Goal: Task Accomplishment & Management: Manage account settings

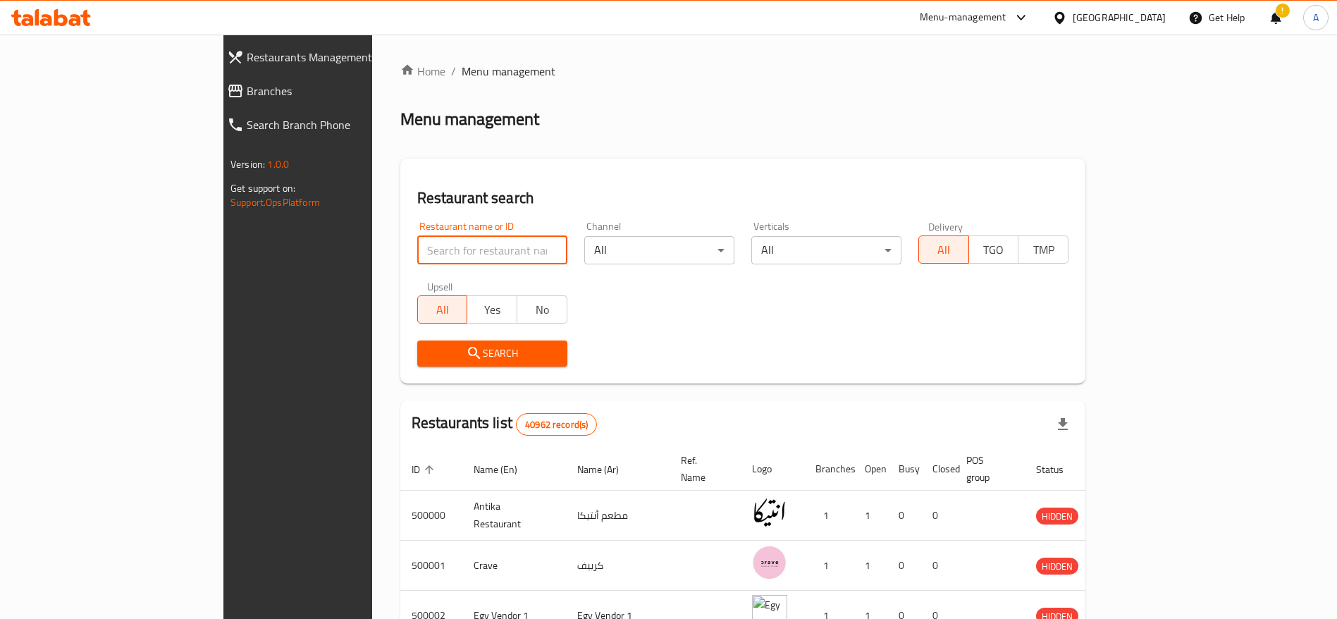
click at [446, 242] on input "search" at bounding box center [492, 250] width 150 height 28
paste input "702281"
type input "702281"
click button "Search" at bounding box center [492, 353] width 150 height 26
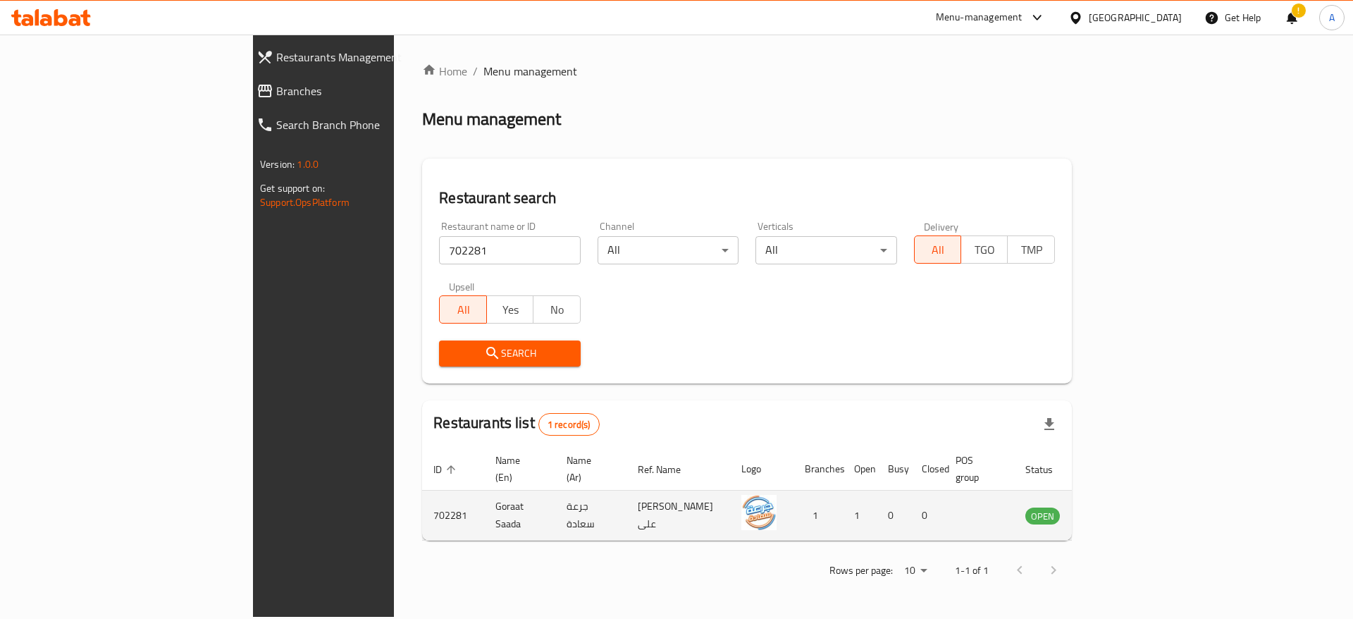
drag, startPoint x: 1275, startPoint y: 510, endPoint x: 1274, endPoint y: 497, distance: 12.7
click at [1137, 497] on td "enhanced table" at bounding box center [1112, 516] width 49 height 50
click at [1116, 510] on icon "enhanced table" at bounding box center [1108, 516] width 16 height 12
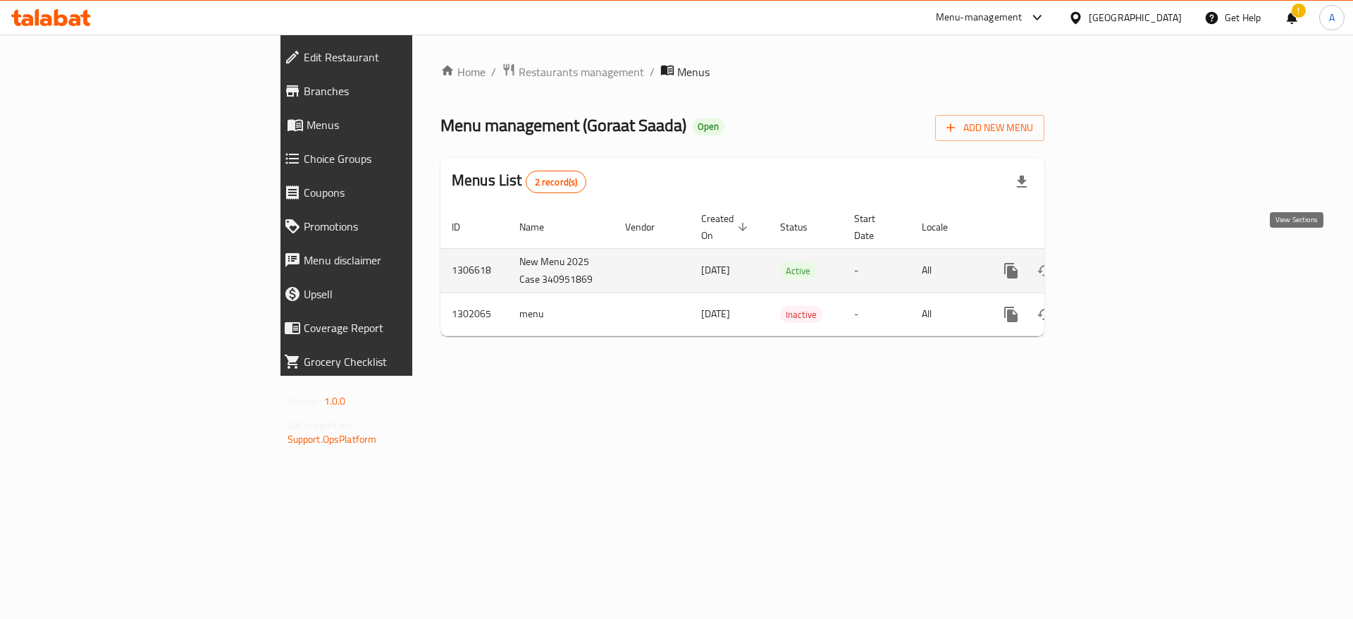
click at [1121, 262] on icon "enhanced table" at bounding box center [1112, 270] width 17 height 17
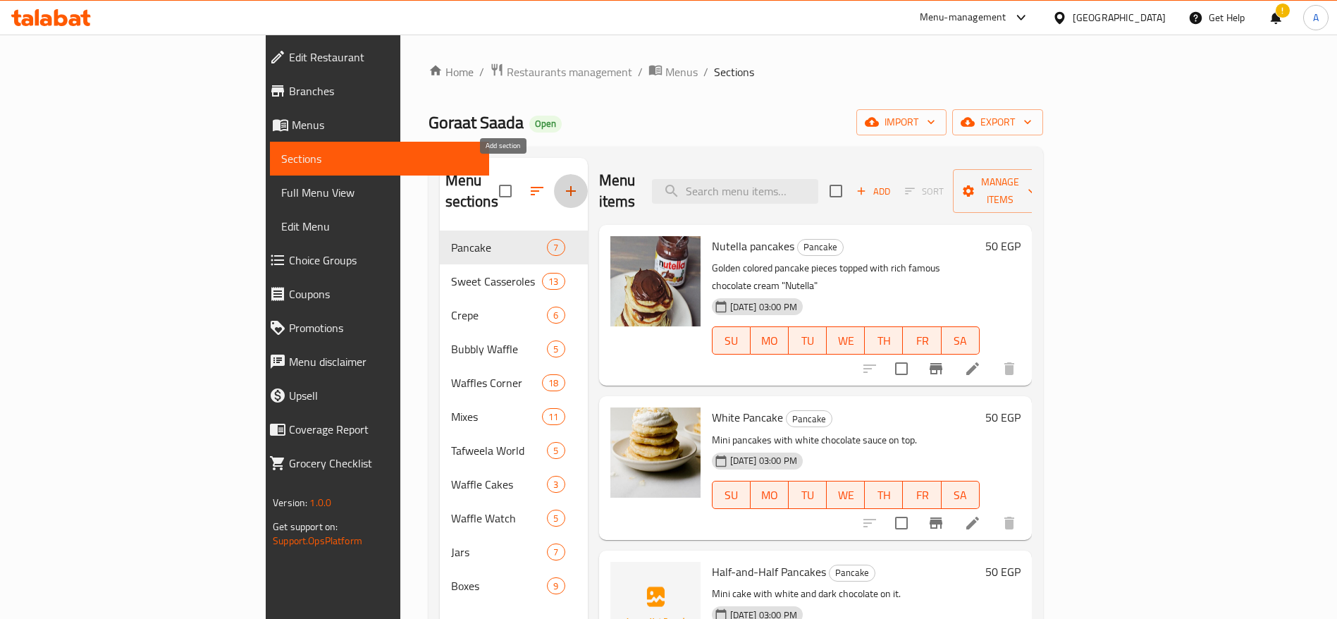
click at [566, 186] on icon "button" at bounding box center [571, 191] width 10 height 10
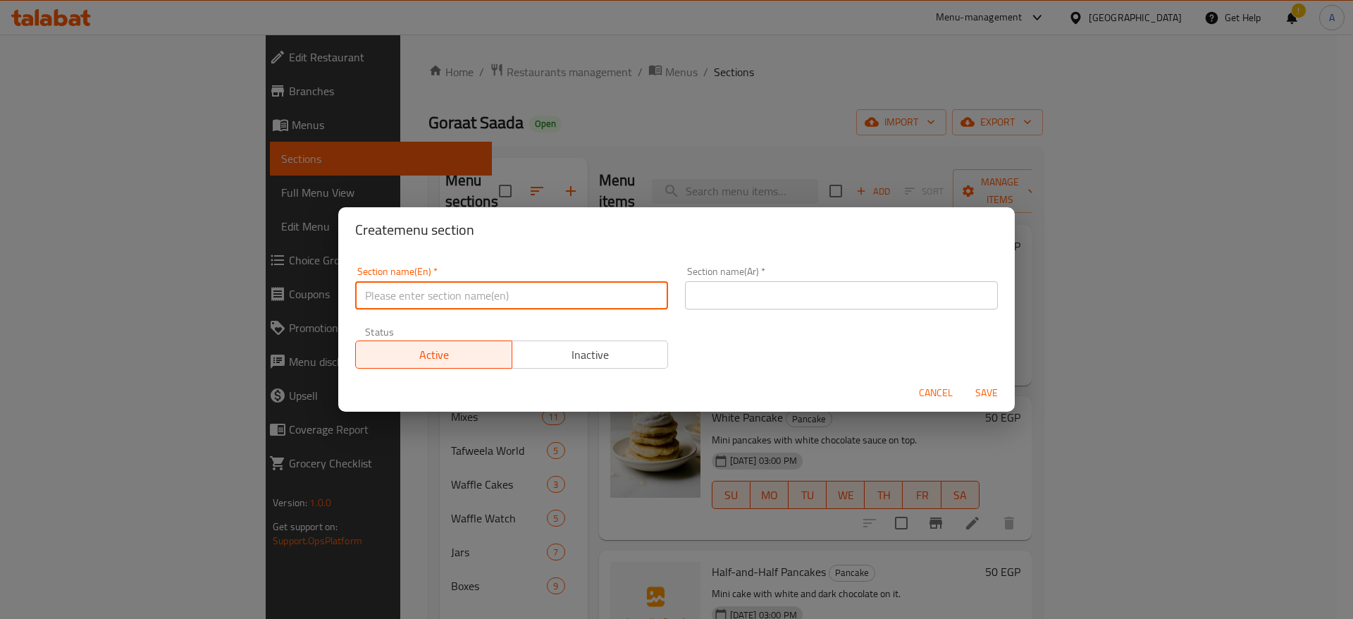
click at [438, 307] on input "text" at bounding box center [511, 295] width 313 height 28
type input "UP TO 40% Off"
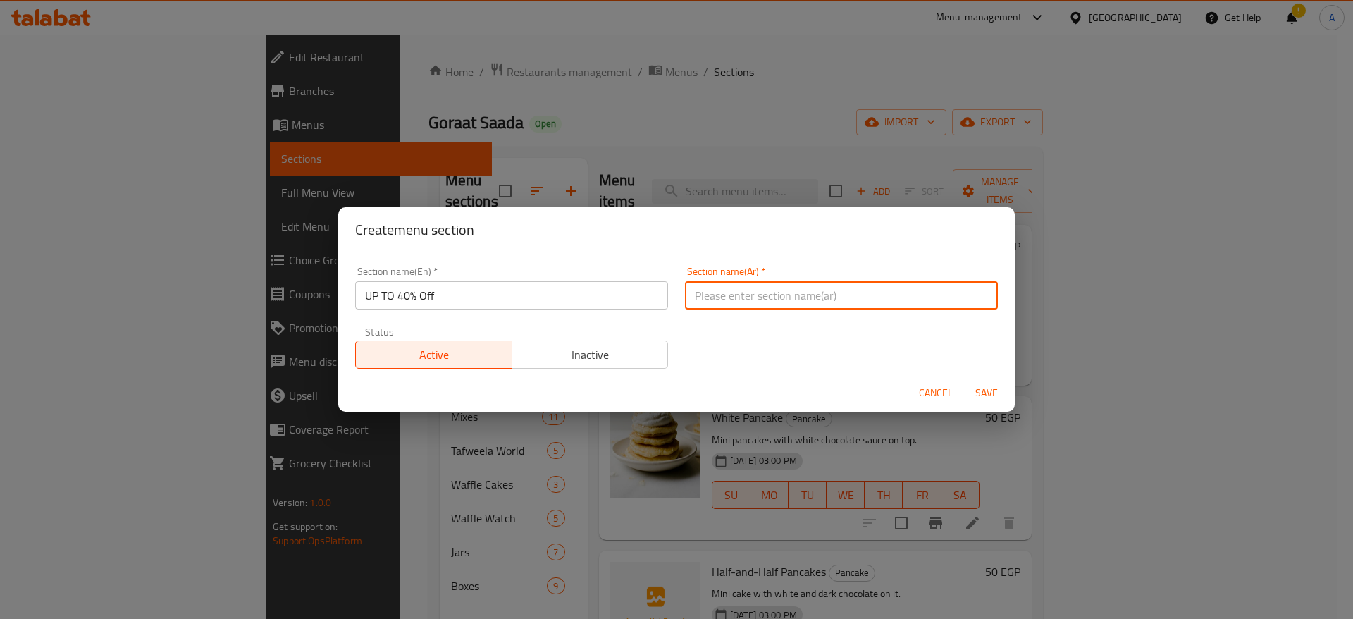
click at [726, 293] on input "text" at bounding box center [841, 295] width 313 height 28
type input "خصومات تصل إلى 40%"
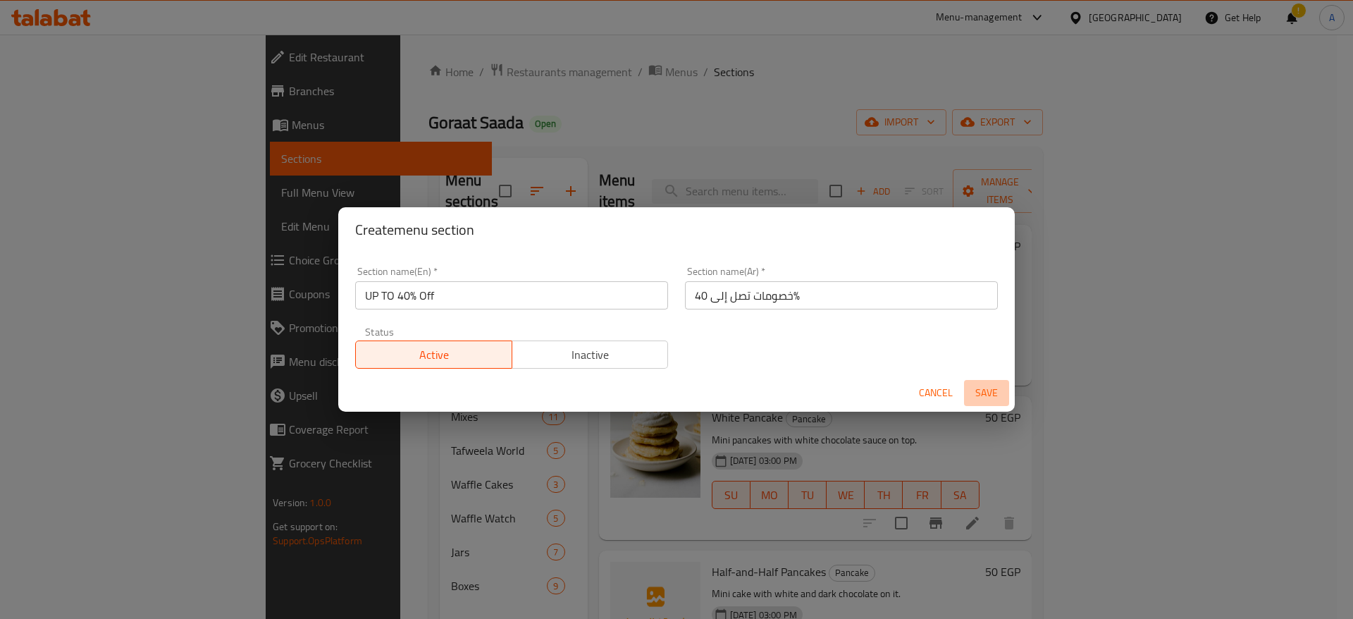
click at [980, 392] on span "Save" at bounding box center [987, 393] width 34 height 18
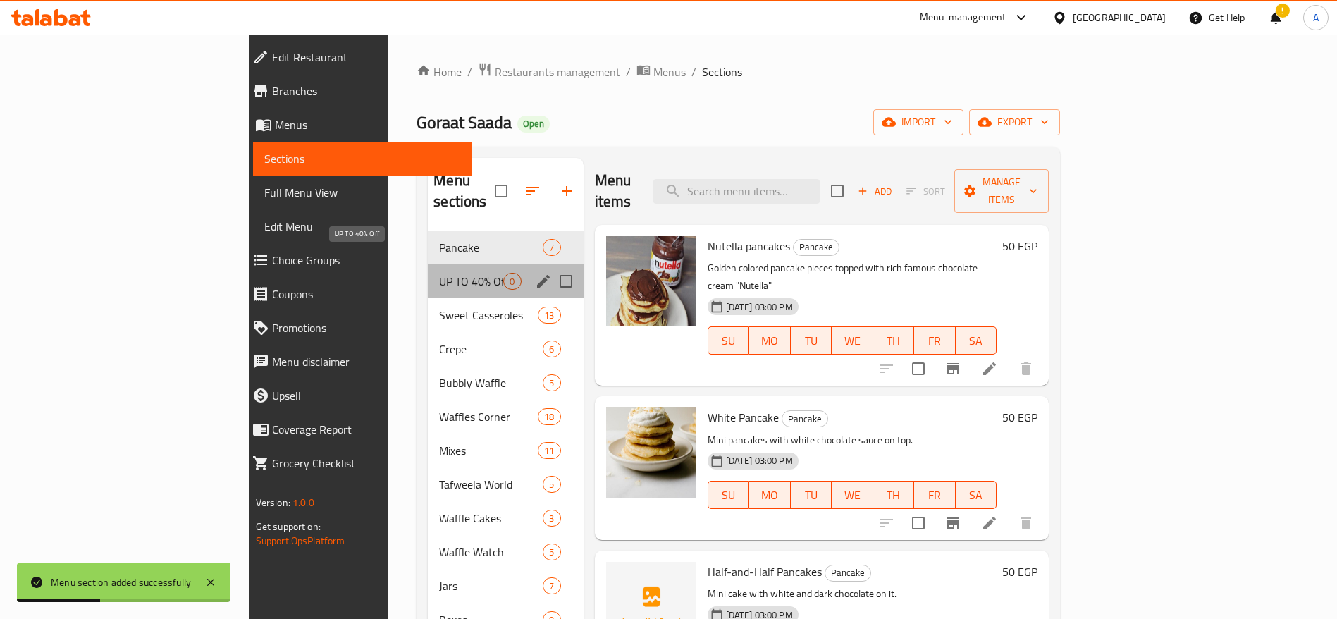
click at [439, 273] on span "UP TO 40% Off" at bounding box center [471, 281] width 64 height 17
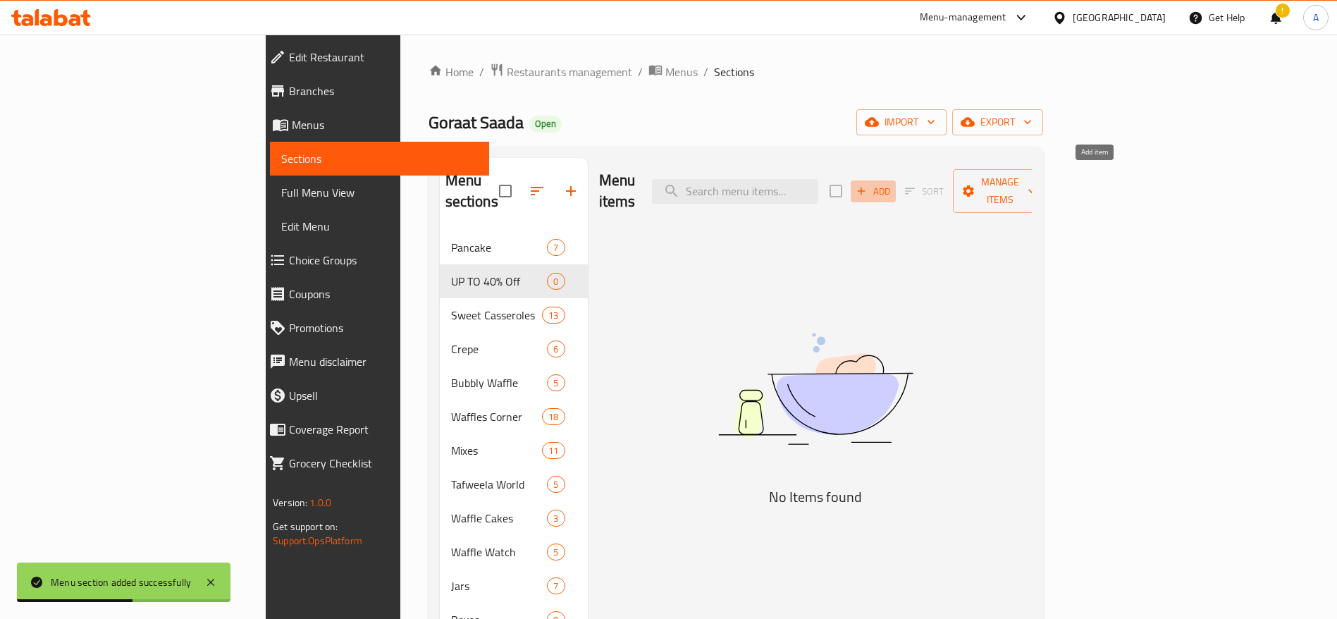
click at [868, 185] on icon "button" at bounding box center [861, 191] width 13 height 13
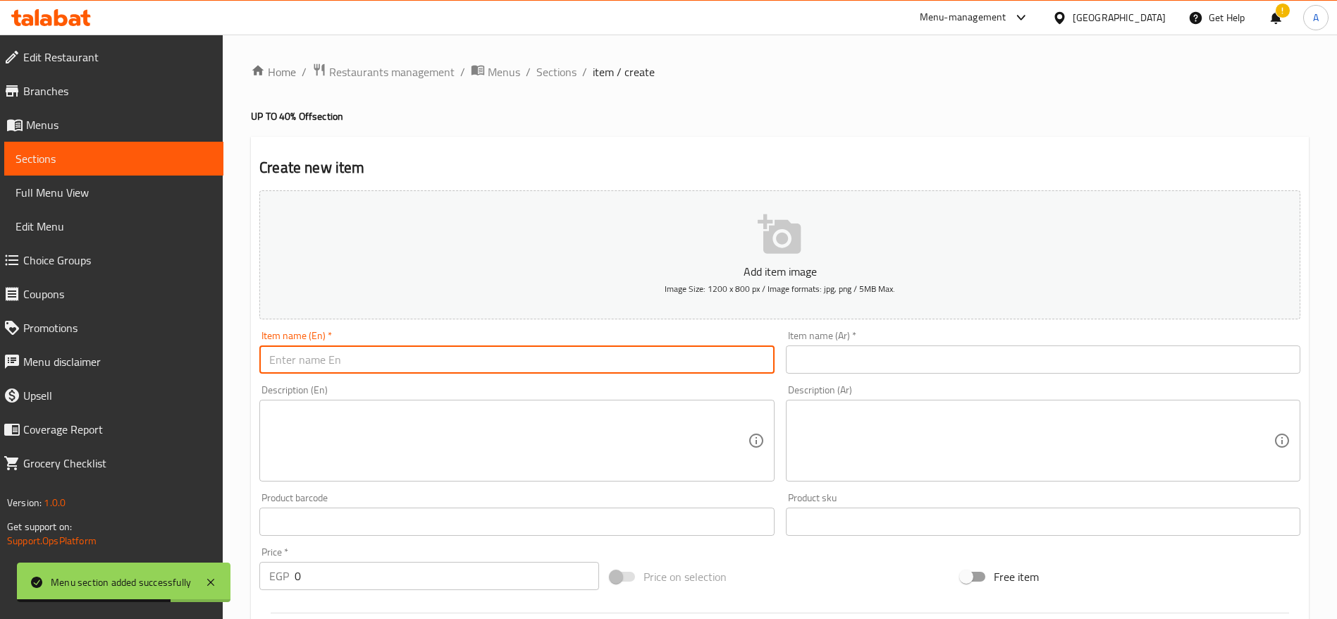
click at [689, 369] on input "text" at bounding box center [516, 359] width 515 height 28
paste input "عرض الروقان"
type input "عرض الروقان"
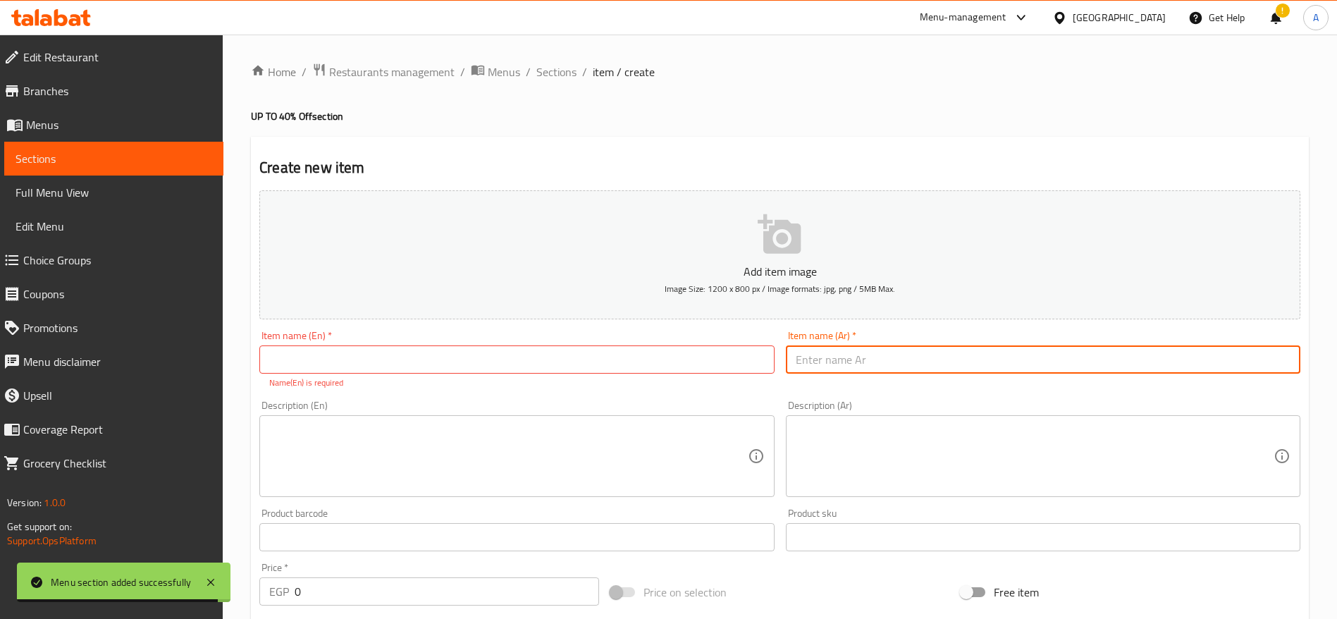
click at [882, 354] on input "text" at bounding box center [1043, 359] width 515 height 28
paste input "عرض الروقان"
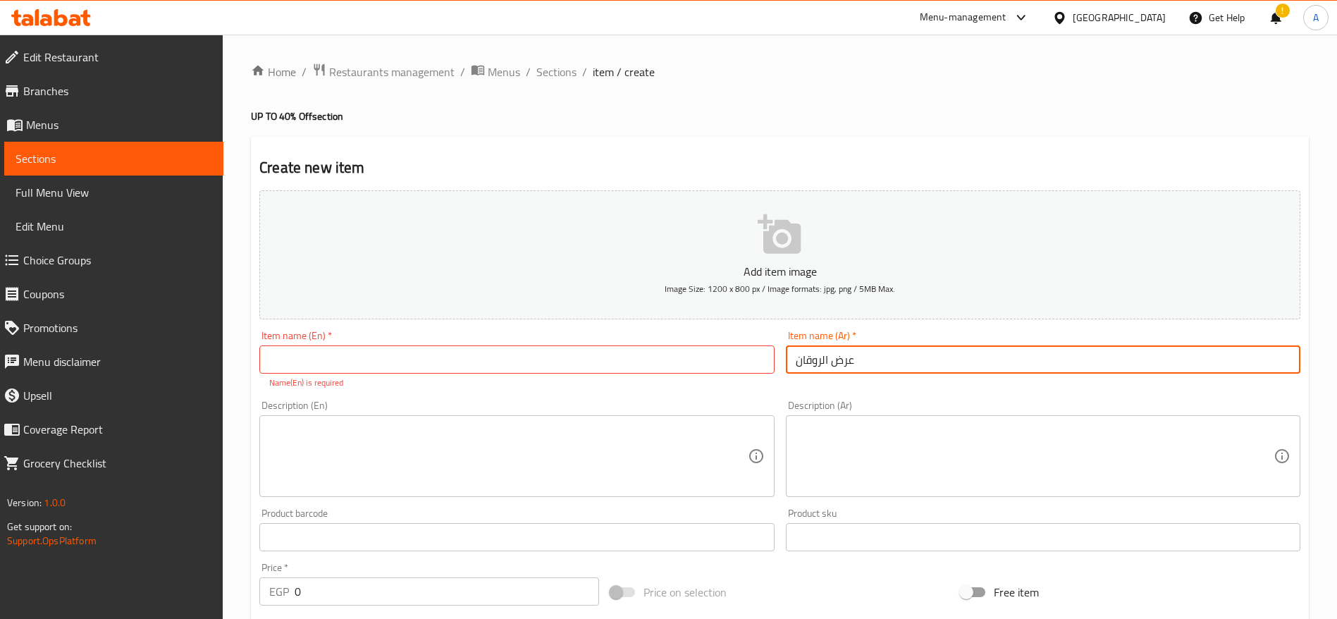
type input "عرض الروقان"
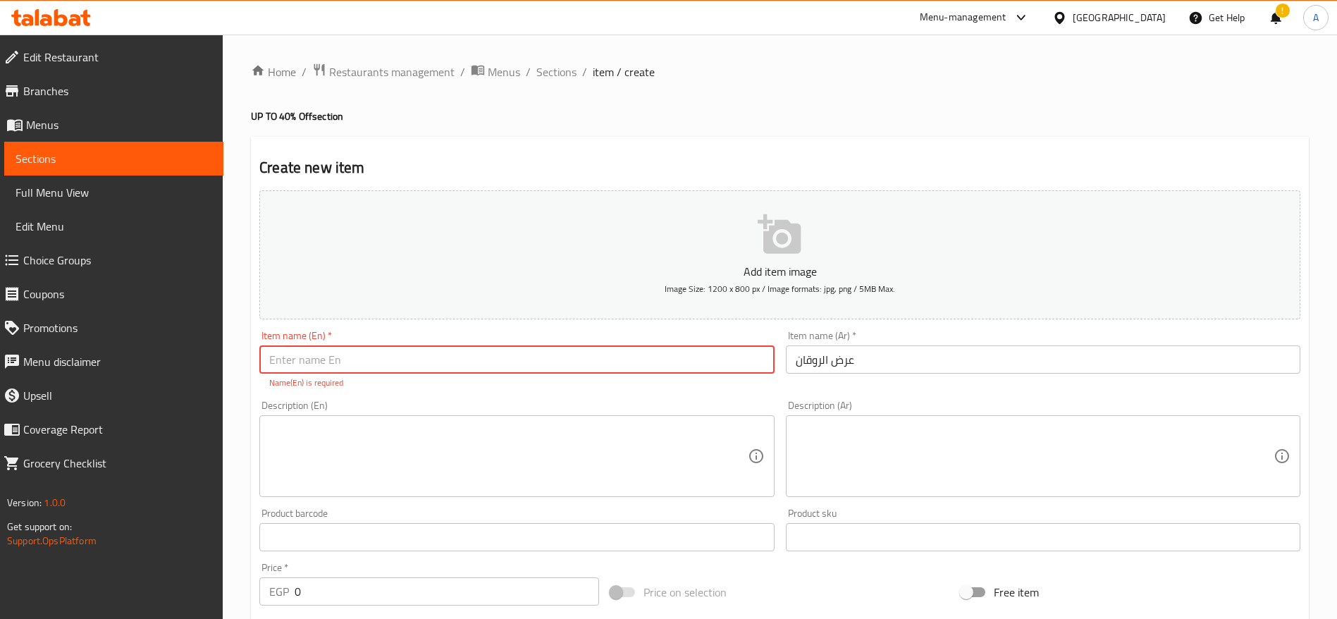
click at [698, 359] on input "text" at bounding box center [516, 359] width 515 height 28
paste input "The Roaaqan Treat"
type input "The Roaaqan Treat"
click at [445, 421] on div "Description (En)" at bounding box center [516, 456] width 515 height 82
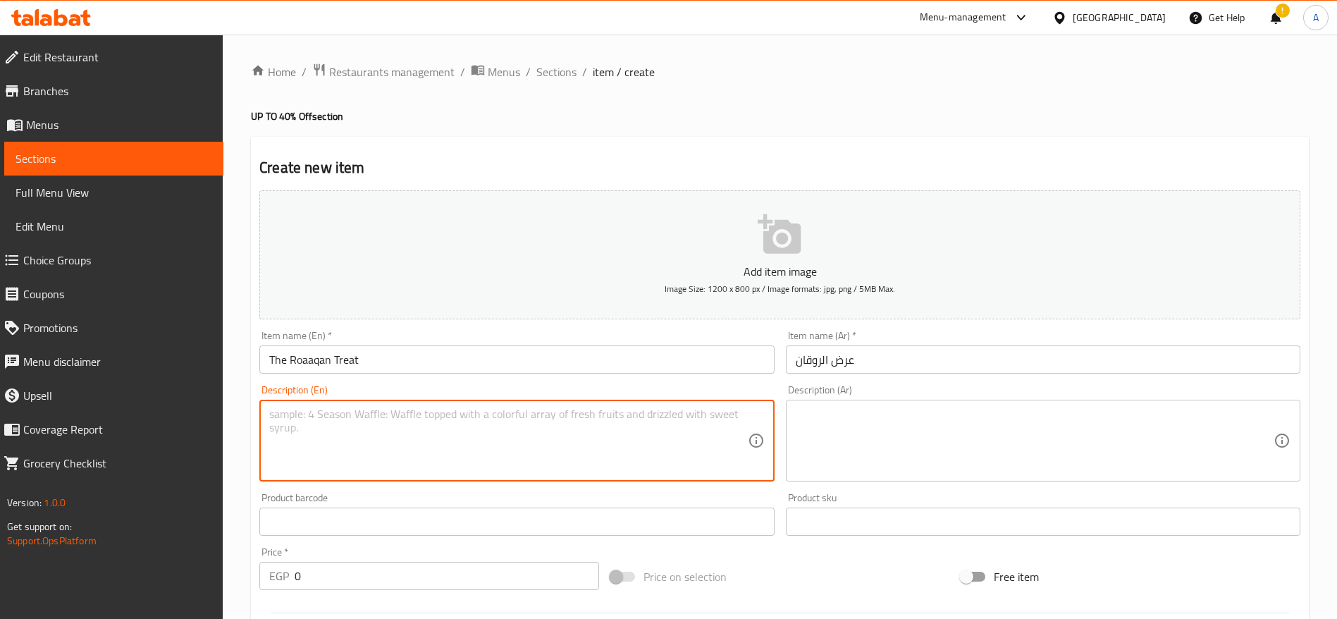
paste textarea "Indulge in a fluffy Nutella Pancake, a rich Nutella Waffle, and 2 creamy Nutell…"
type textarea "Indulge in a fluffy Nutella Pancake, a rich Nutella Waffle, and 2 creamy Nutell…"
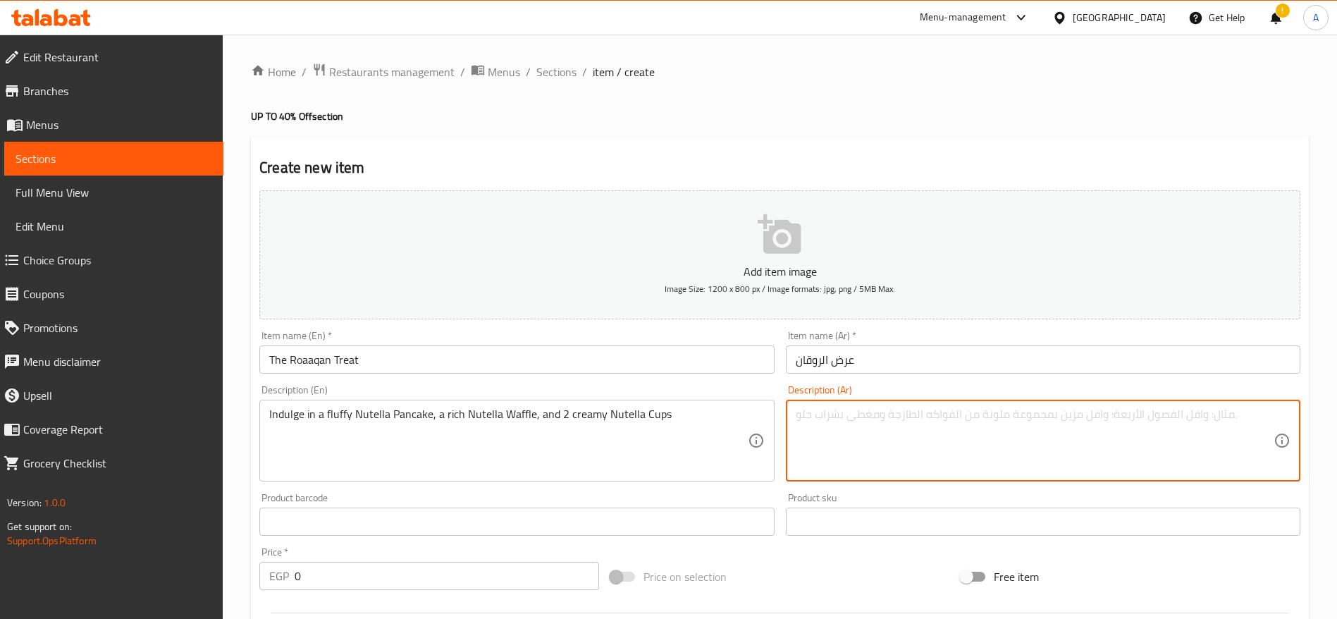
paste textarea "استمتع ببان كيك نوتيلا هش، وافل نوتيلا غني، و ٢ كوب نوتيلا كريمي"
type textarea "استمتع ببان كيك نوتيلا هش، وافل نوتيلا غني، و ٢ كوب نوتيلا كريمي"
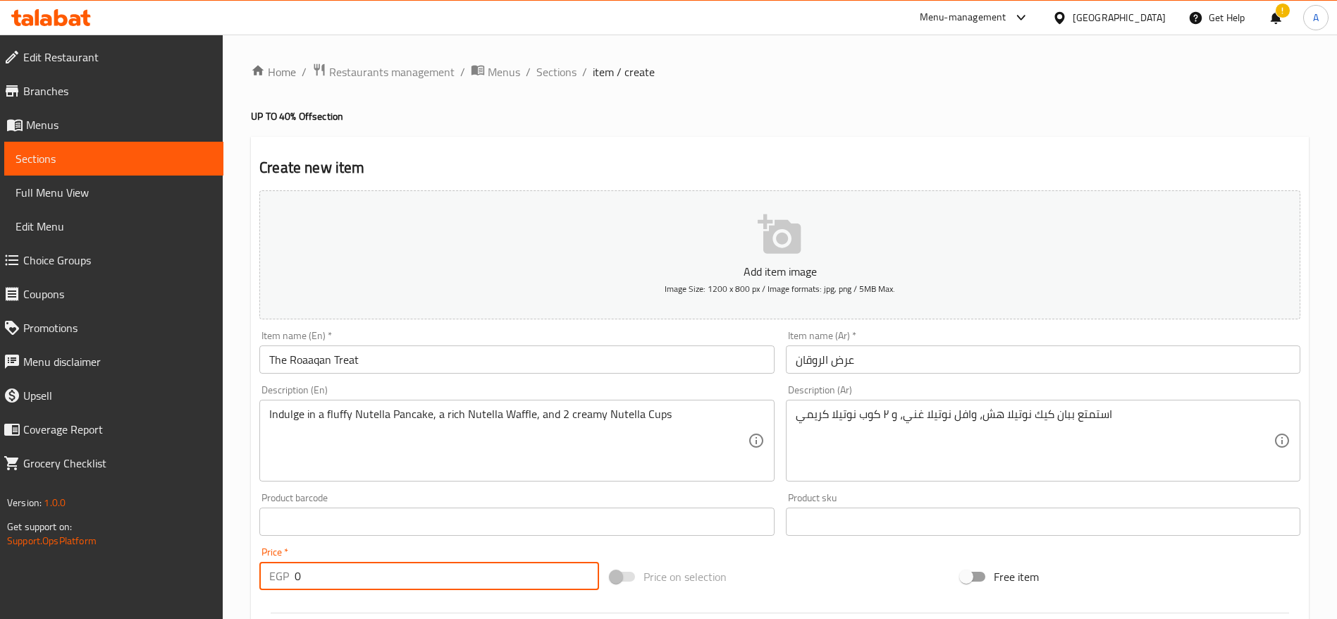
click at [435, 586] on input "0" at bounding box center [447, 576] width 304 height 28
click at [421, 577] on input "0" at bounding box center [447, 576] width 304 height 28
paste input "164.7058823529412"
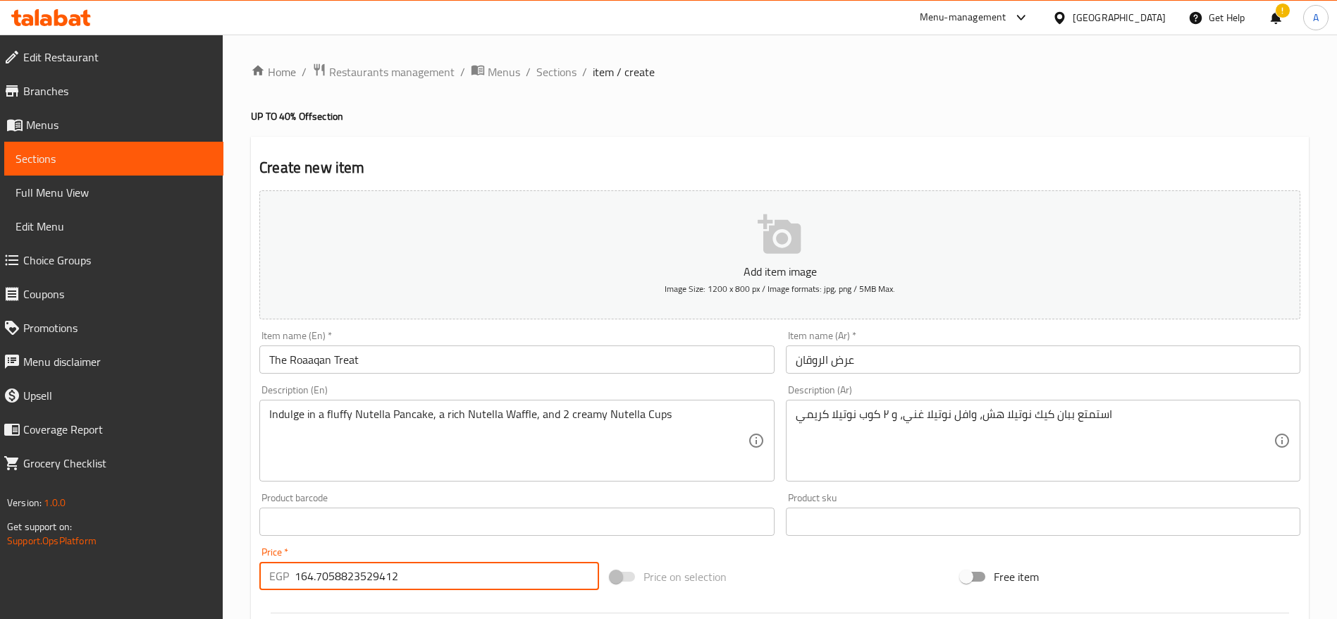
type input "164.7058823529412"
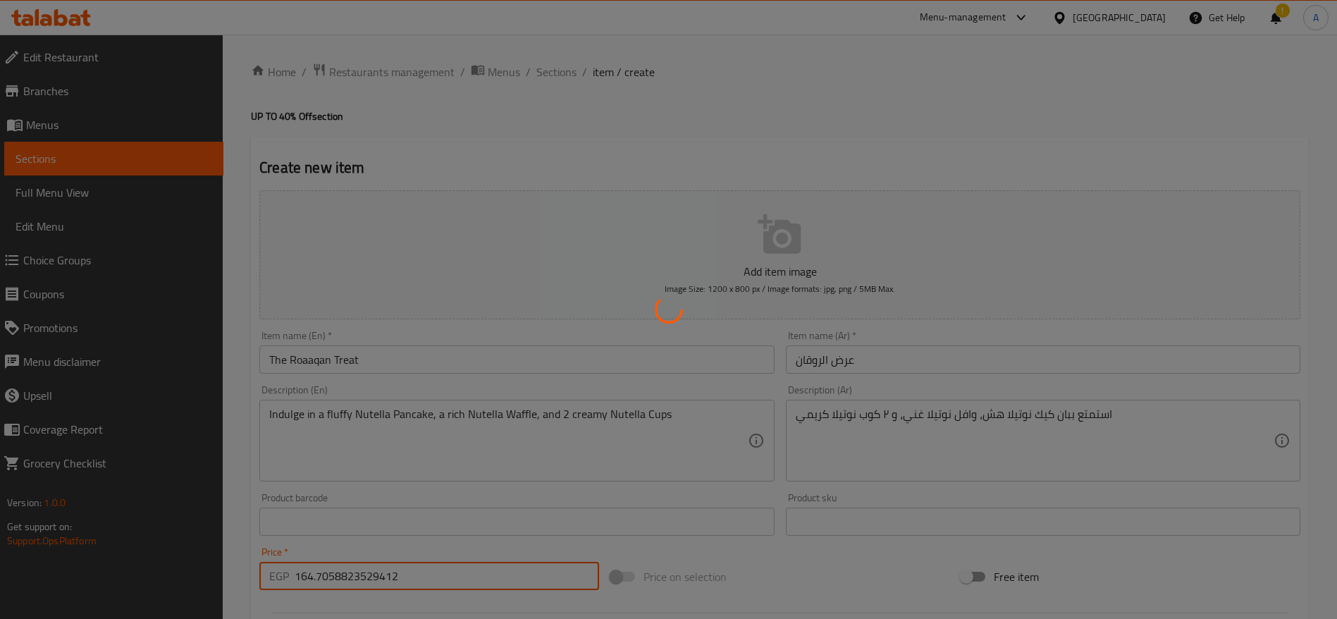
type input "0"
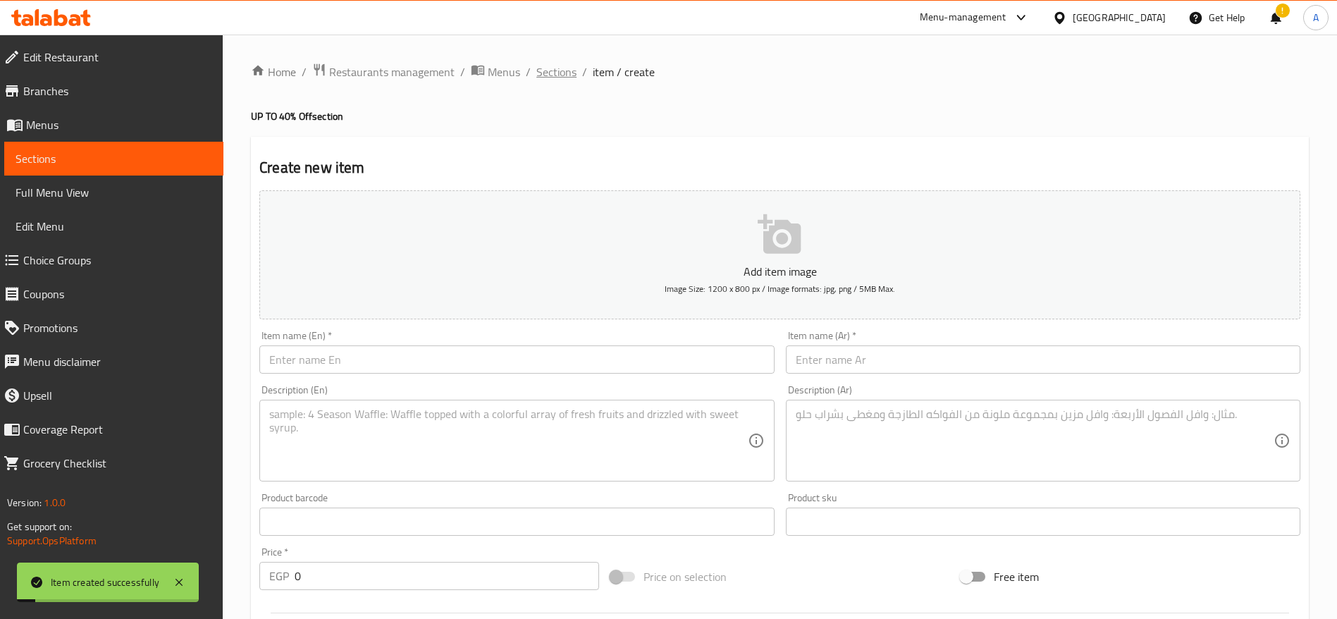
click at [567, 78] on span "Sections" at bounding box center [556, 71] width 40 height 17
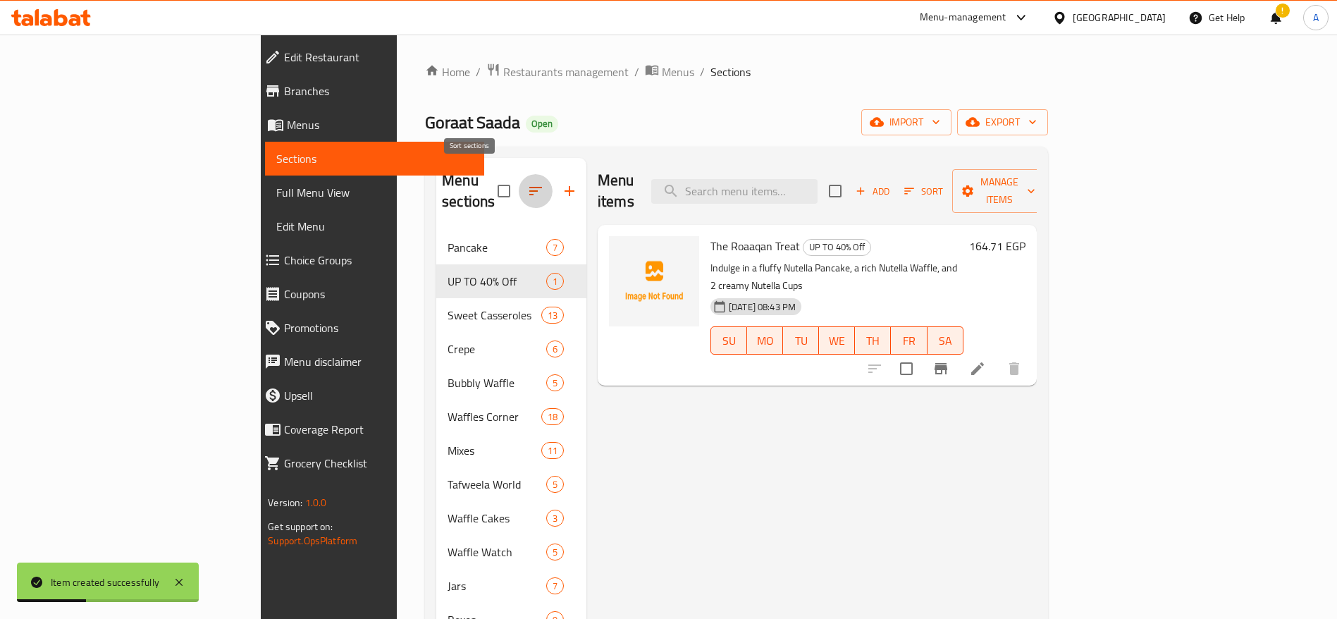
click at [527, 183] on icon "button" at bounding box center [535, 191] width 17 height 17
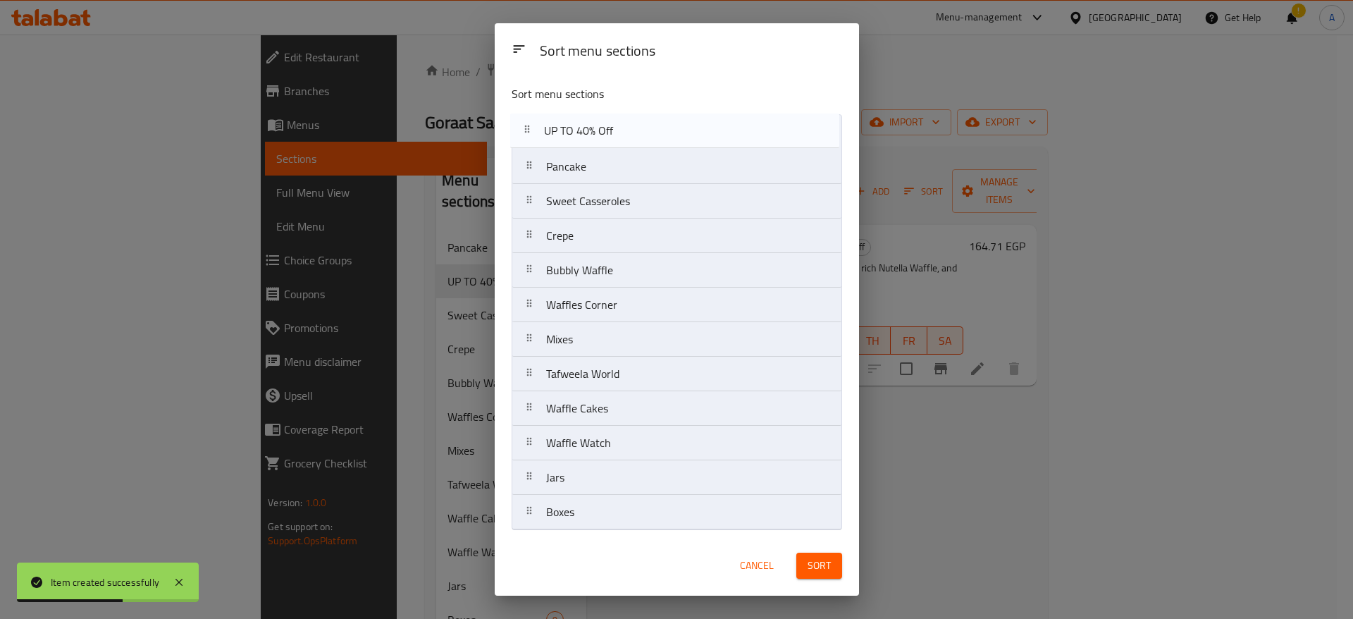
drag, startPoint x: 529, startPoint y: 171, endPoint x: 526, endPoint y: 123, distance: 47.4
click at [526, 123] on nav "Pancake UP TO 40% Off Sweet Casseroles Crepe Bubbly Waffle Waffles Corner Mixes…" at bounding box center [677, 322] width 331 height 416
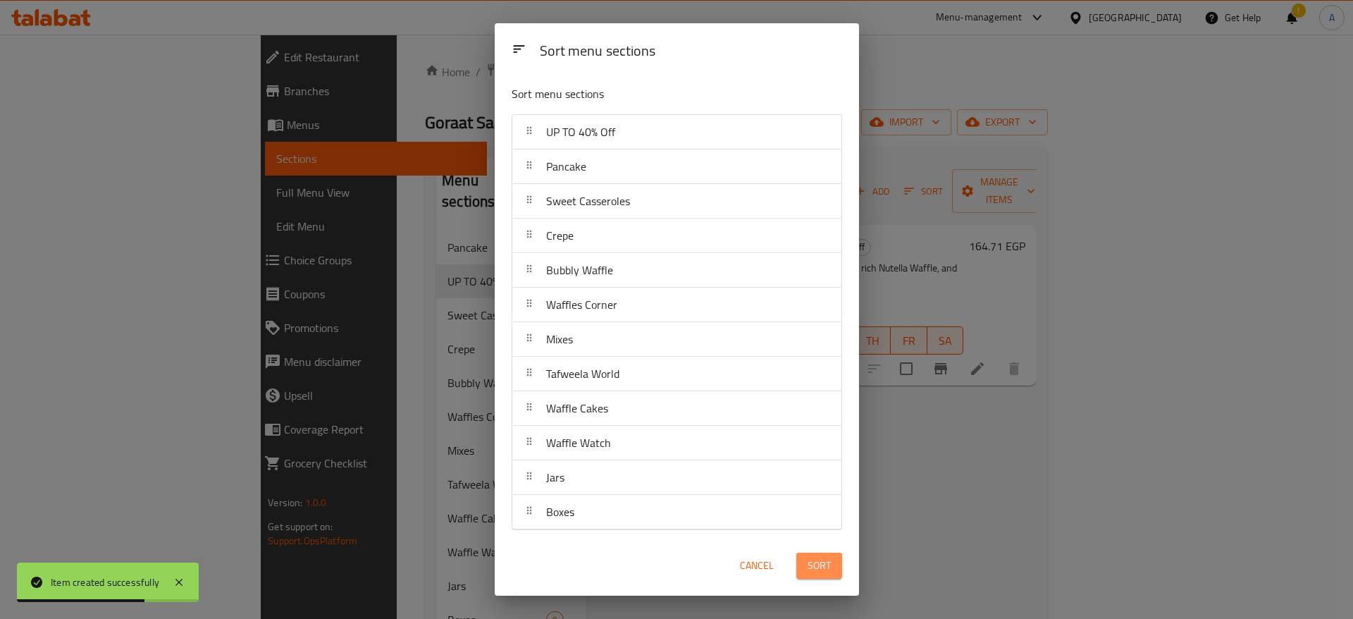
click at [818, 568] on span "Sort" at bounding box center [819, 566] width 23 height 18
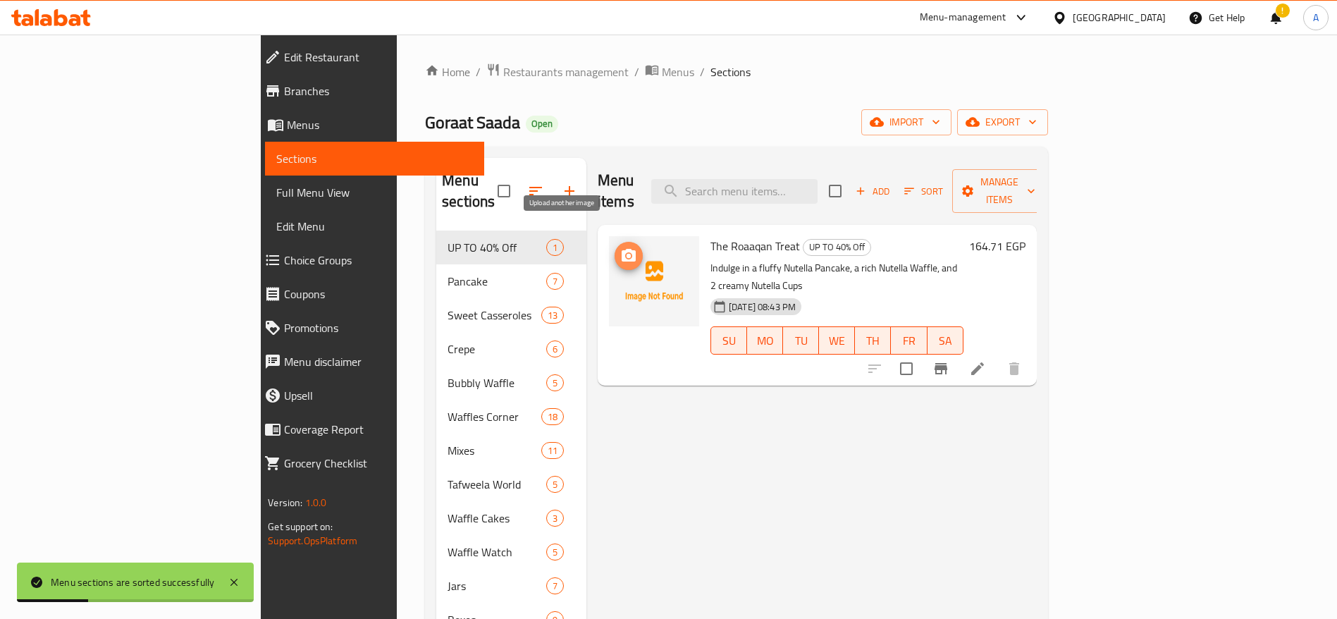
click at [620, 247] on icon "upload picture" at bounding box center [628, 255] width 17 height 17
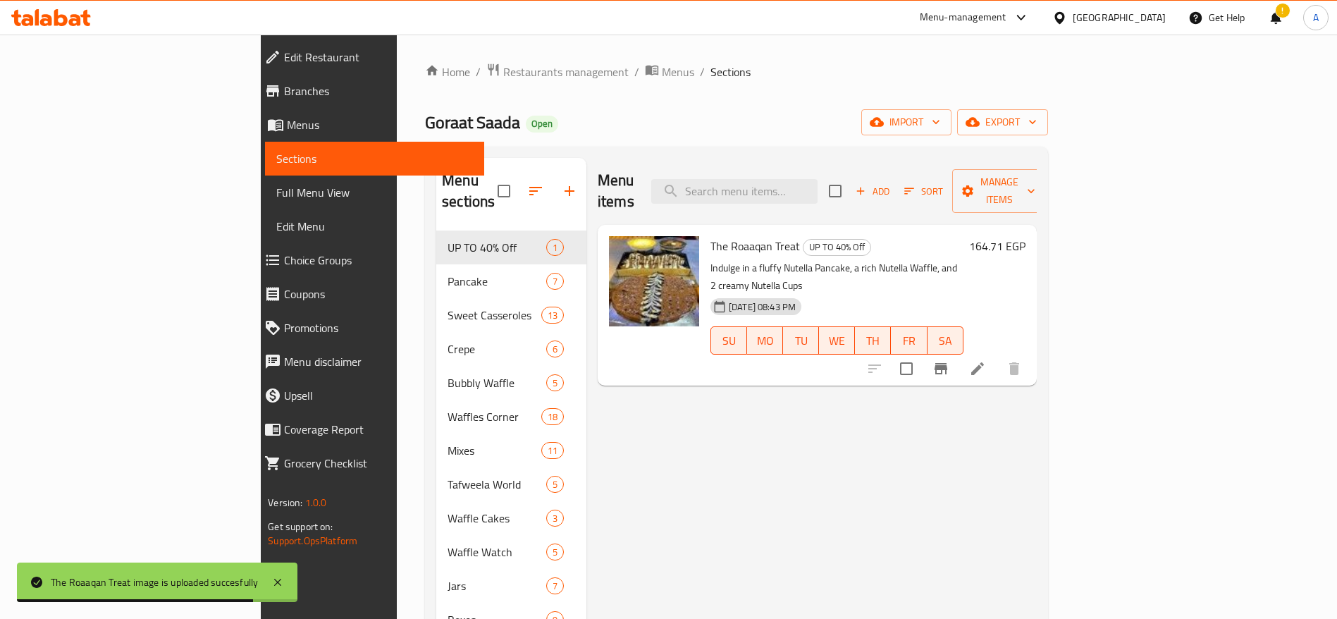
click at [696, 414] on div "Menu items Add Sort Manage items The Roaaqan Treat UP TO 40% Off Indulge in a f…" at bounding box center [811, 467] width 450 height 619
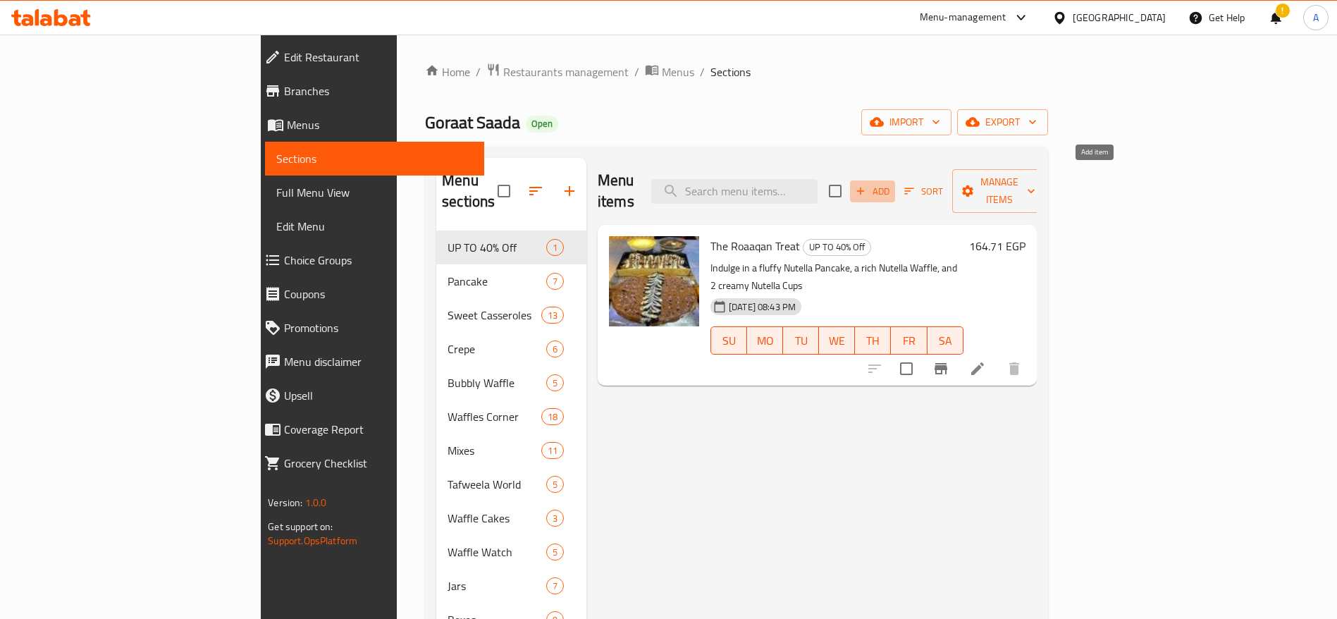
click at [892, 183] on span "Add" at bounding box center [873, 191] width 38 height 16
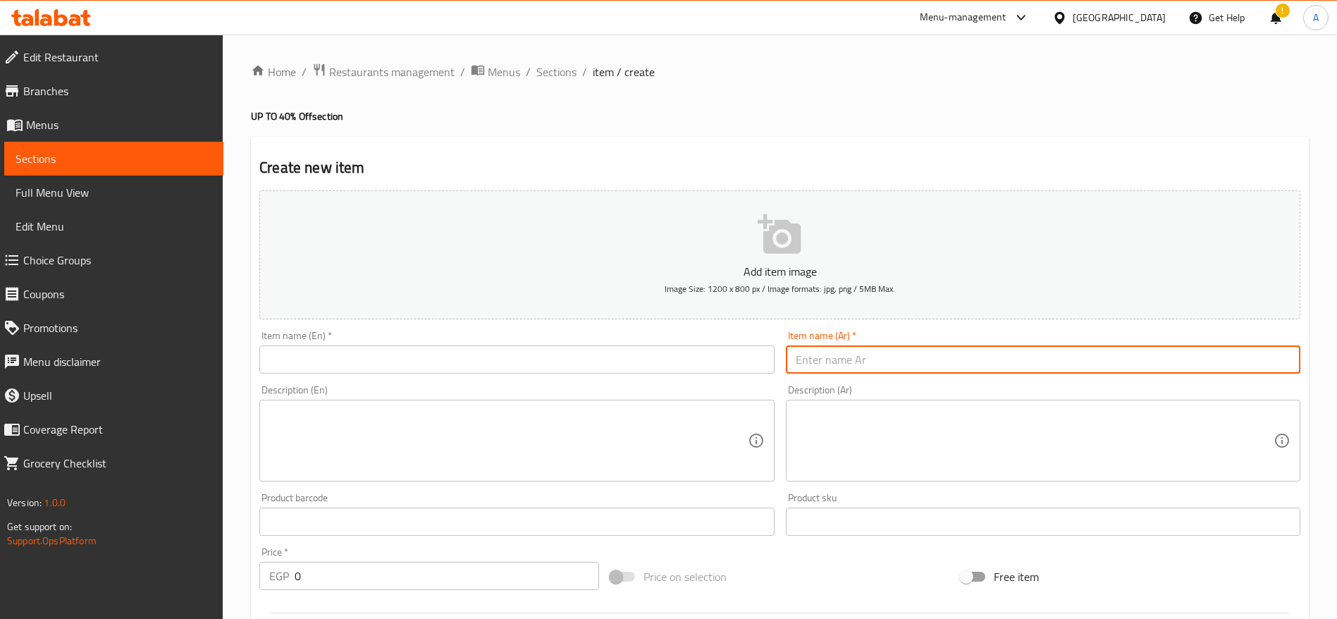
click at [854, 359] on input "text" at bounding box center [1043, 359] width 515 height 28
paste input "عرض حلو النهارده"
type input "عرض حلو النهارده"
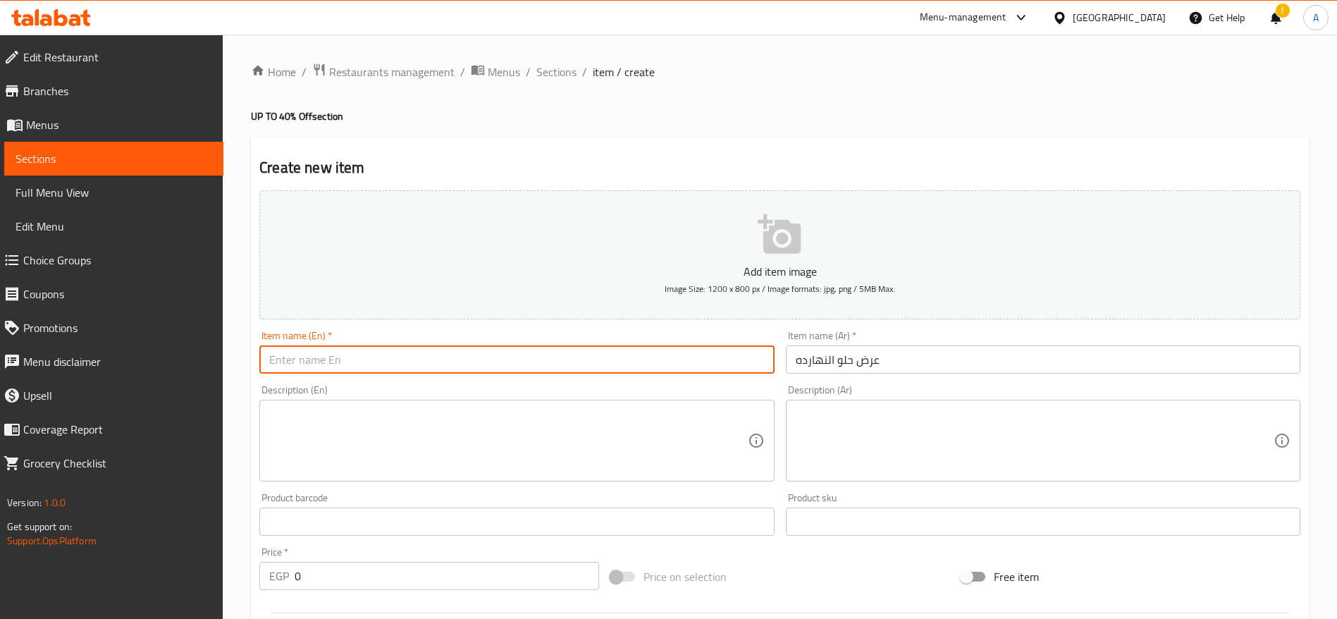
click at [599, 362] on input "text" at bounding box center [516, 359] width 515 height 28
paste input "Sweet Treat Offer"
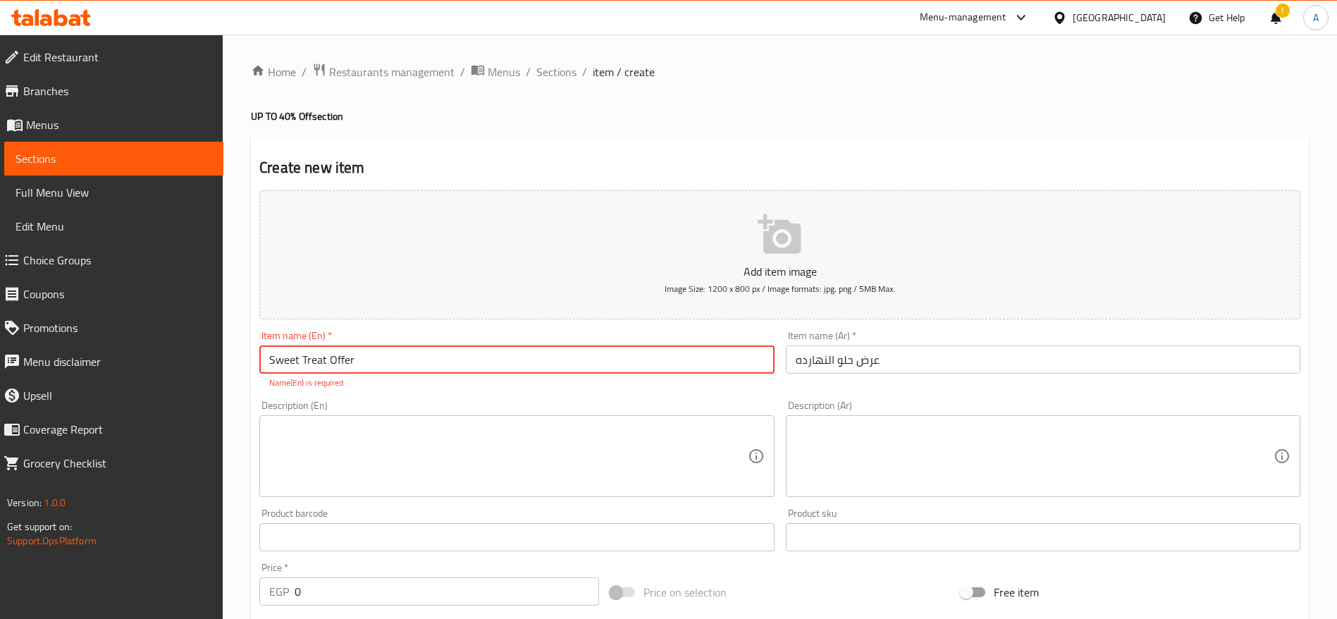
type input "Sweet Treat Offer"
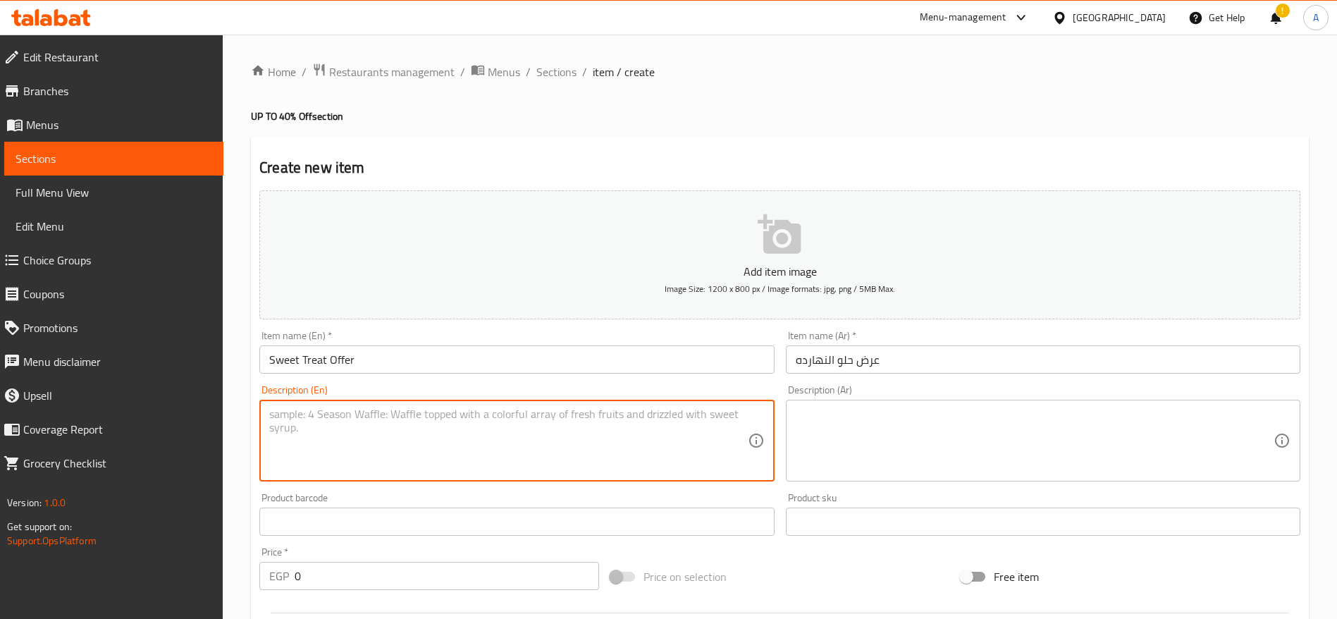
click at [486, 453] on textarea at bounding box center [508, 440] width 478 height 67
paste textarea "Fluffy Nutella Pancake + Rich Nutella Waffle"
type textarea "Fluffy Nutella Pancake + Rich Nutella Waffle"
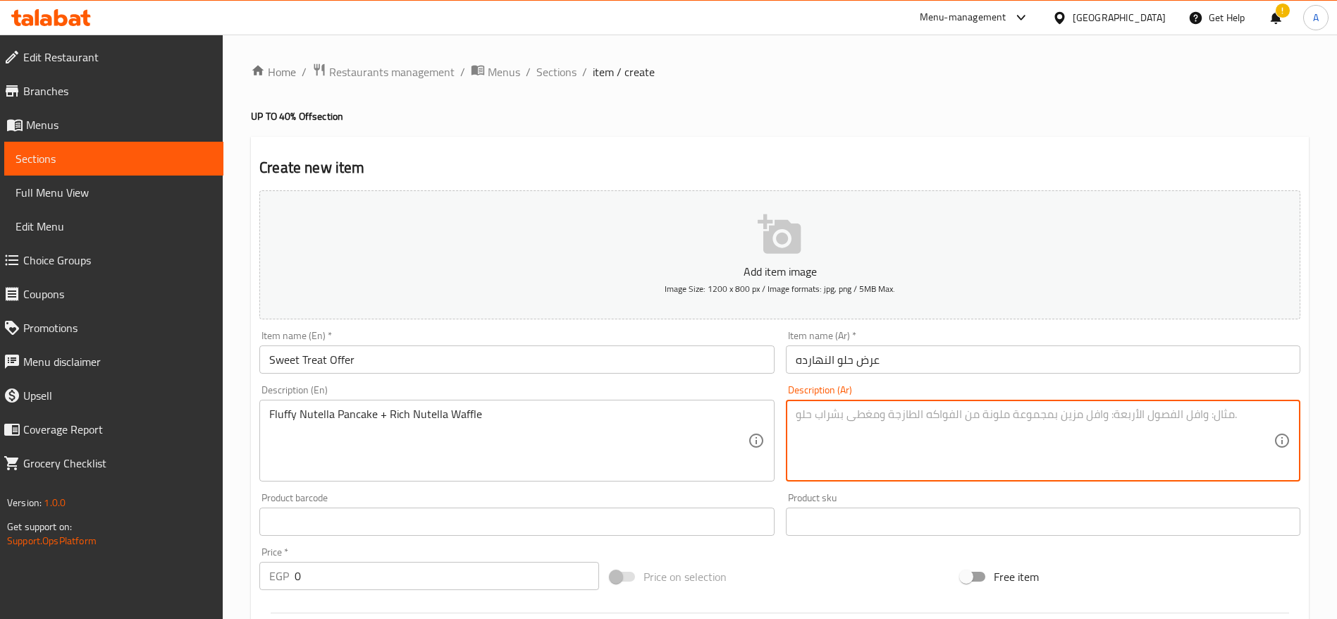
click at [835, 417] on textarea at bounding box center [1035, 440] width 478 height 67
paste textarea "بان كيك نوتيلا هش + وافل نوتيلا غني"
type textarea "بان كيك نوتيلا هش + وافل نوتيلا غني"
click at [454, 571] on input "0" at bounding box center [447, 576] width 304 height 28
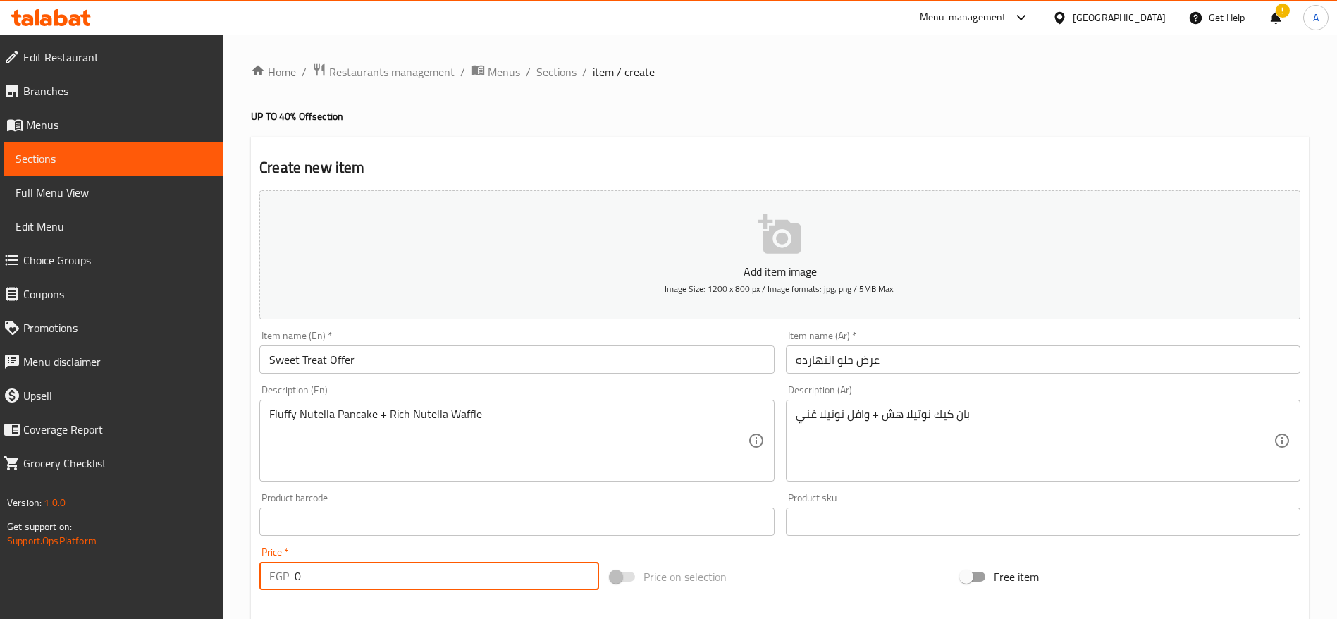
click at [454, 571] on input "0" at bounding box center [447, 576] width 304 height 28
paste input "111.7647058823529"
type input "111.7647058823529"
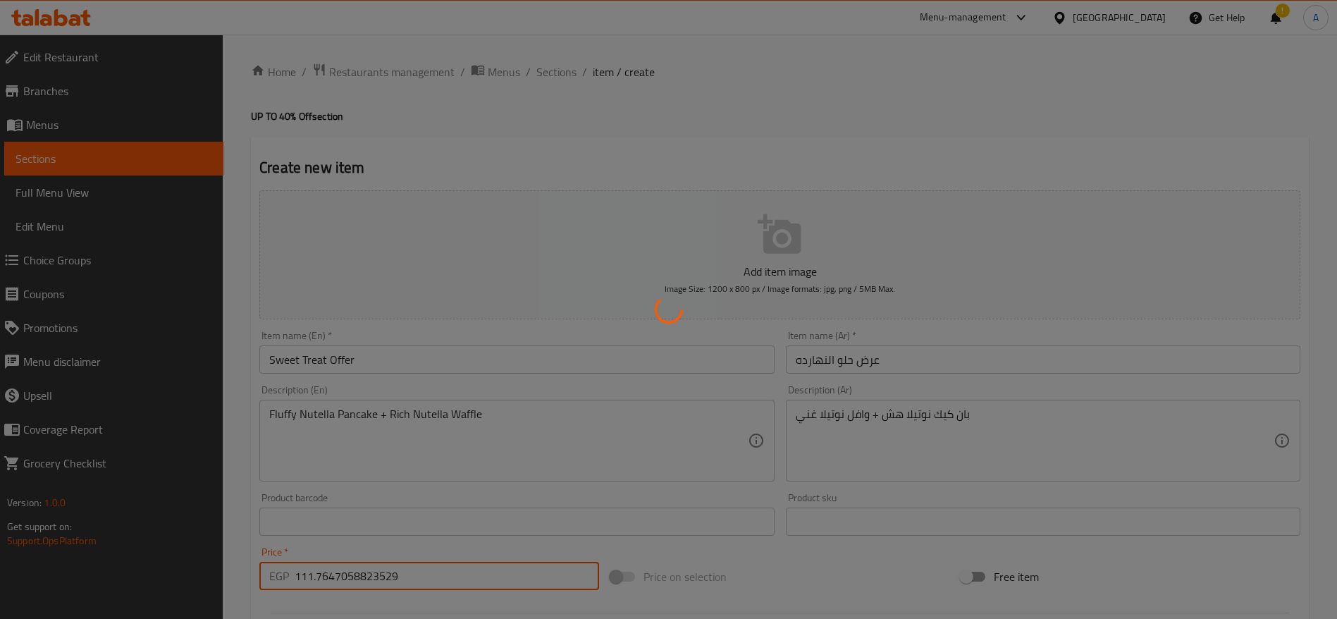
type input "0"
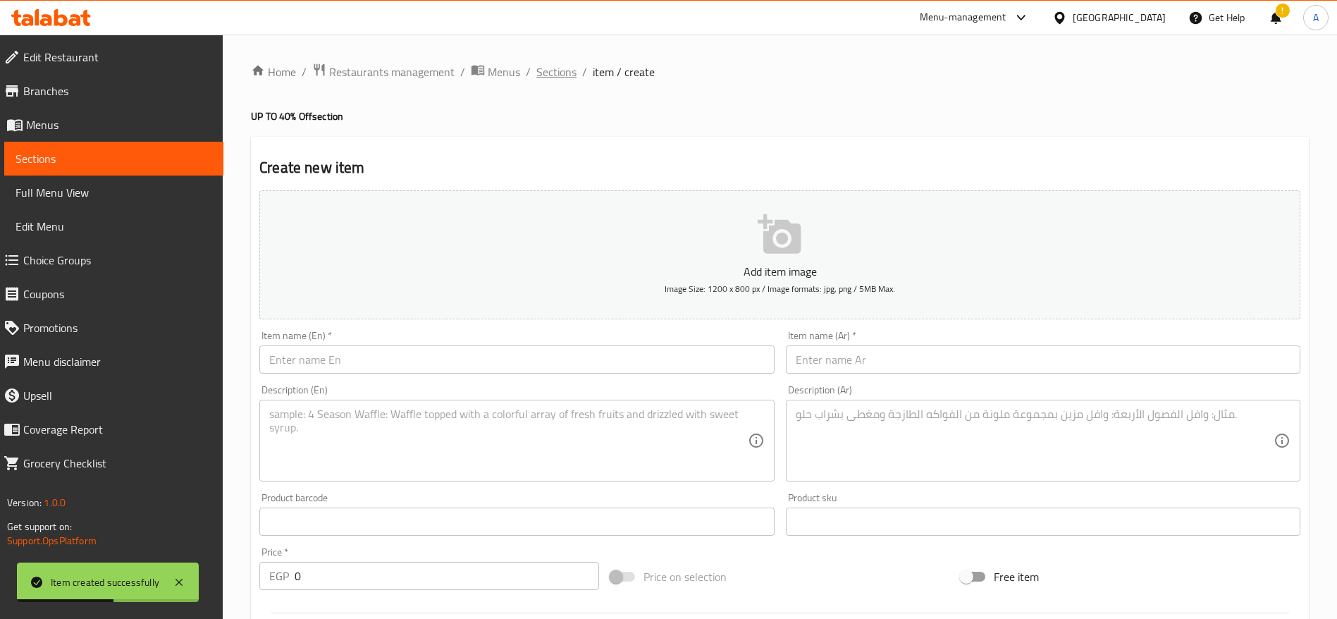
click at [563, 80] on span "Sections" at bounding box center [556, 71] width 40 height 17
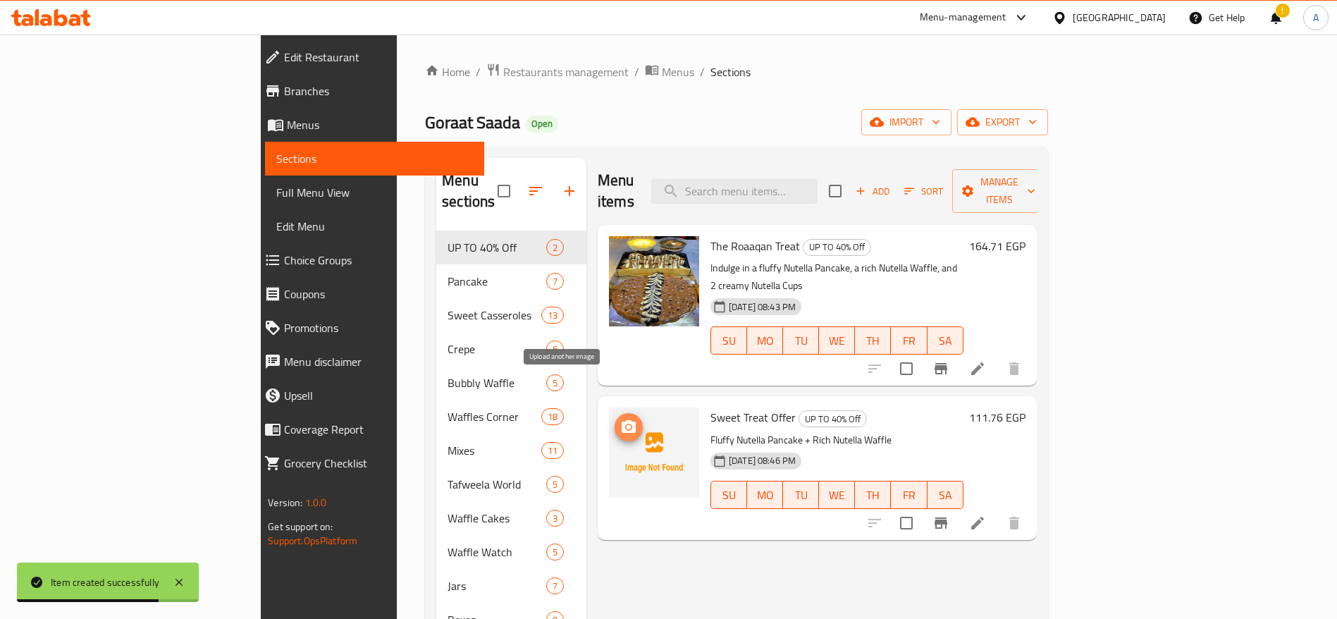
click at [622, 420] on icon "upload picture" at bounding box center [629, 426] width 14 height 13
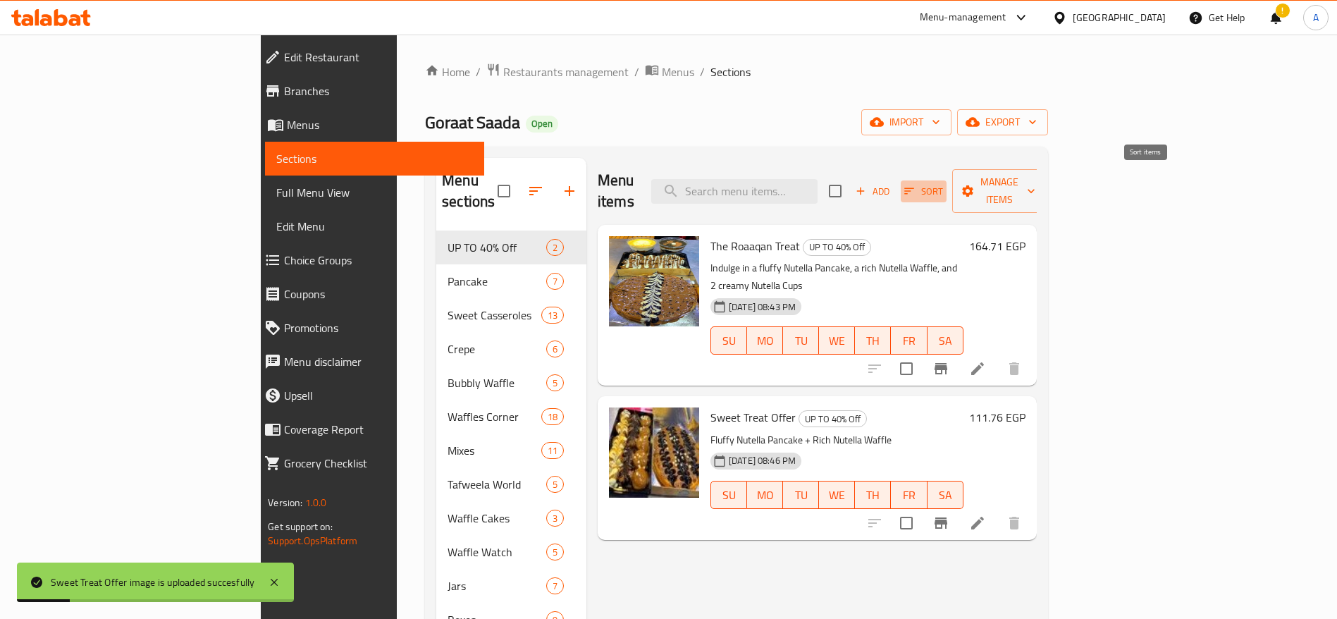
click at [914, 188] on icon "button" at bounding box center [909, 191] width 10 height 6
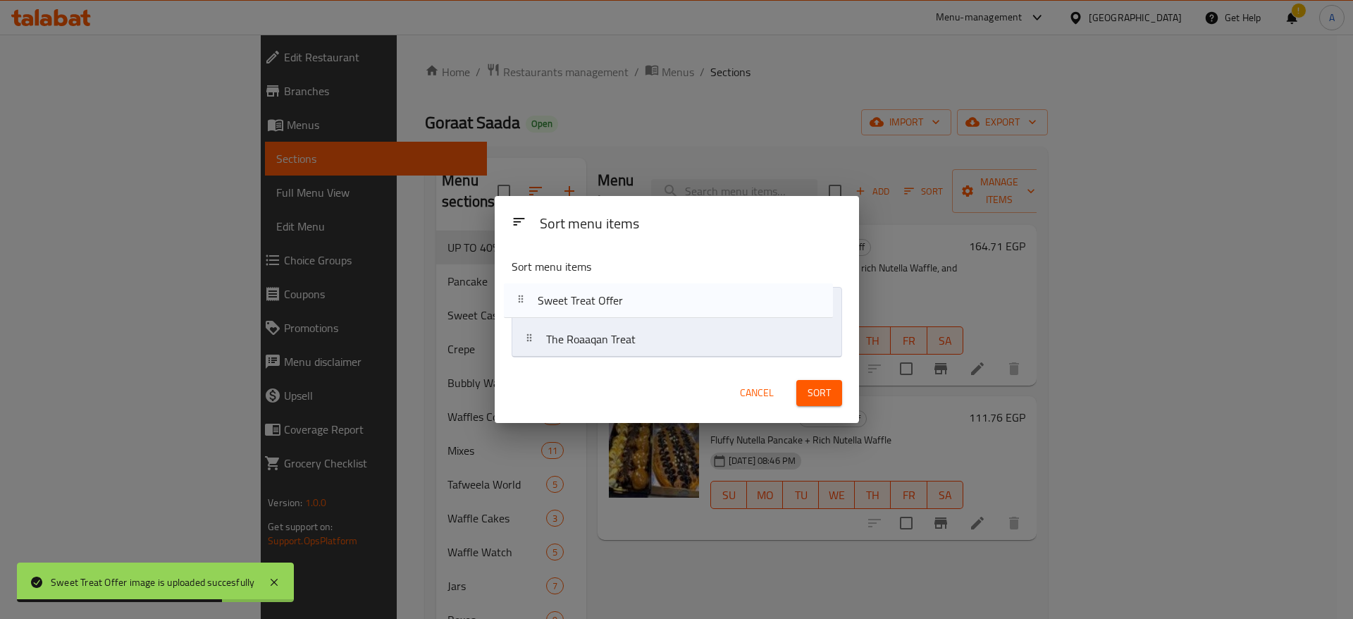
drag, startPoint x: 536, startPoint y: 343, endPoint x: 527, endPoint y: 300, distance: 44.0
click at [527, 300] on nav "The Roaaqan Treat Sweet Treat Offer" at bounding box center [677, 322] width 331 height 70
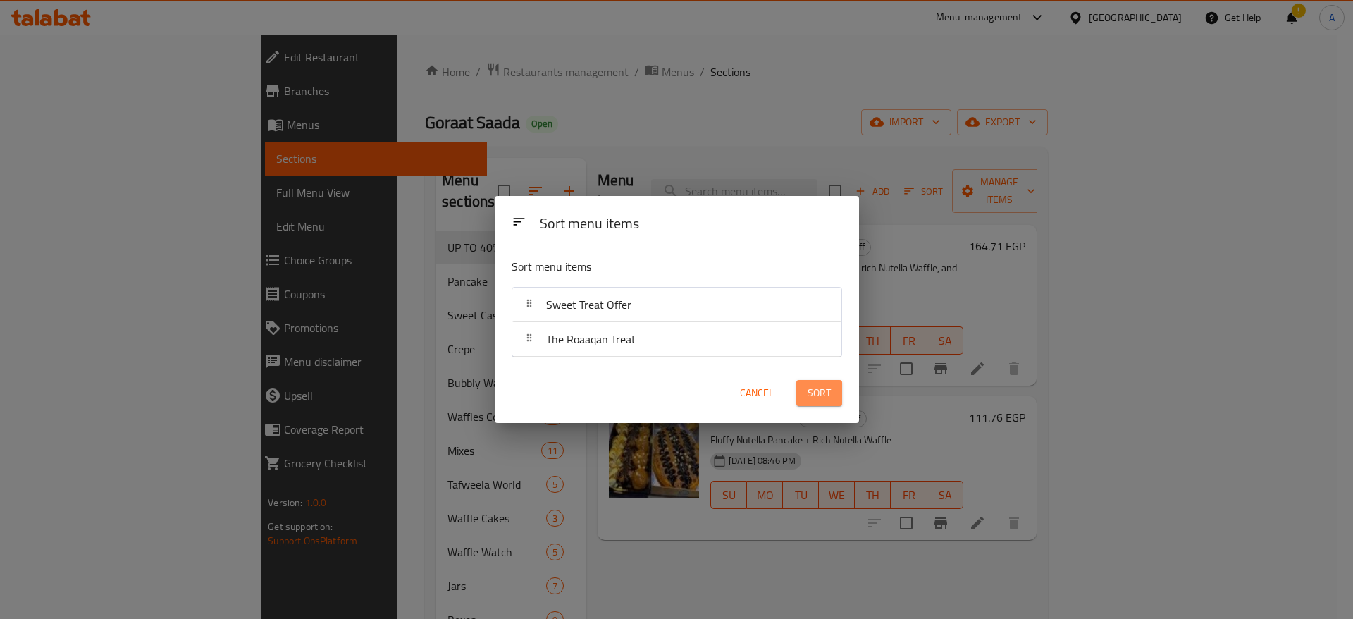
click at [818, 388] on span "Sort" at bounding box center [819, 393] width 23 height 18
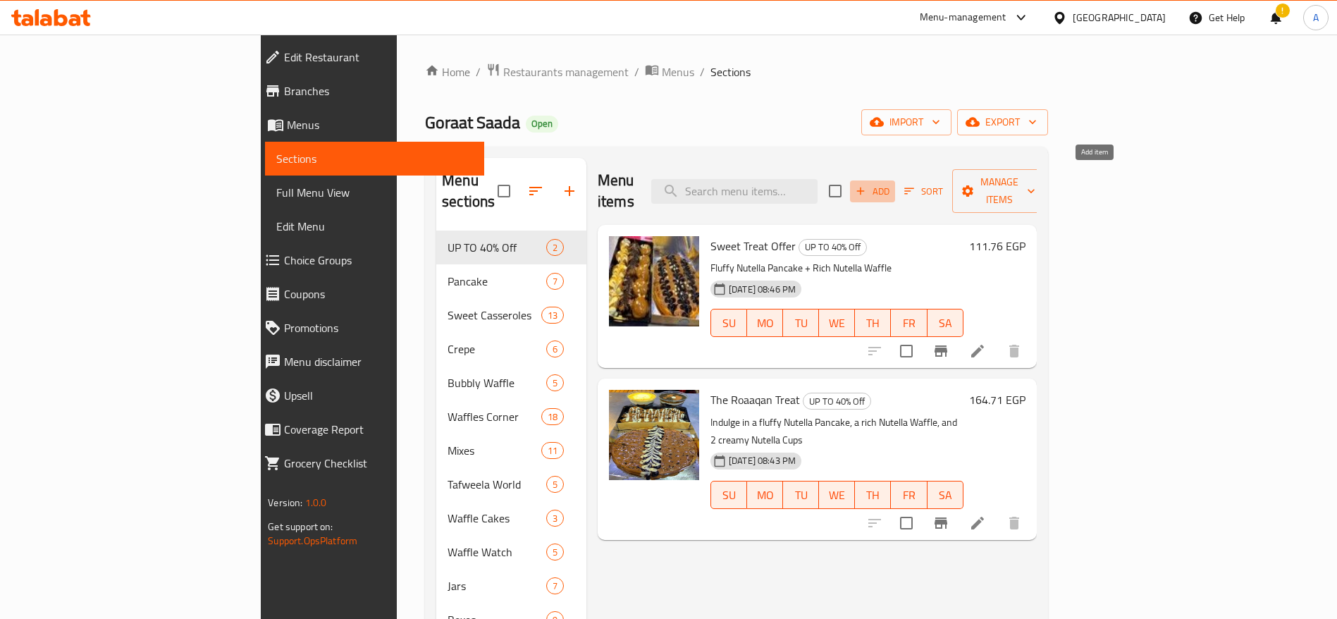
click at [867, 185] on icon "button" at bounding box center [860, 191] width 13 height 13
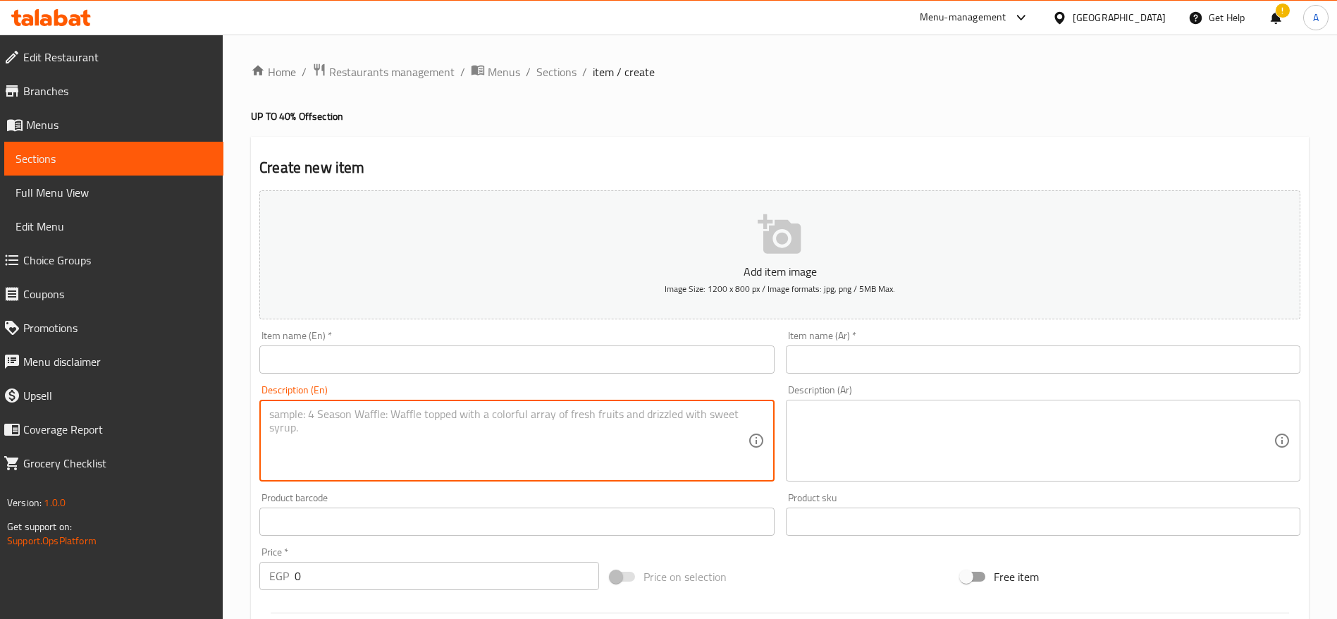
click at [701, 417] on textarea at bounding box center [508, 440] width 478 height 67
paste textarea "نصف وافل لذيذ + سينابون طازج + ٤ قطع بان كيك هشّة + ٢ دونتس نوتيلا غنية"
type textarea "نصف وافل لذيذ + سينابون طازج + ٤ قطع بان كيك هشّة + ٢ دونتس نوتيلا غنية"
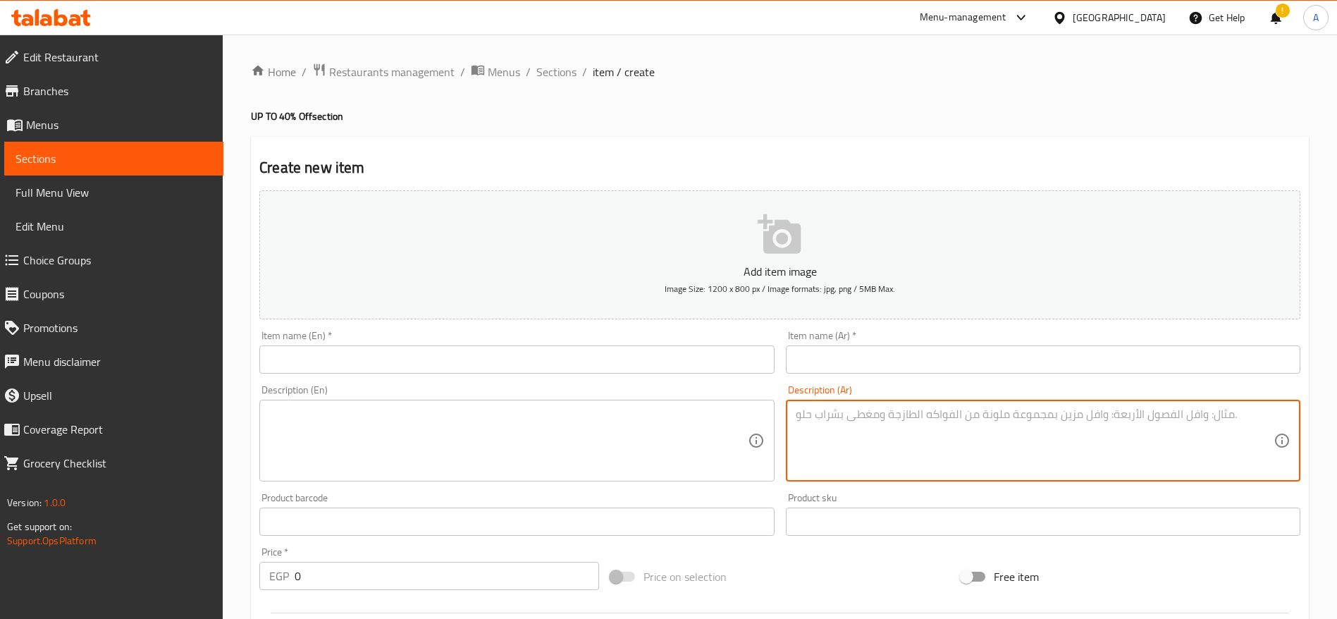
click at [832, 430] on textarea at bounding box center [1035, 440] width 478 height 67
paste textarea "نصف وافل لذيذ + سينابون طازج + ٤ قطع بان كيك هشّة + ٢ دونتس نوتيلا غنية"
type textarea "نصف وافل لذيذ + سينابون طازج + ٤ قطع بان كيك هشّة + ٢ دونتس نوتيلا غنية"
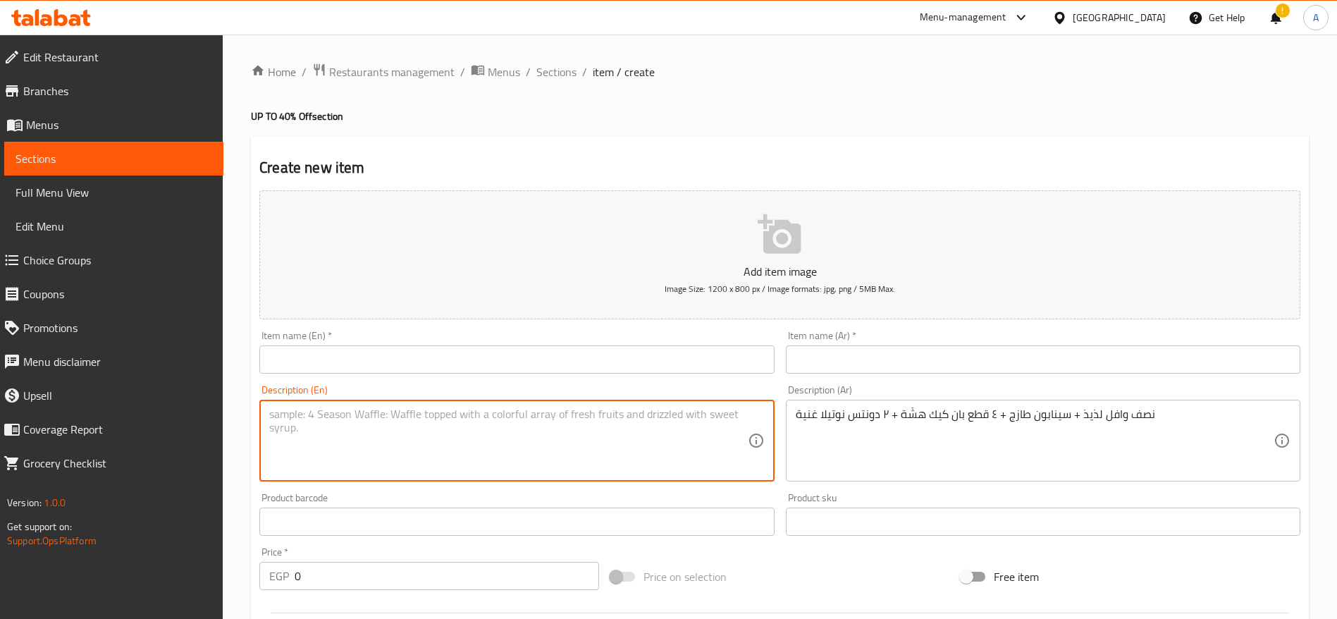
click at [623, 421] on textarea at bounding box center [508, 440] width 478 height 67
paste textarea "Half Waffle + Fresh Cinnabon + 4 Fluffy Pancake Bites + 2 Rich Nutella Donuts"
type textarea "Half Waffle + Fresh Cinnabon + 4 Fluffy Pancake Bites + 2 Rich Nutella Donuts"
click at [498, 356] on input "text" at bounding box center [516, 359] width 515 height 28
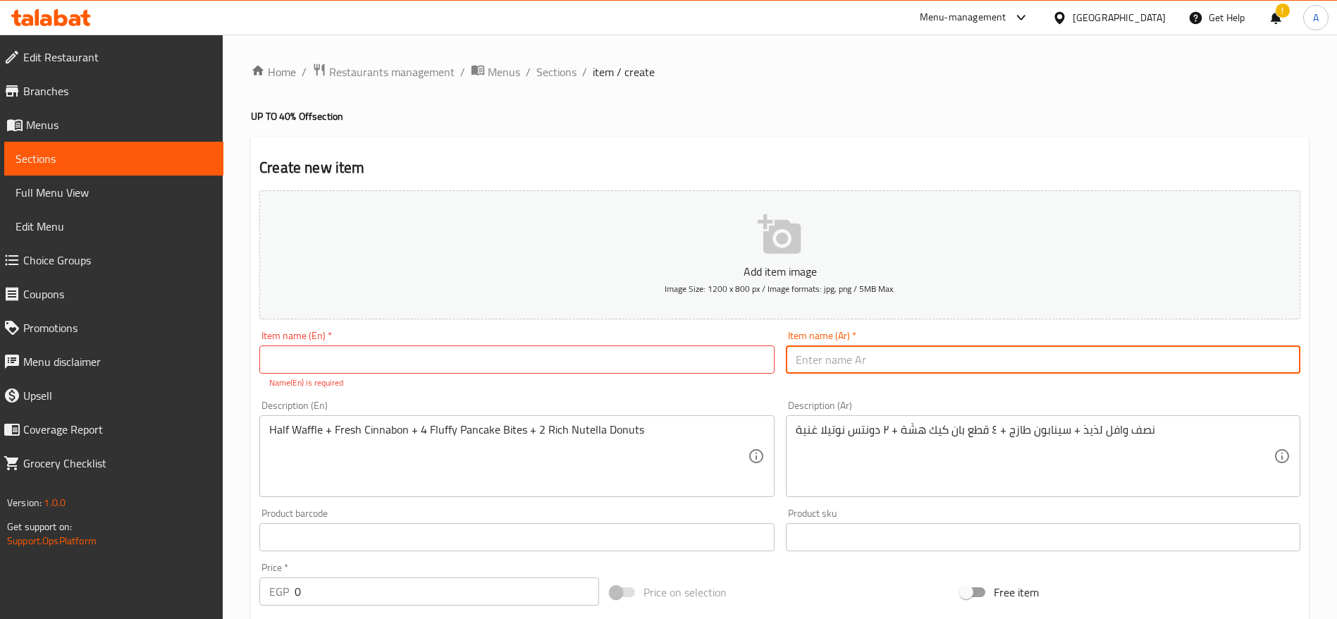
click at [900, 361] on input "text" at bounding box center [1043, 359] width 515 height 28
paste input "بوكس الديناميت"
type input "بوكس الديناميت"
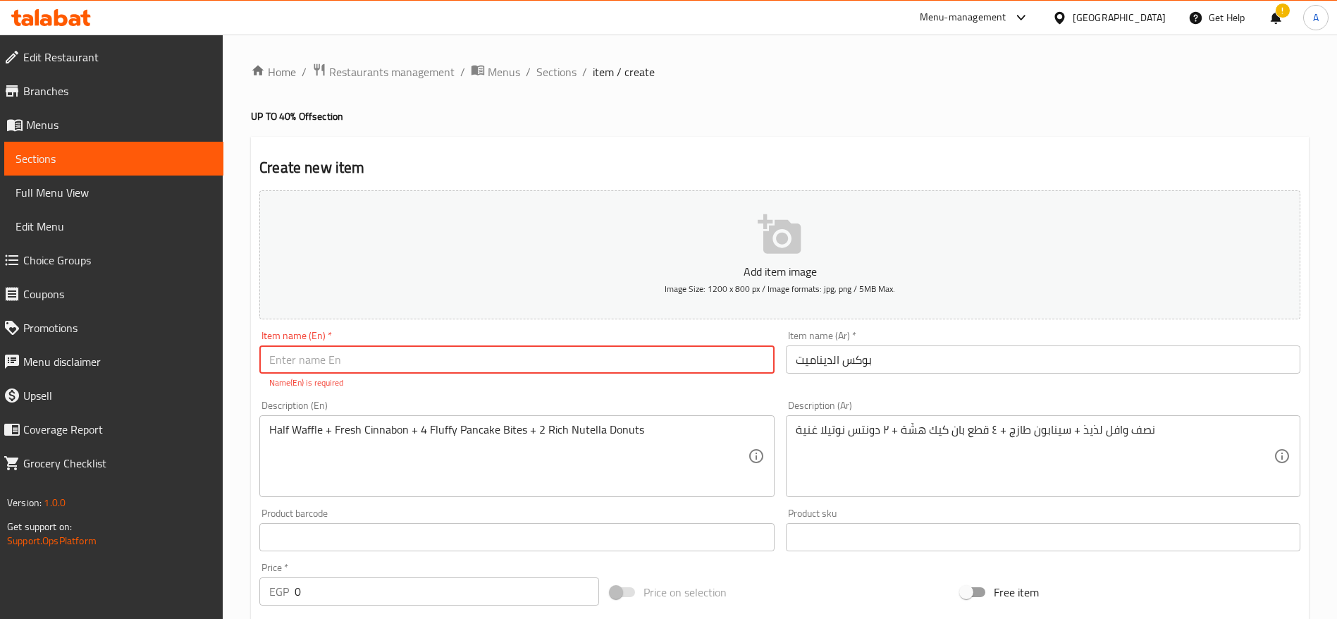
click at [651, 350] on input "text" at bounding box center [516, 359] width 515 height 28
paste input "Dynamite Box"
type input "Dynamite Box"
click at [402, 592] on div "Price   * EGP 0 Price *" at bounding box center [429, 584] width 351 height 54
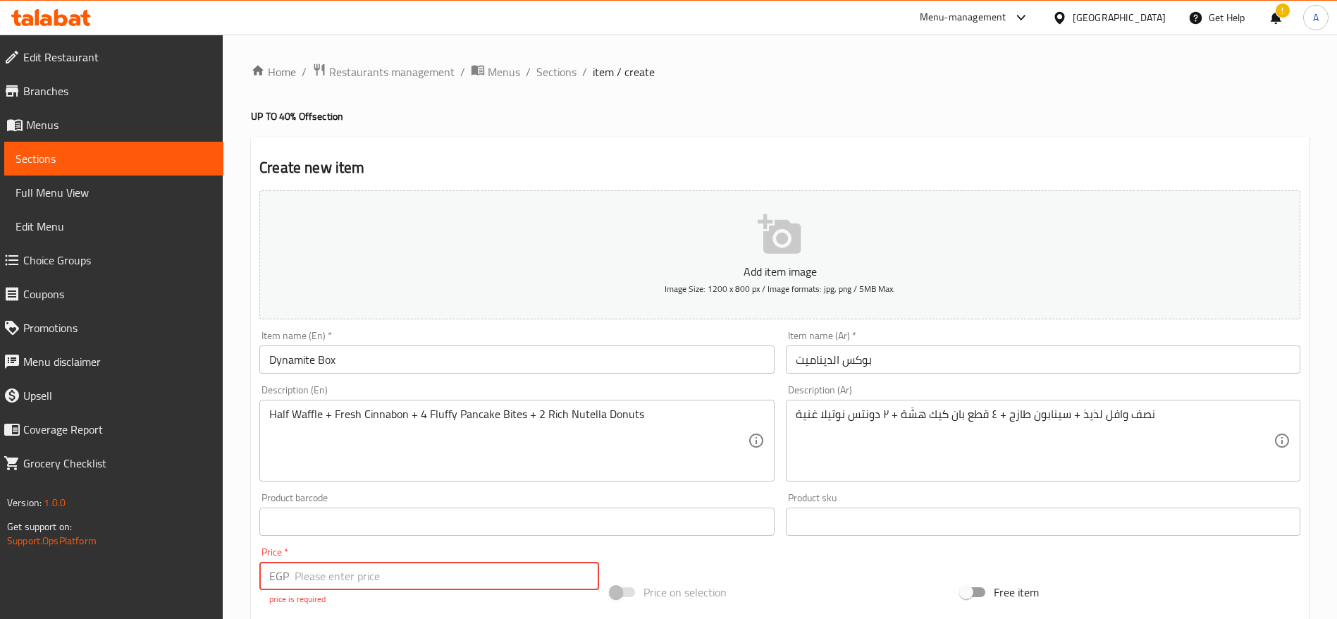
click at [381, 565] on input "number" at bounding box center [447, 576] width 304 height 28
paste input "117.6470588235294"
type input "117.6470588235294"
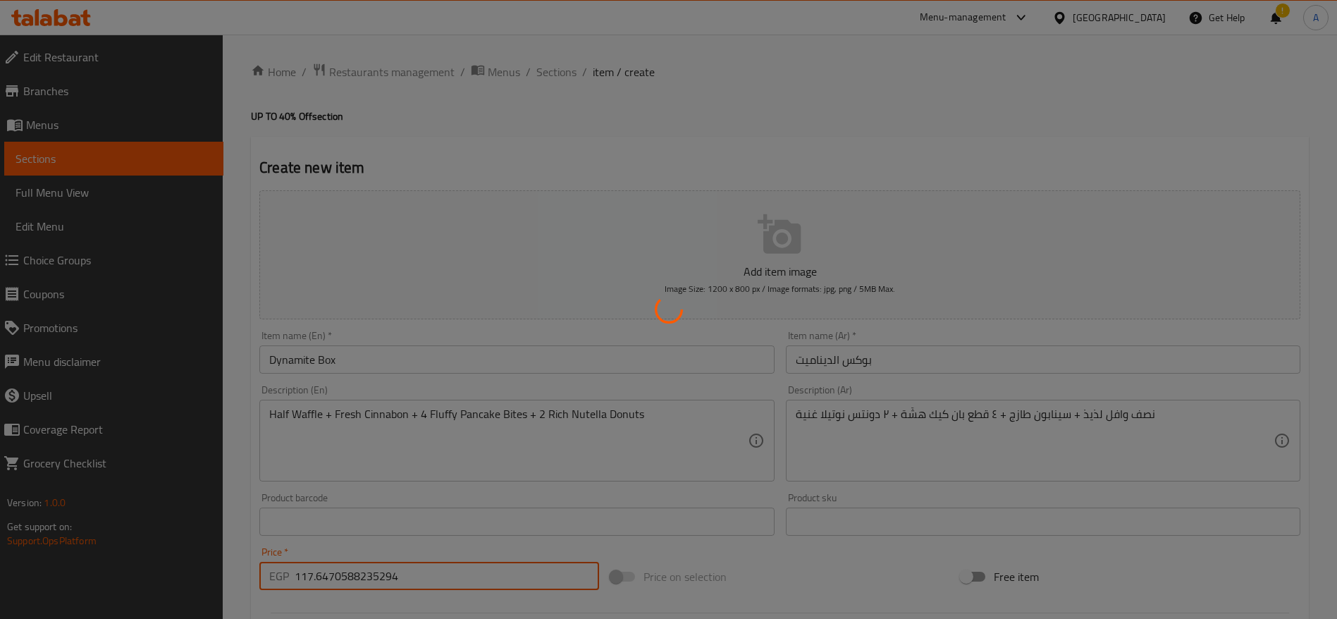
type input "0"
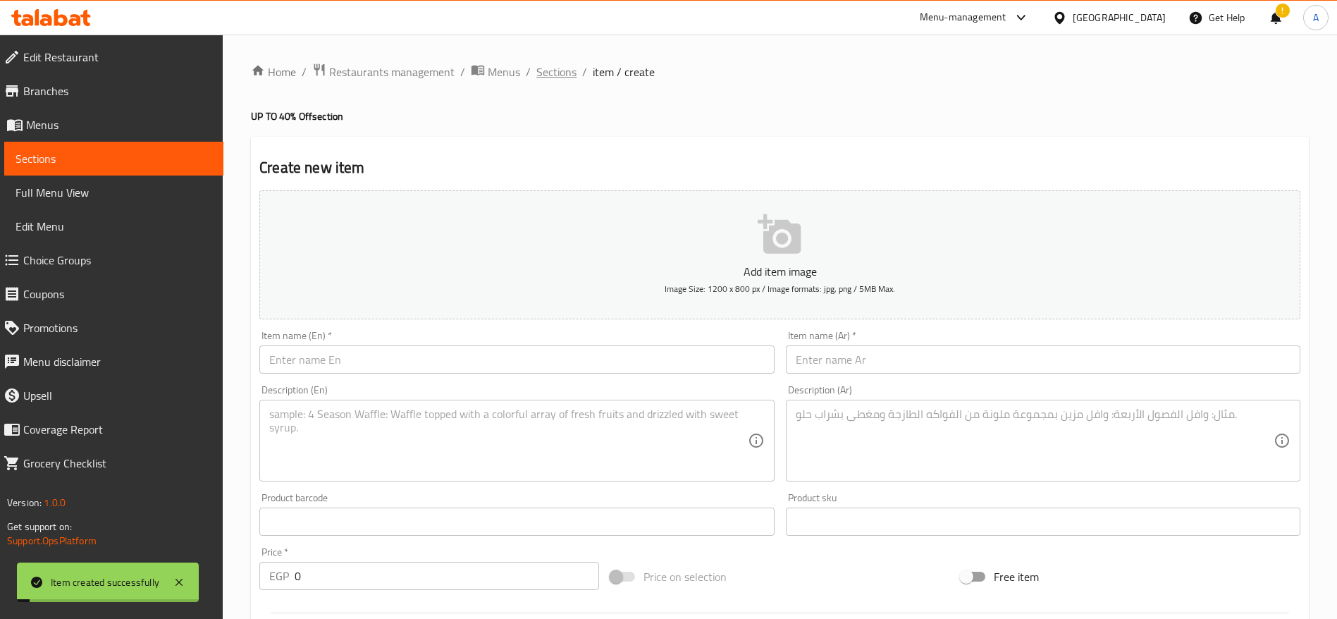
click at [560, 75] on span "Sections" at bounding box center [556, 71] width 40 height 17
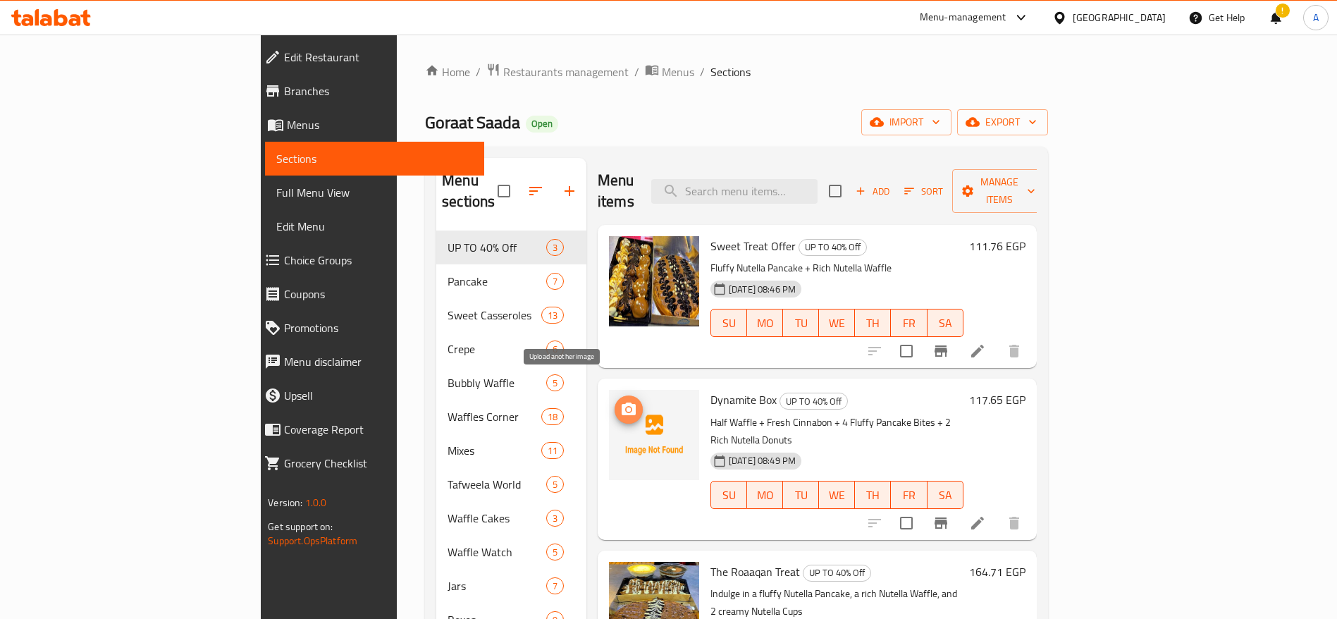
click at [622, 402] on icon "upload picture" at bounding box center [629, 408] width 14 height 13
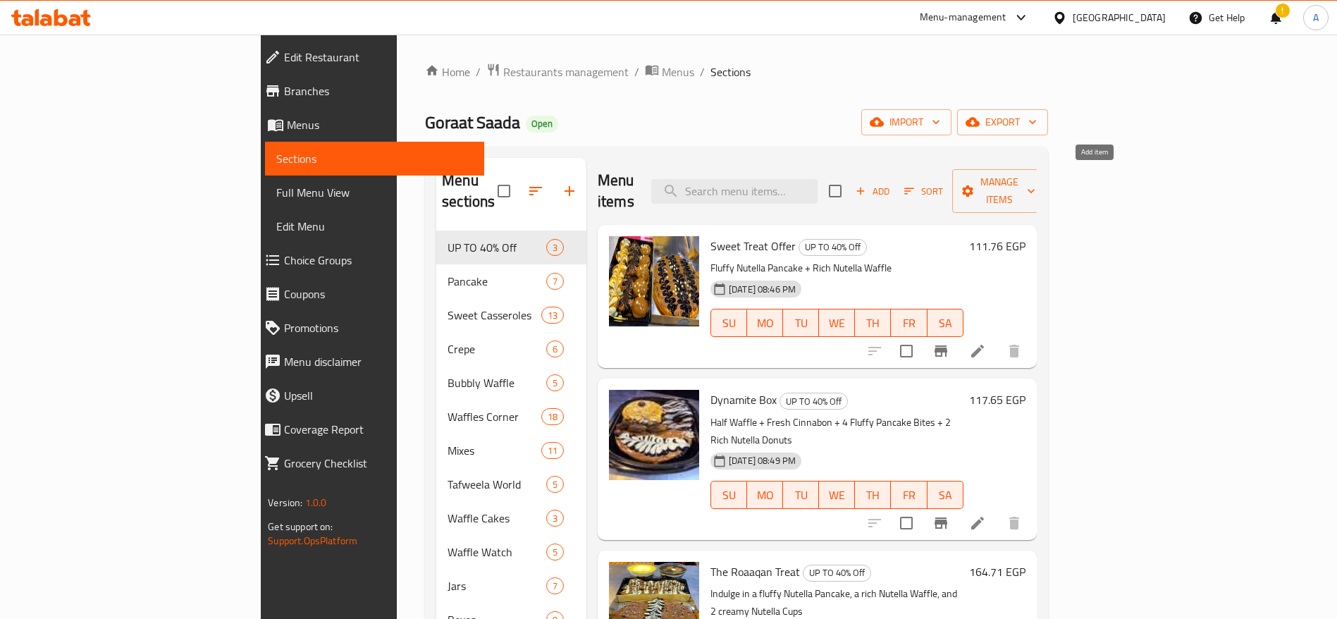
click at [892, 183] on span "Add" at bounding box center [873, 191] width 38 height 16
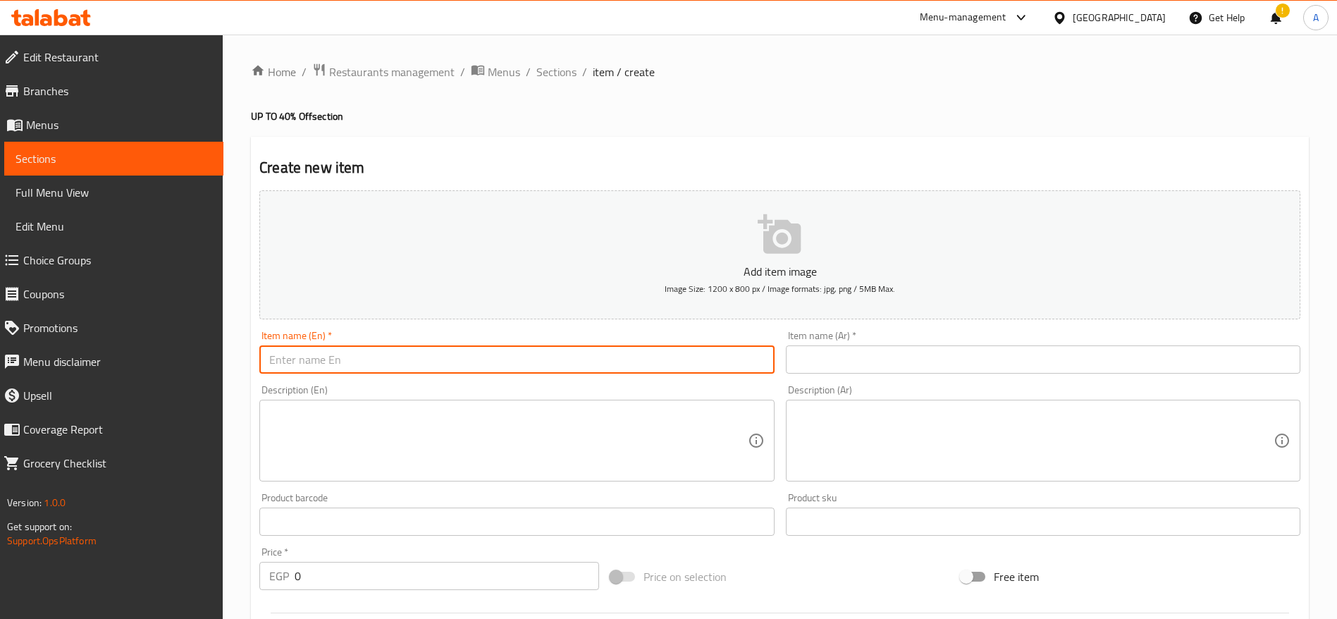
click at [689, 362] on input "text" at bounding box center [516, 359] width 515 height 28
paste input "The Tank Offer"
type input "The Tank Offer"
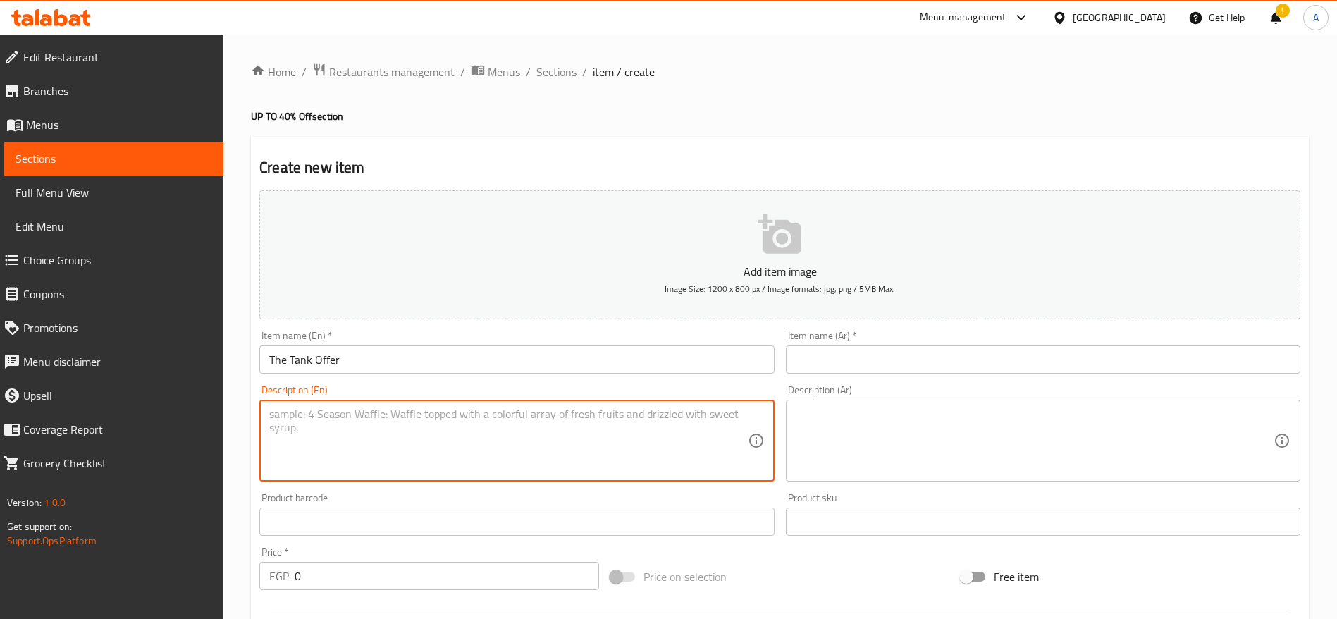
click at [536, 431] on textarea at bounding box center [508, 440] width 478 height 67
paste textarea "Indulge in a rich Nutella Waffle paired with the delicious Dopamine Box"
type textarea "Indulge in a rich Nutella Waffle paired with the delicious Dopamine Box"
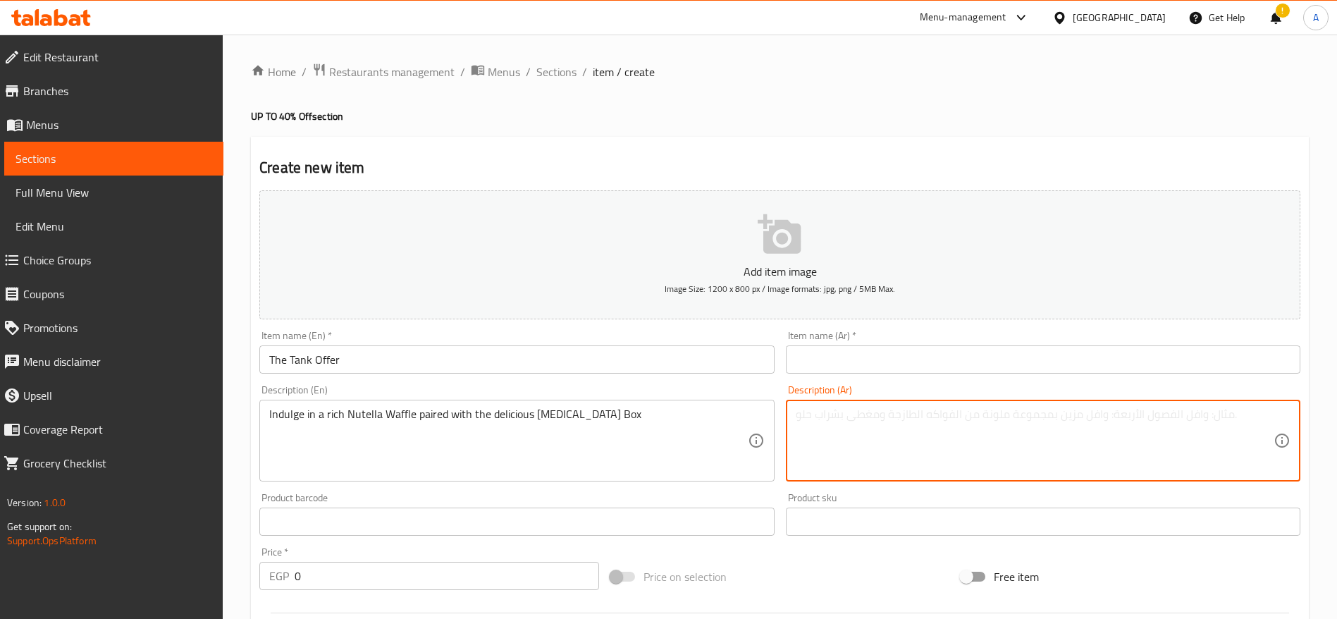
paste textarea "وافل نوتيلا غني + بوكس الدوبامين الشهي"
type textarea "وافل نوتيلا غني + بوكس الدوبامين الشهي"
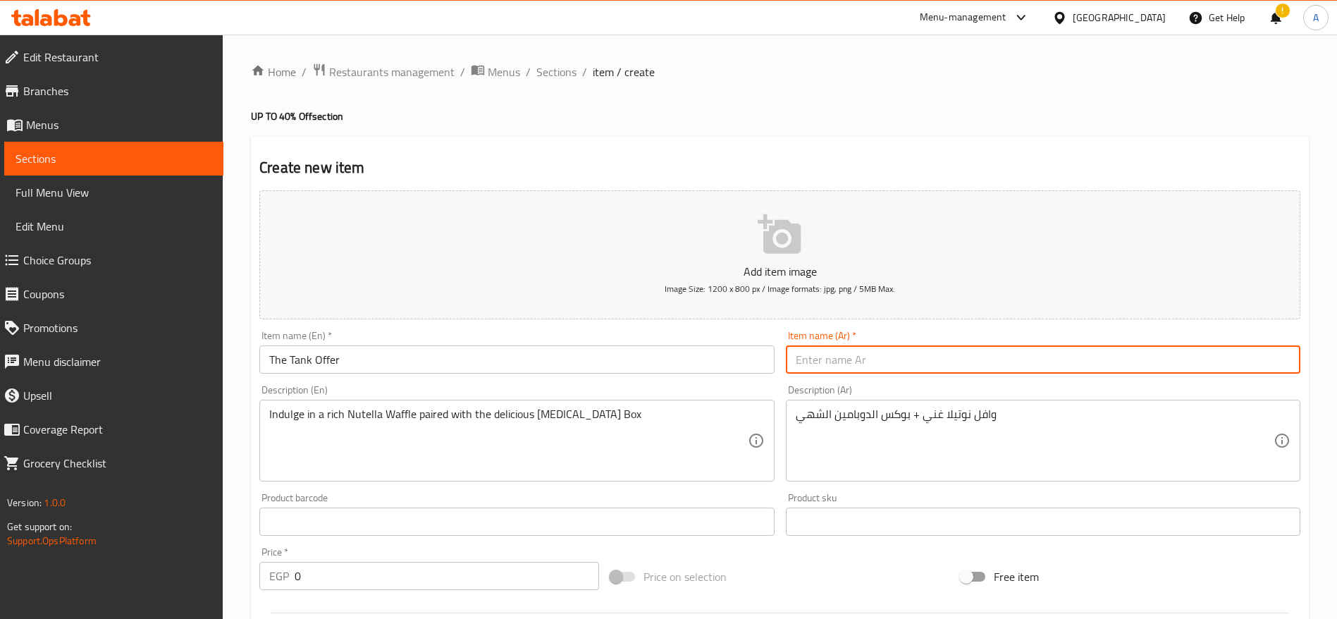
click at [936, 366] on input "text" at bounding box center [1043, 359] width 515 height 28
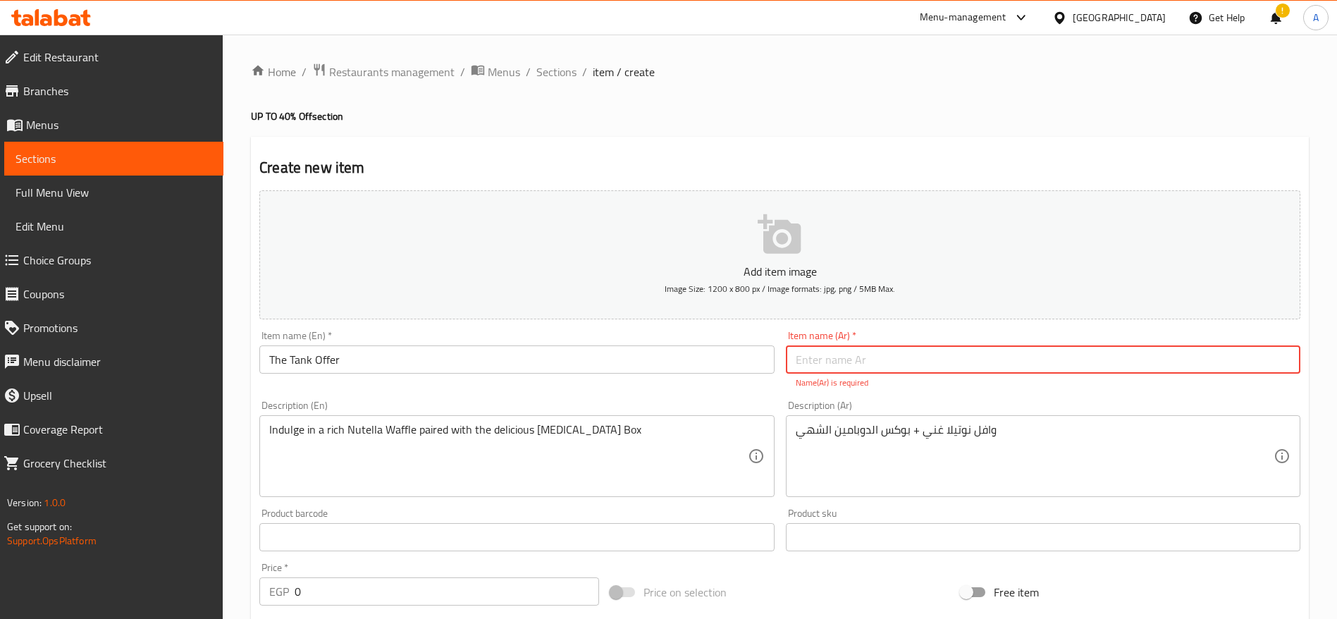
paste input "عرض التانك"
type input "عرض التانك"
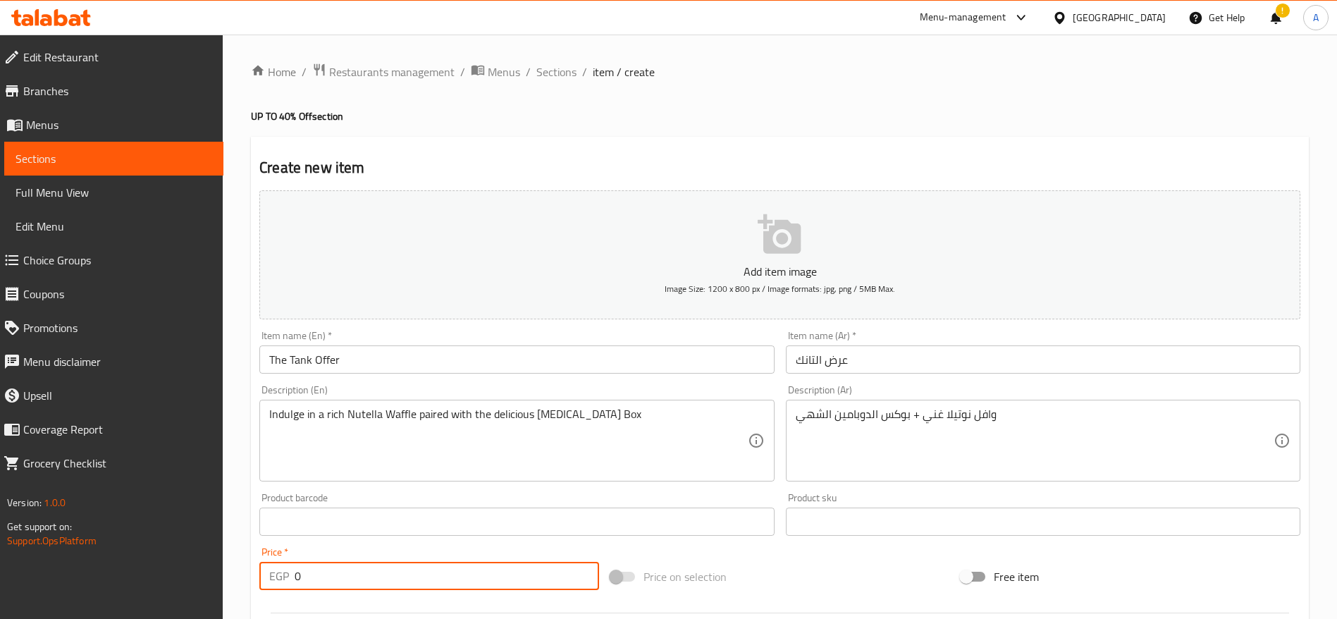
click at [476, 593] on div "Price   * EGP 0 Price *" at bounding box center [429, 568] width 351 height 54
paste input "129.4117647058824"
type input "129.4117647058824"
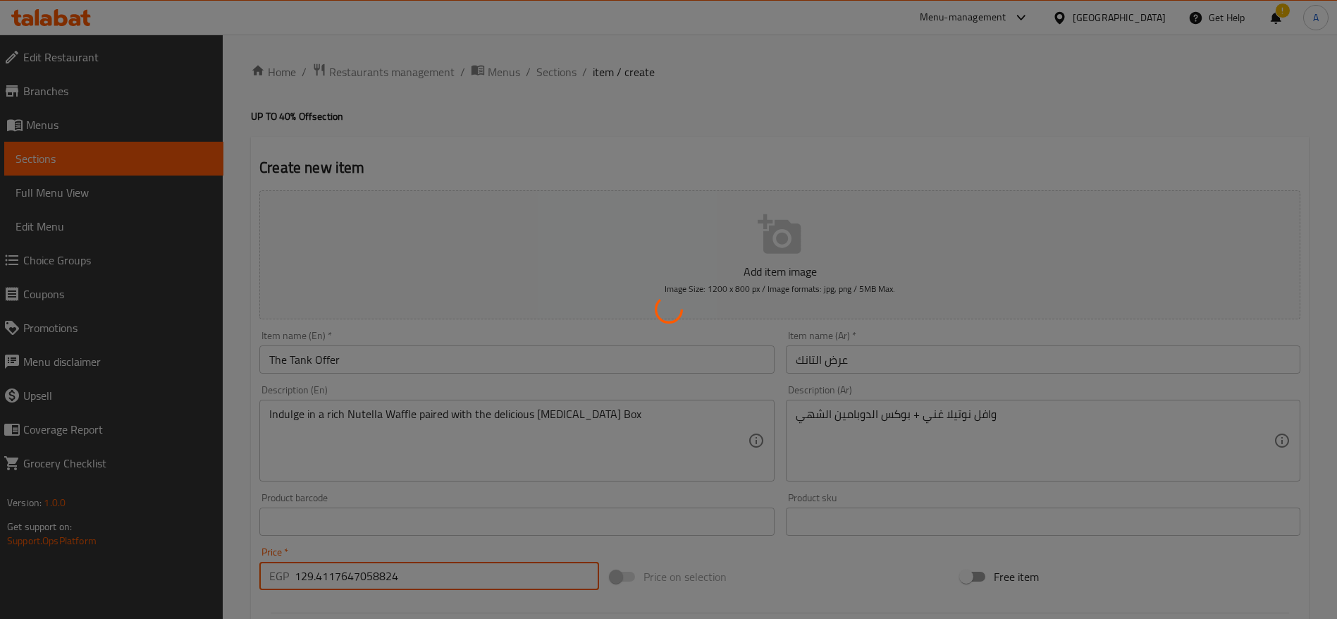
type input "0"
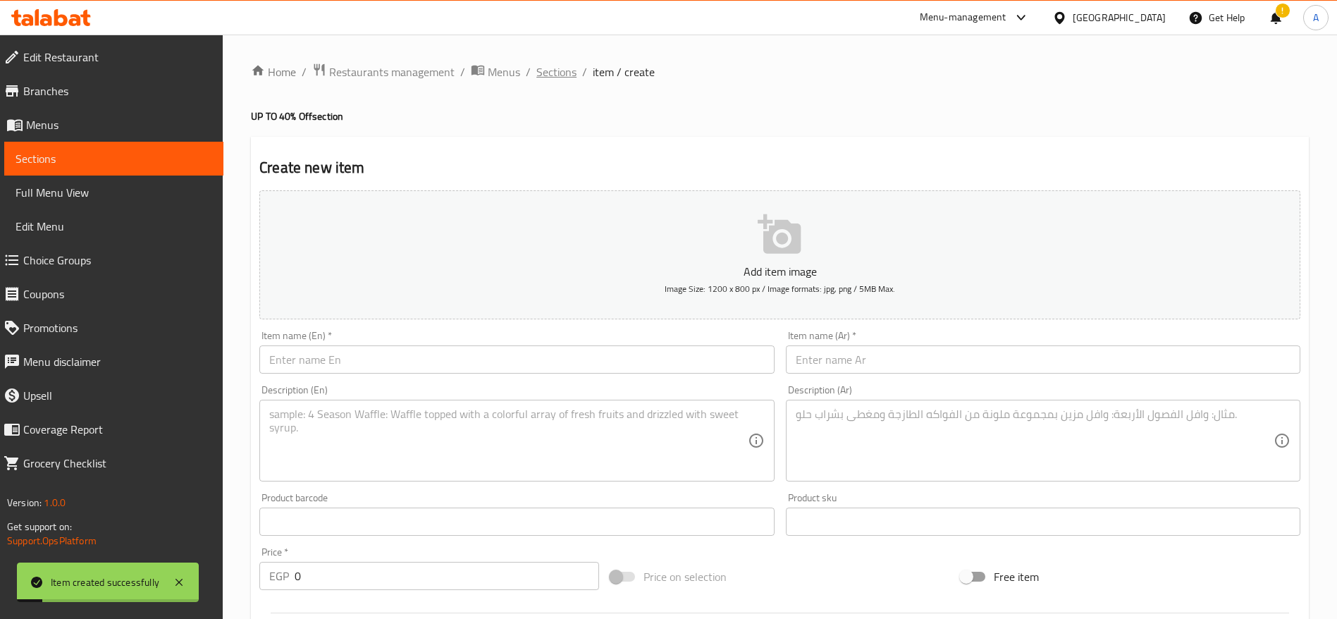
click at [550, 74] on span "Sections" at bounding box center [556, 71] width 40 height 17
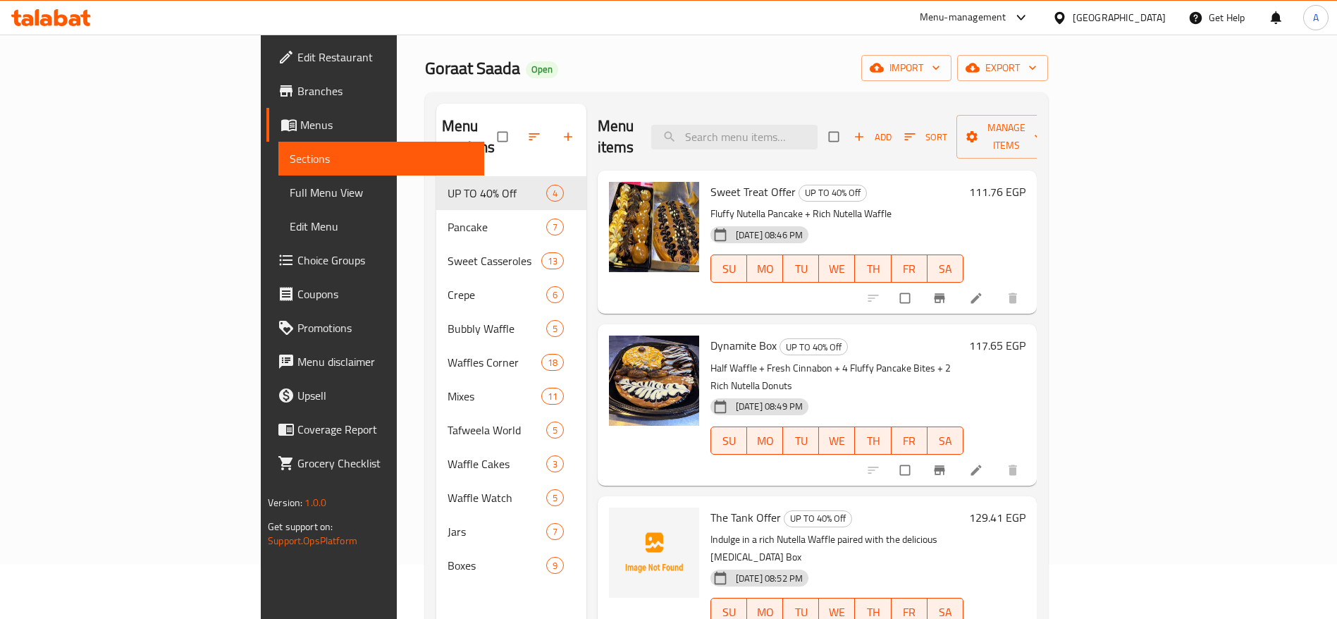
scroll to position [197, 0]
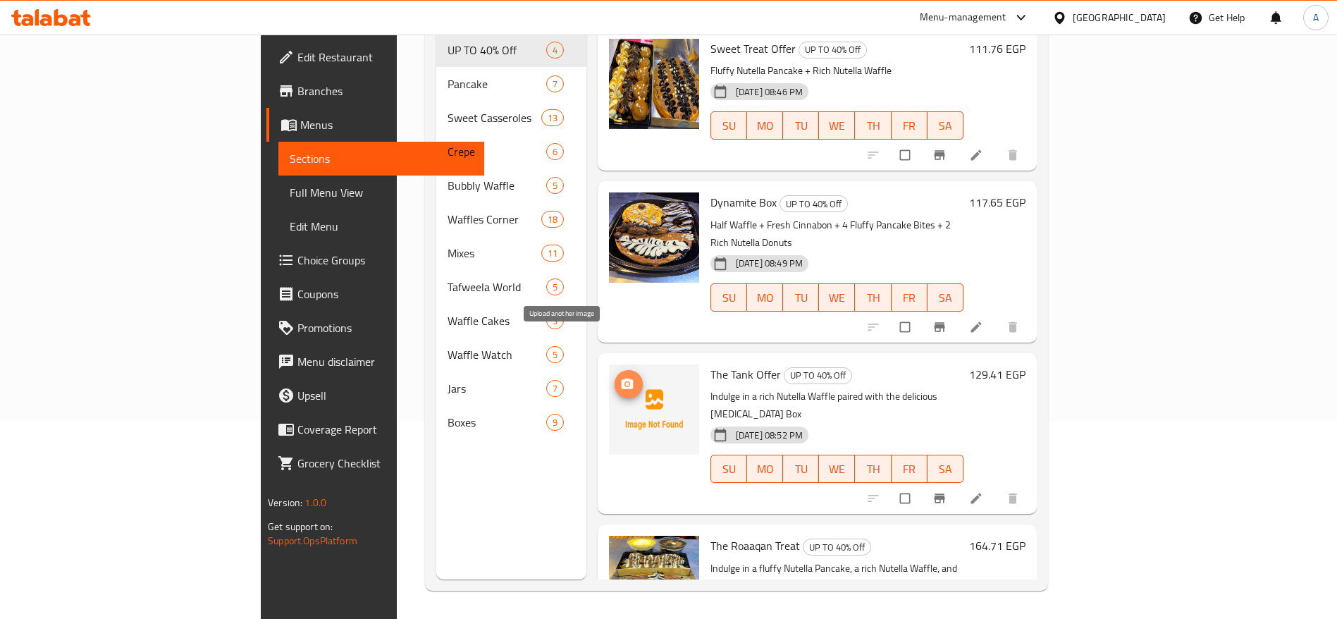
click at [620, 377] on icon "upload picture" at bounding box center [627, 384] width 14 height 14
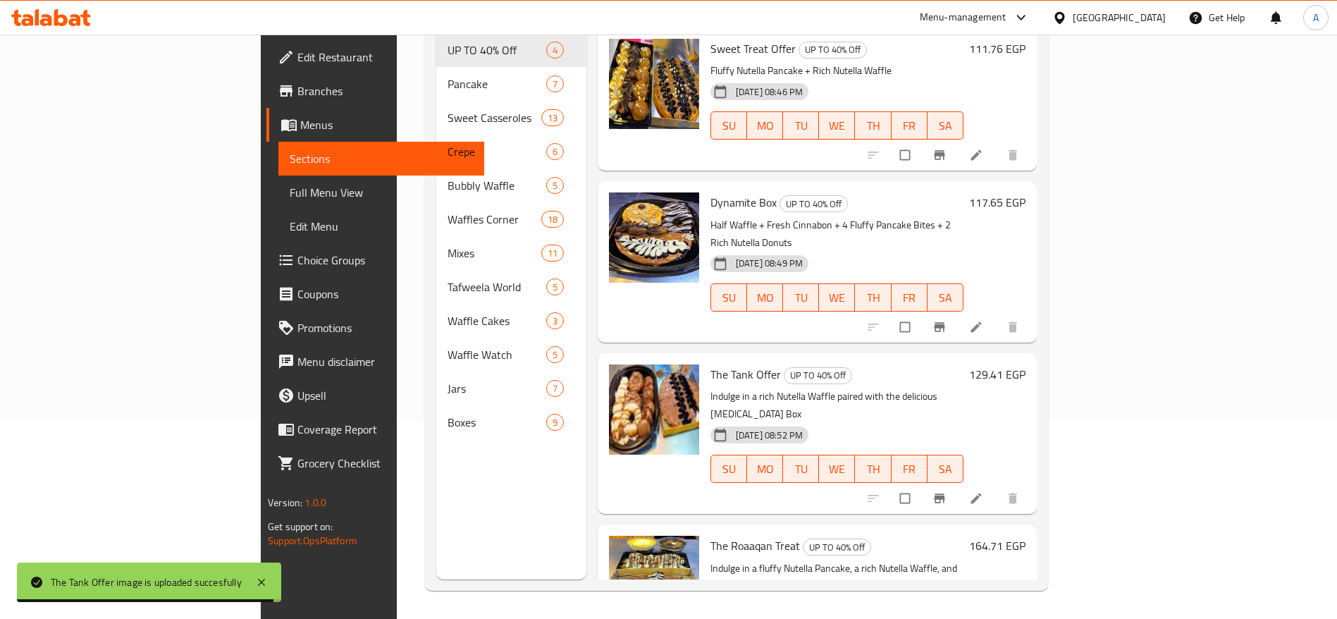
scroll to position [0, 0]
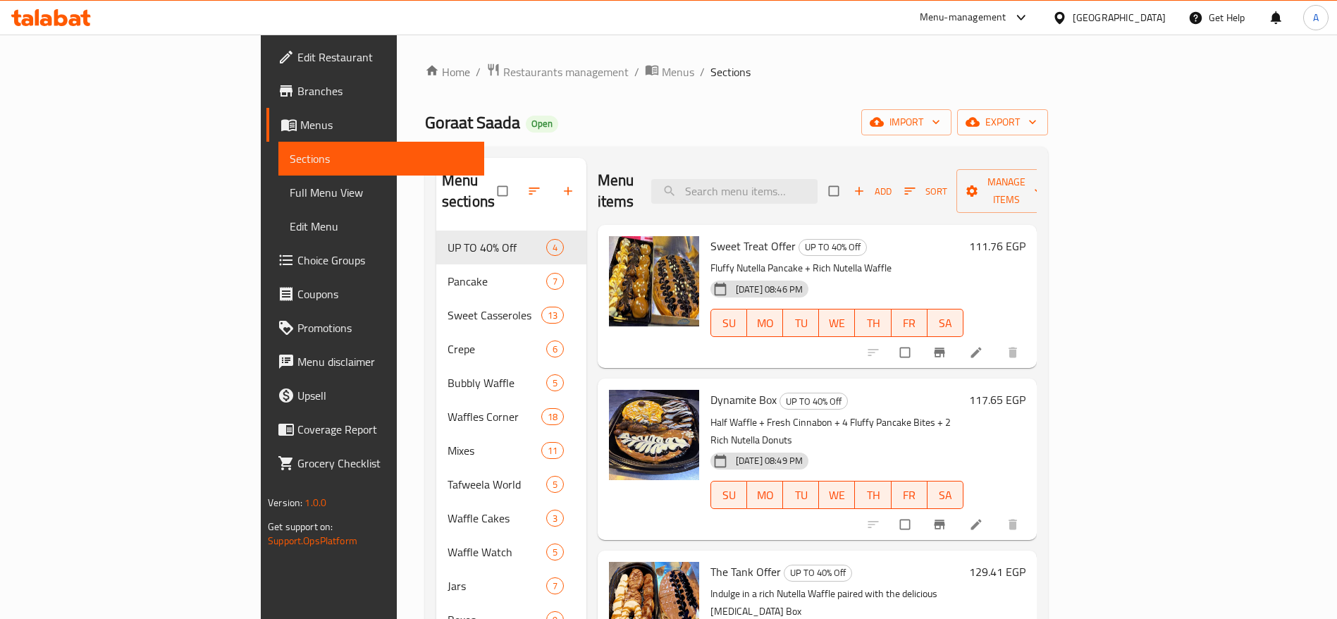
click at [1030, 21] on icon at bounding box center [1021, 17] width 17 height 17
click at [957, 95] on div "Agent Campaigns Center" at bounding box center [952, 95] width 106 height 16
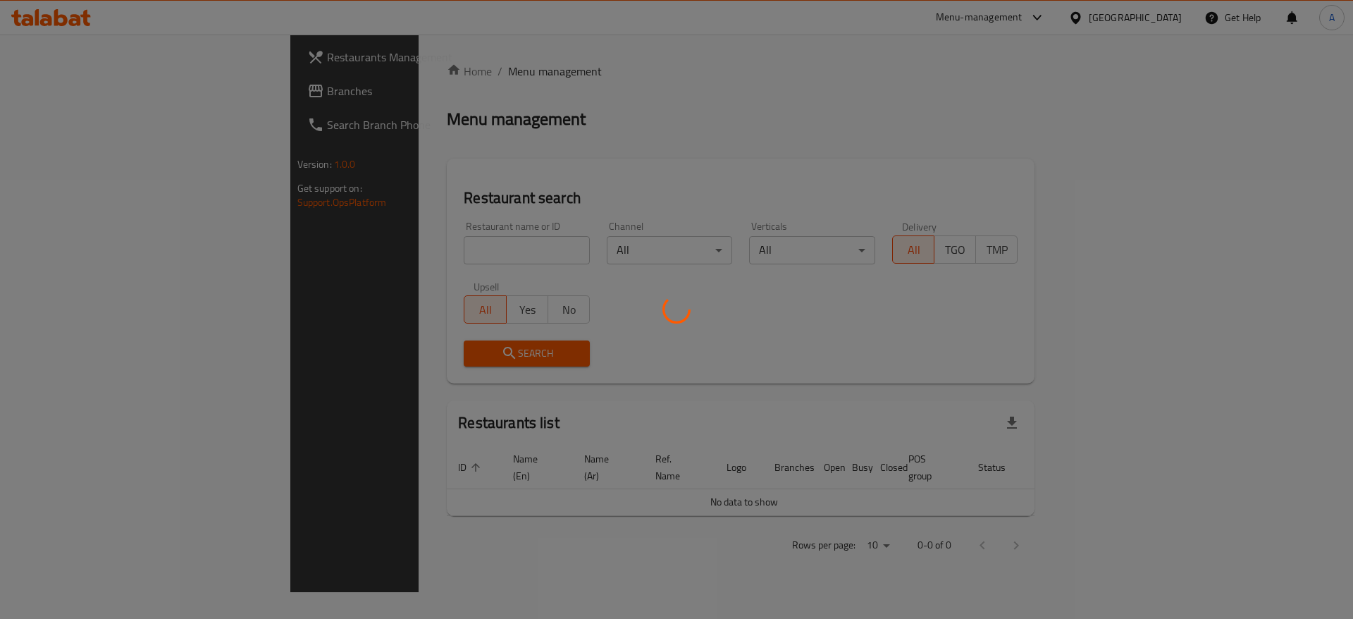
click at [436, 247] on div at bounding box center [676, 309] width 1353 height 619
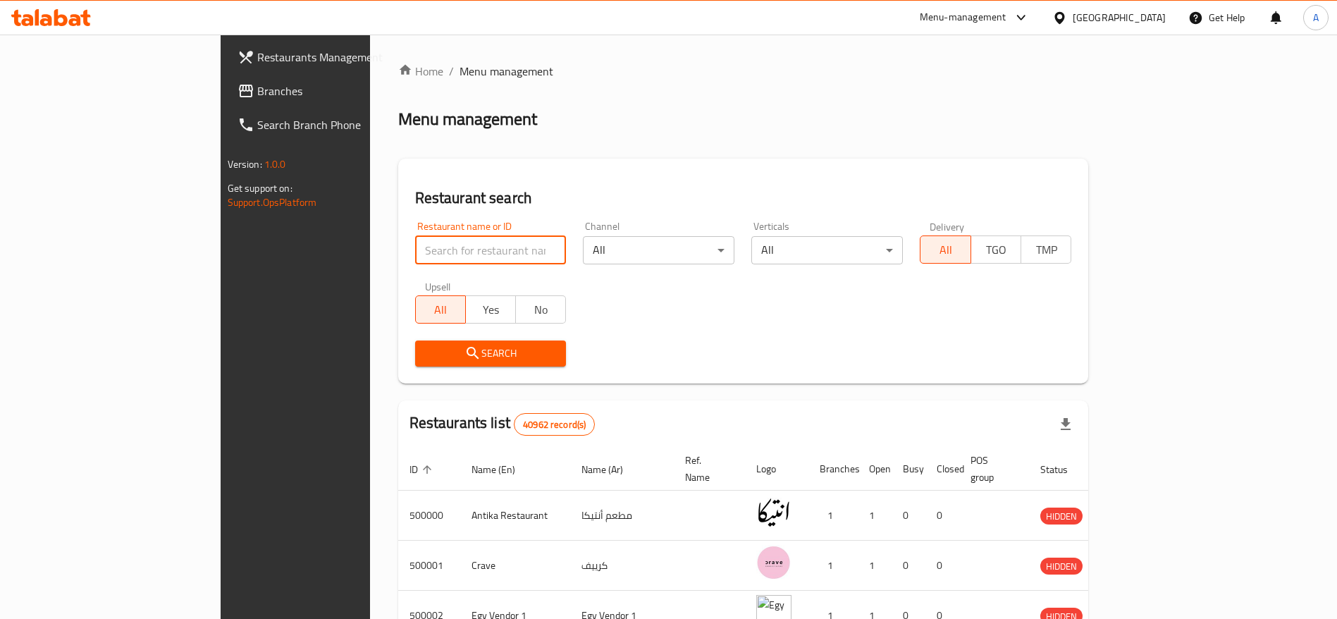
click at [429, 252] on input "search" at bounding box center [491, 250] width 152 height 28
paste input "701245"
click button "Search" at bounding box center [491, 353] width 152 height 26
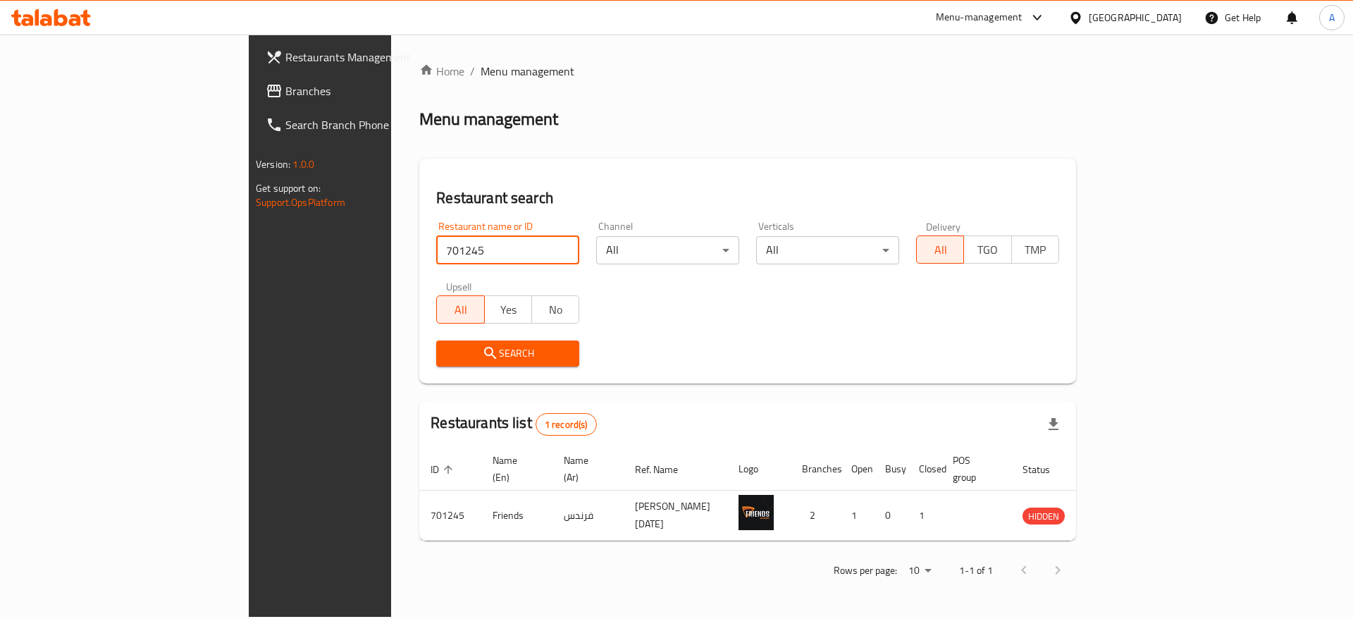
click at [436, 249] on input "701245" at bounding box center [507, 250] width 143 height 28
paste input "2281"
type input "702281"
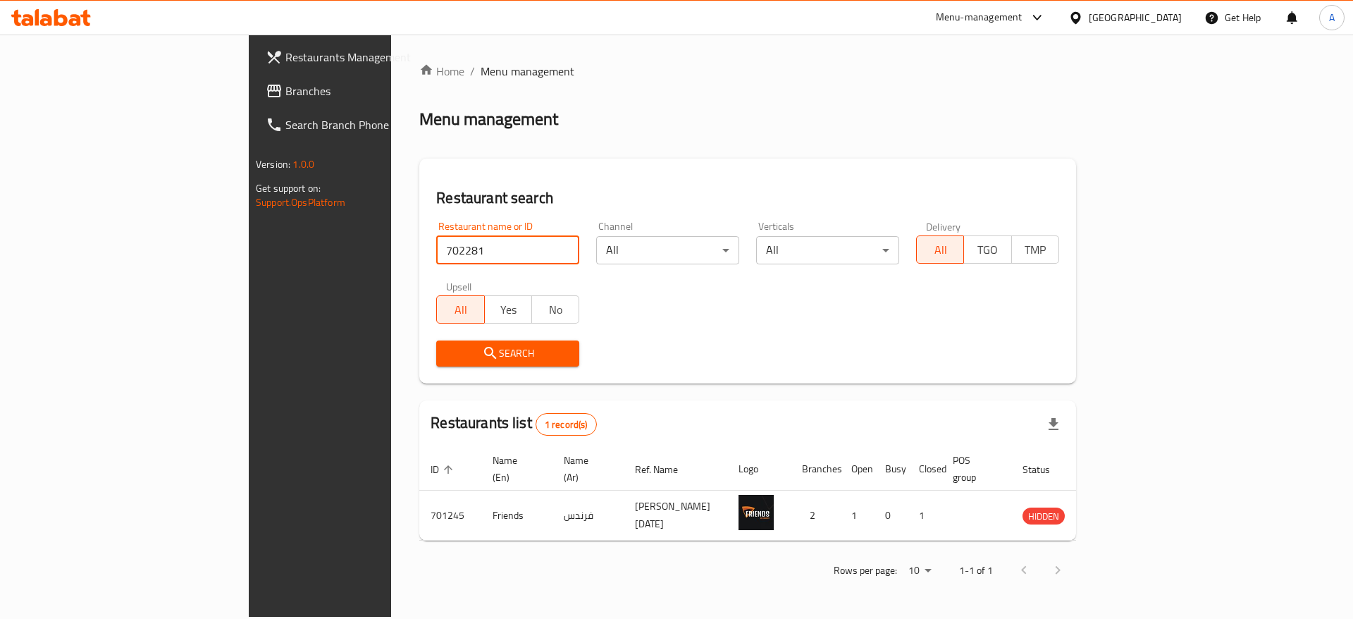
click button "Search" at bounding box center [507, 353] width 143 height 26
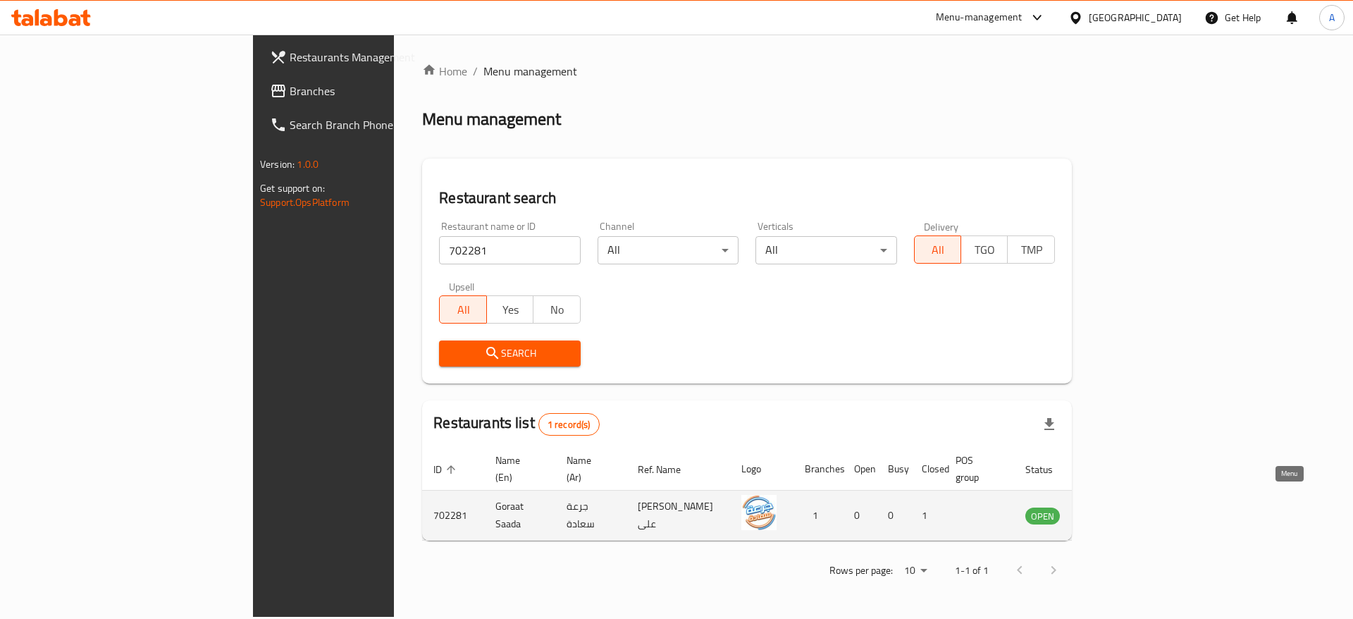
click at [1116, 510] on icon "enhanced table" at bounding box center [1108, 516] width 16 height 12
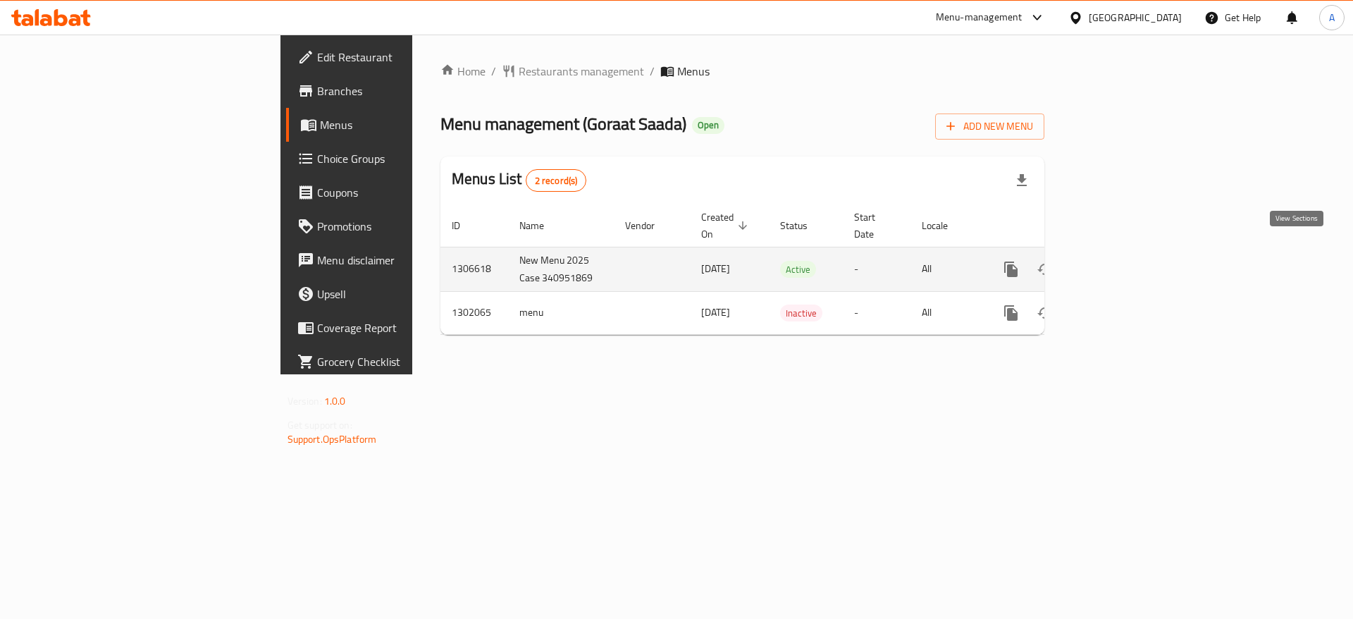
click at [1121, 261] on icon "enhanced table" at bounding box center [1112, 269] width 17 height 17
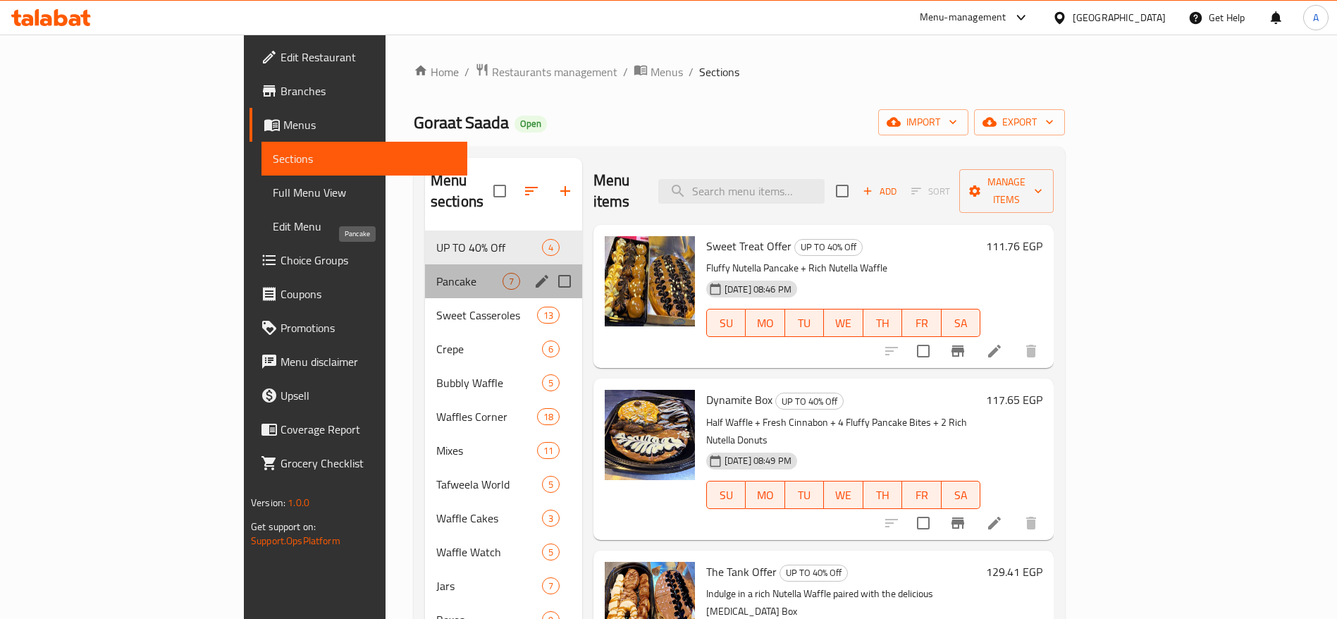
click at [436, 273] on span "Pancake" at bounding box center [469, 281] width 66 height 17
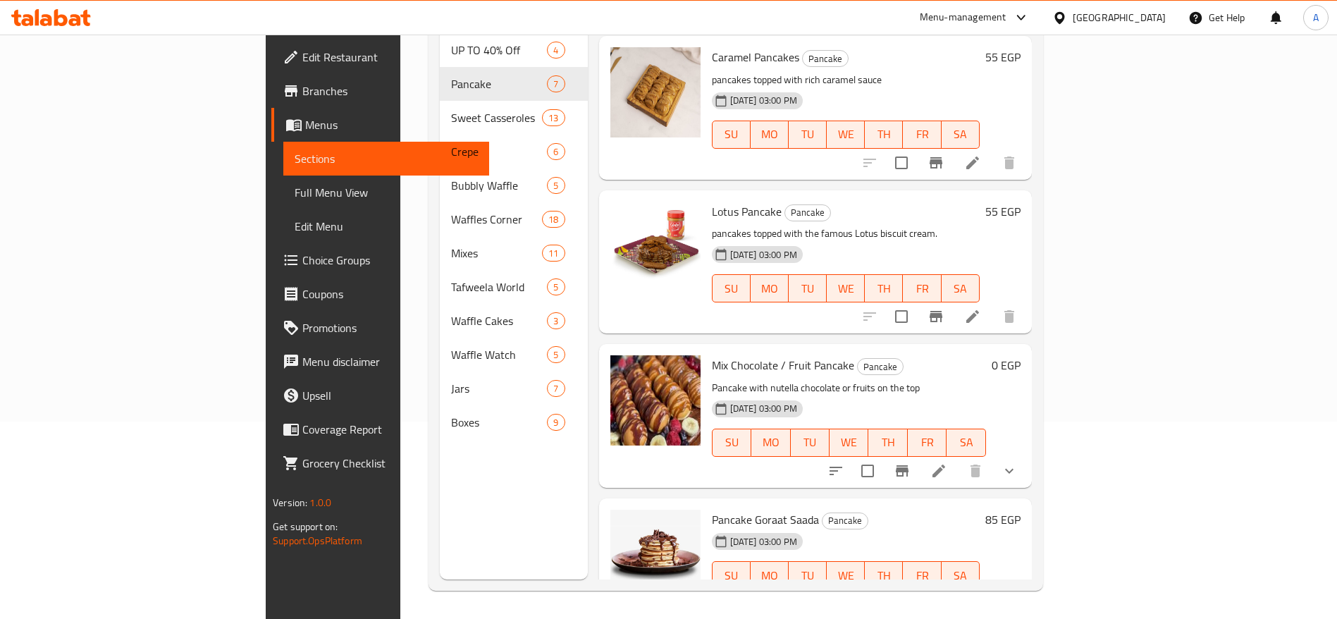
scroll to position [473, 0]
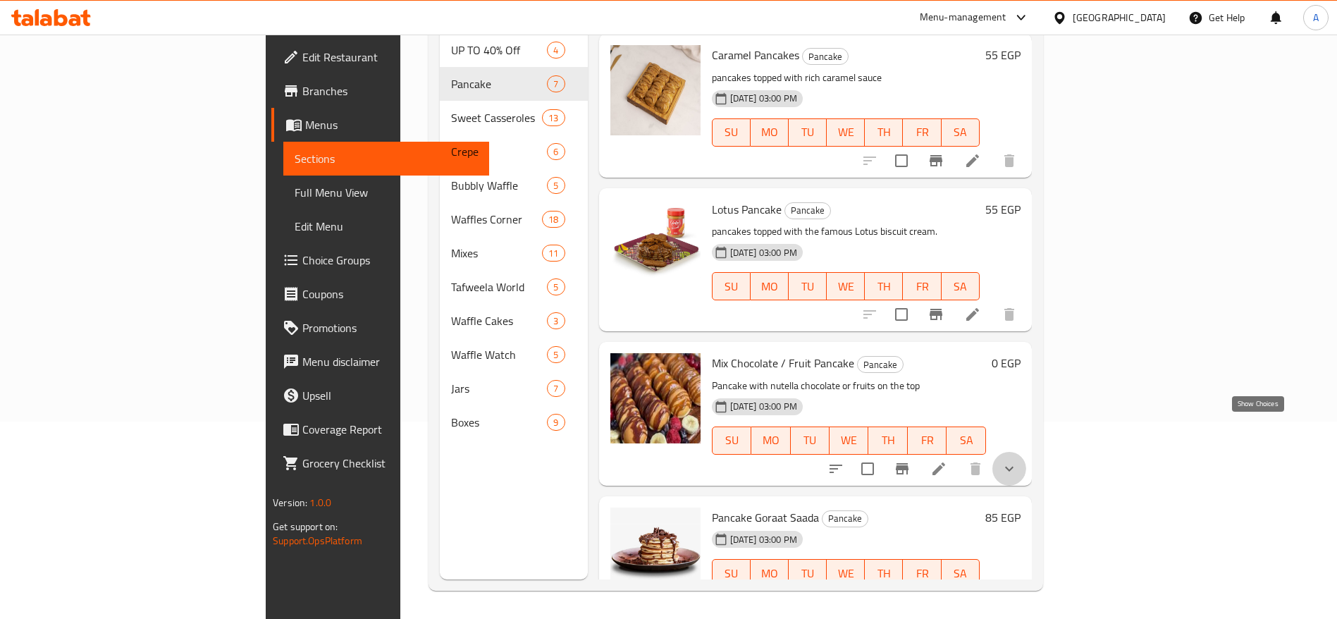
click at [1018, 460] on icon "show more" at bounding box center [1009, 468] width 17 height 17
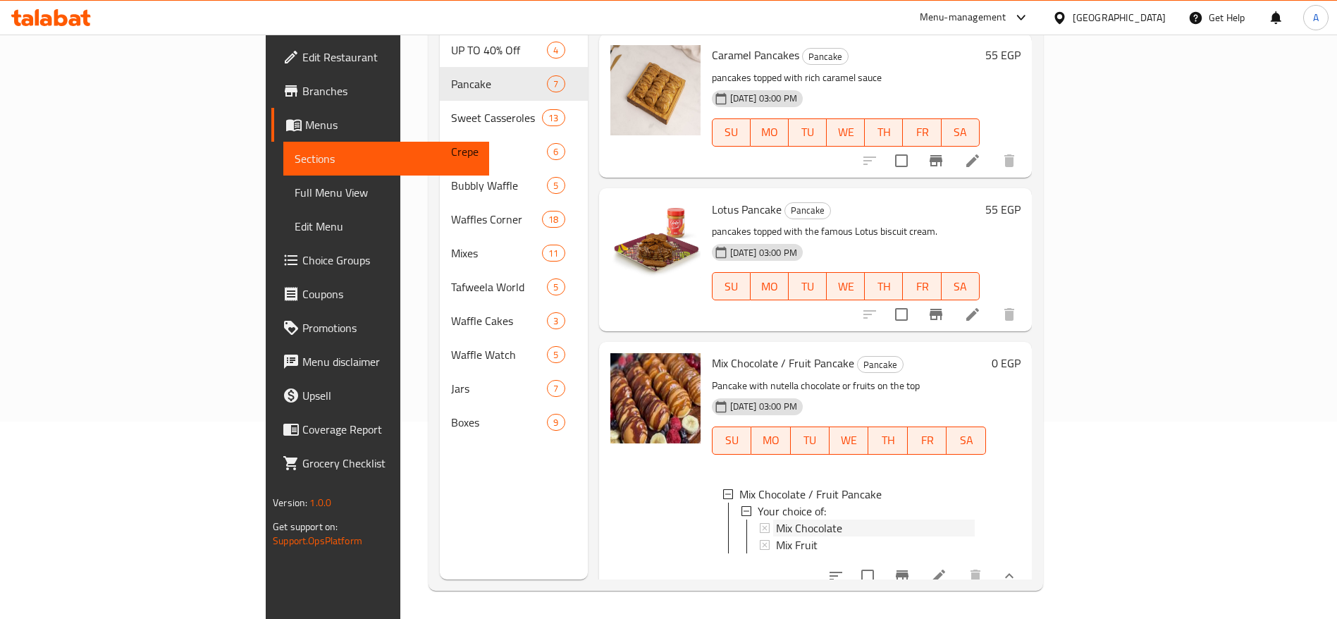
click at [804, 519] on div "Mix Chocolate" at bounding box center [875, 527] width 199 height 17
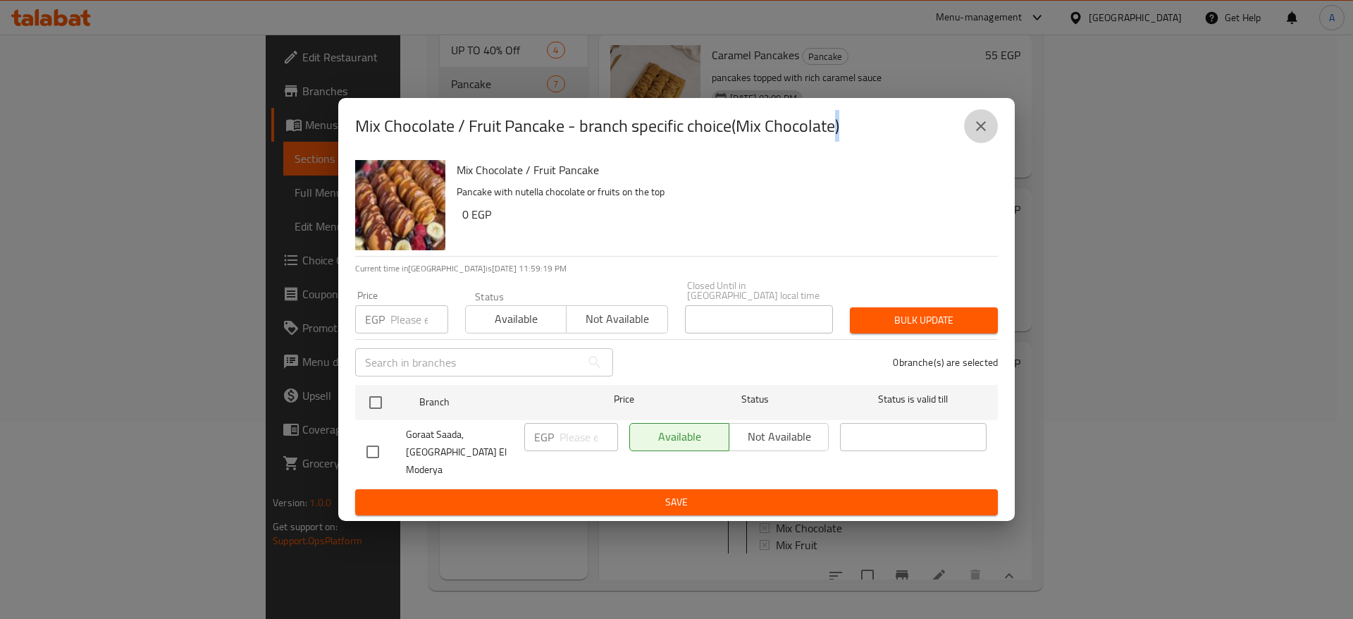
click at [990, 137] on button "close" at bounding box center [981, 126] width 34 height 34
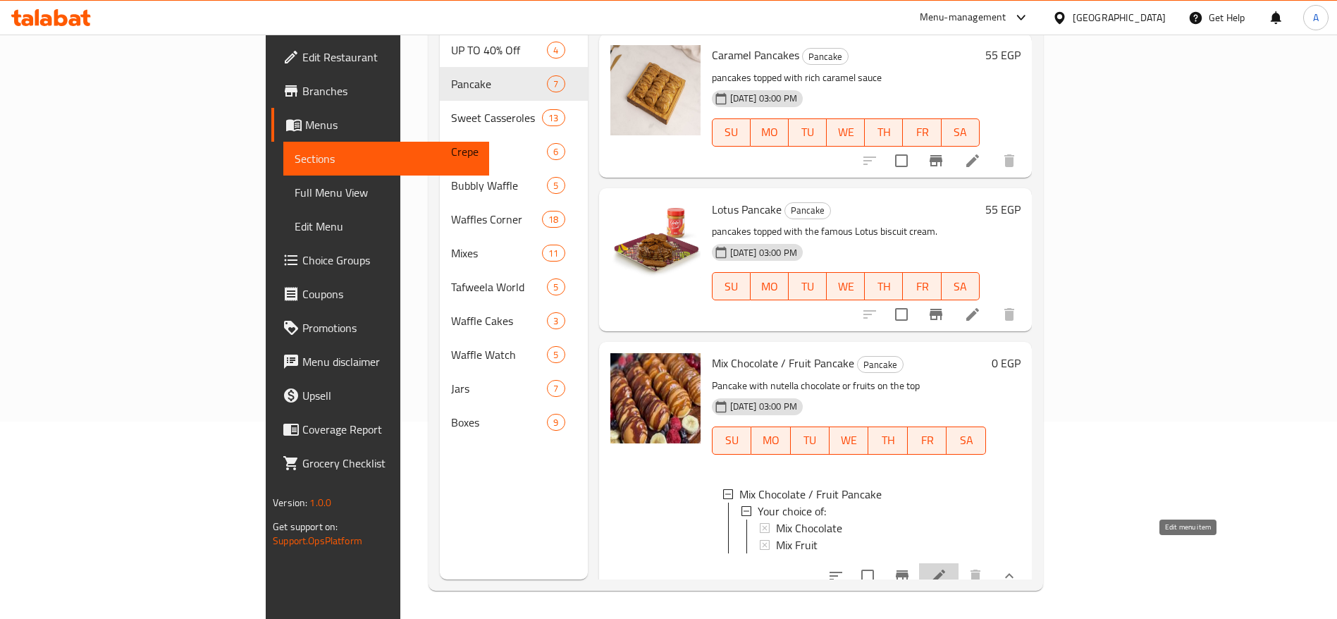
click at [945, 570] on icon at bounding box center [938, 576] width 13 height 13
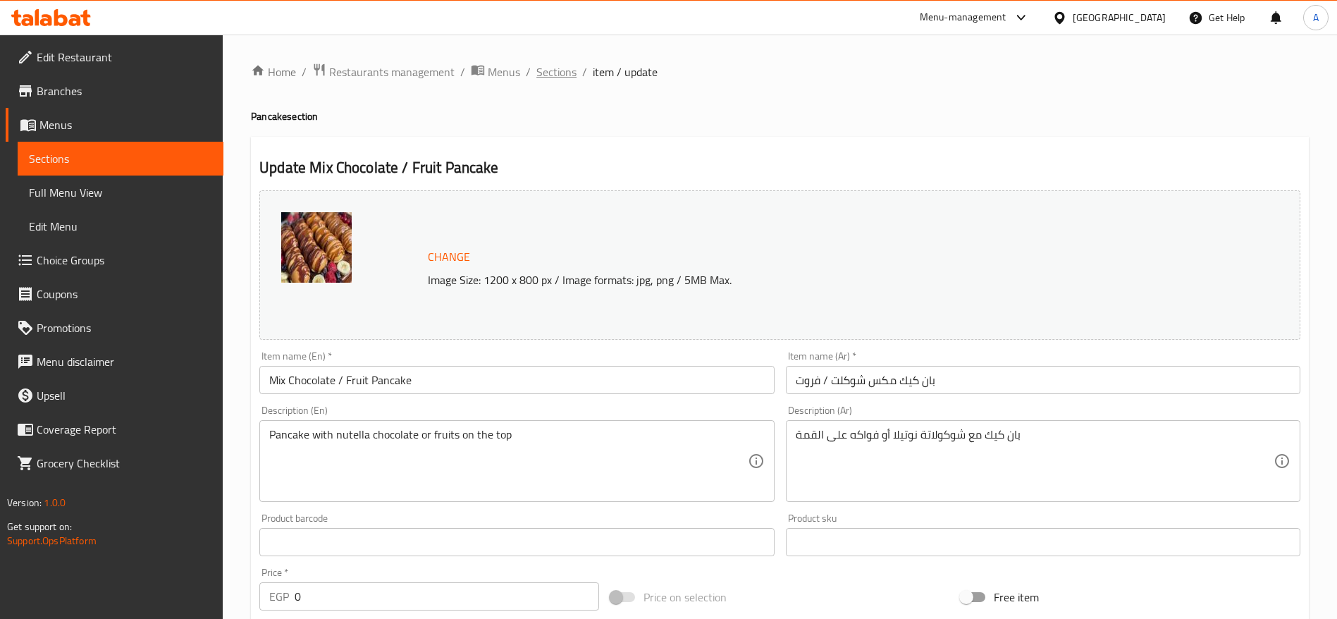
click at [558, 64] on span "Sections" at bounding box center [556, 71] width 40 height 17
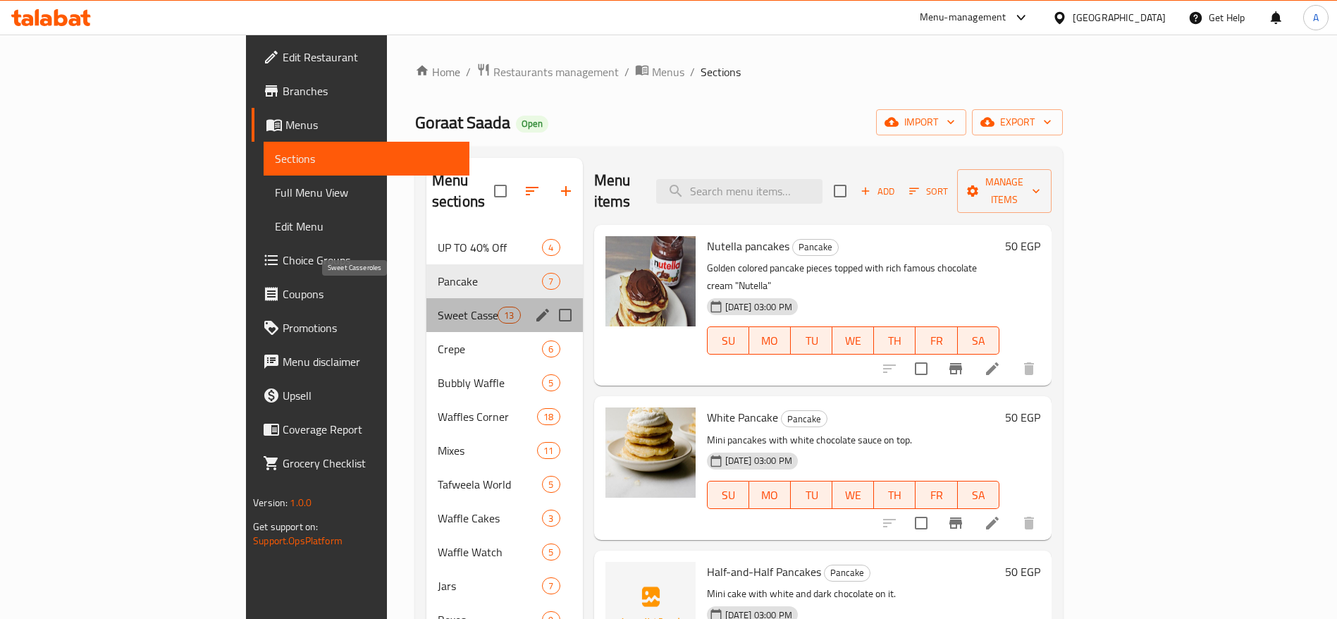
click at [438, 307] on span "Sweet Casseroles" at bounding box center [468, 315] width 60 height 17
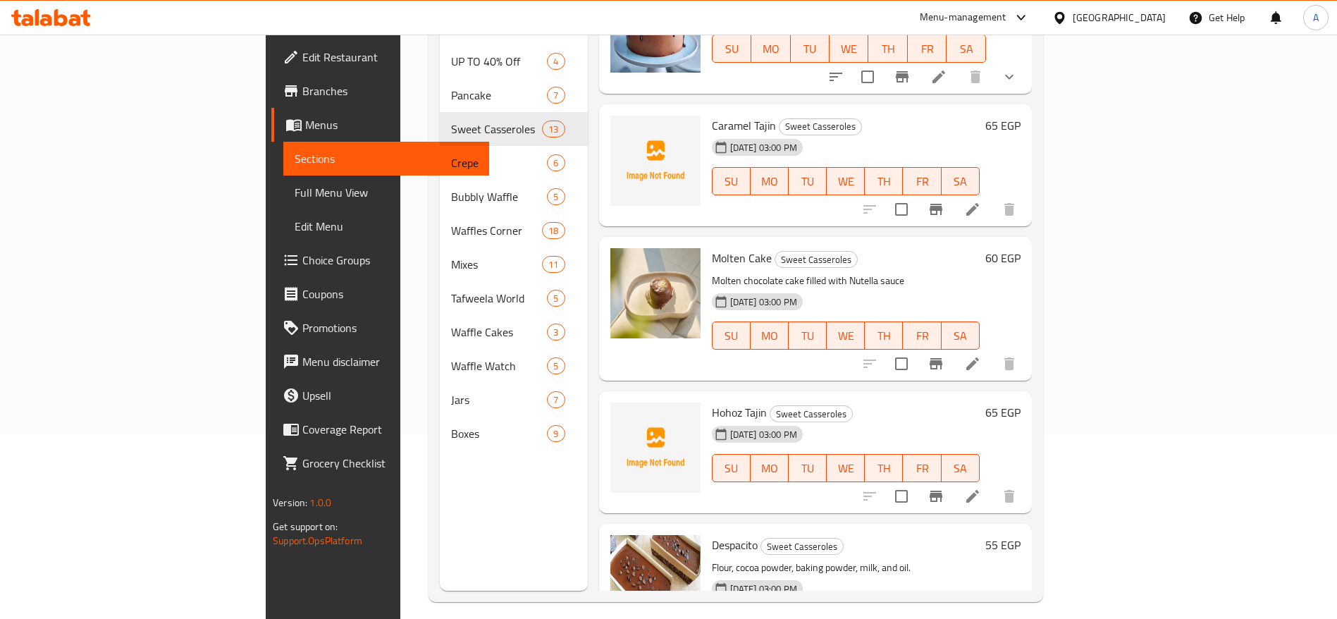
scroll to position [1313, 0]
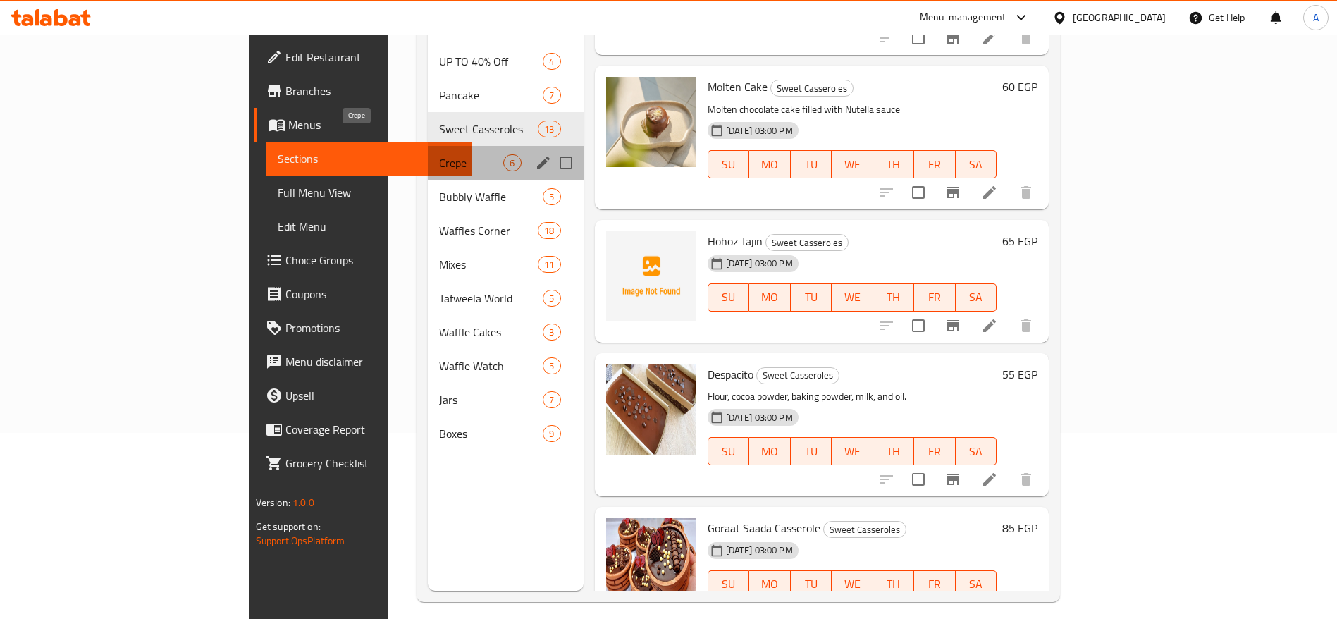
click at [439, 154] on span "Crepe" at bounding box center [471, 162] width 64 height 17
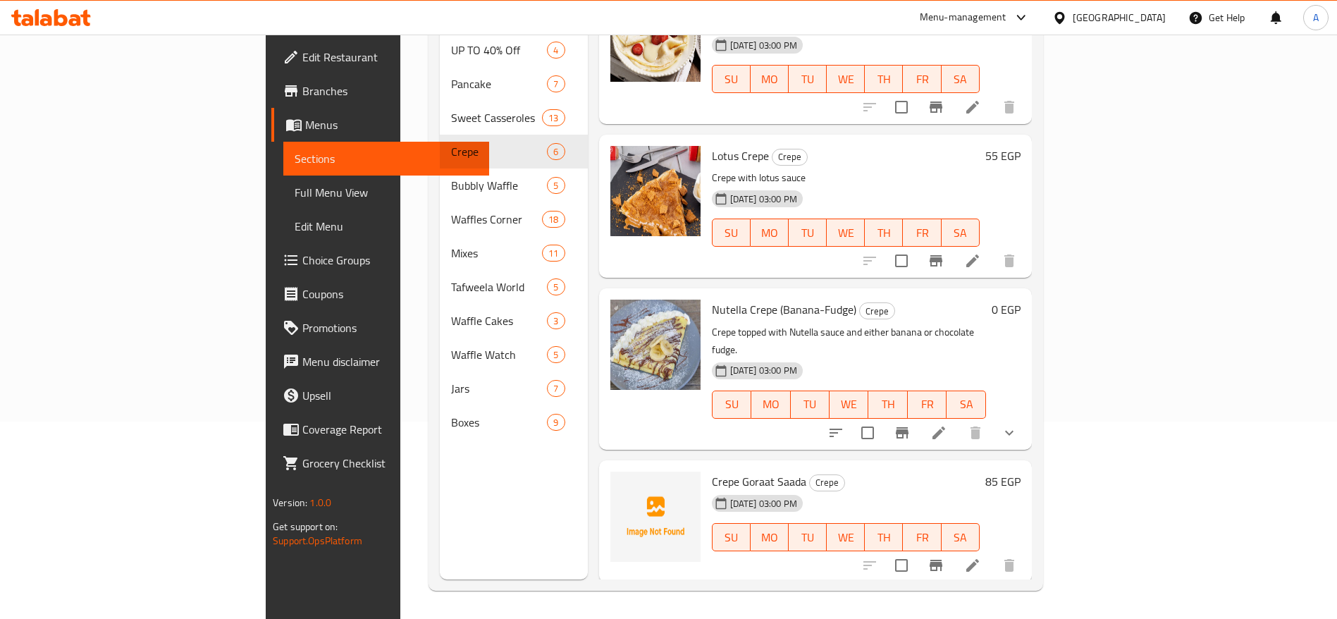
scroll to position [298, 0]
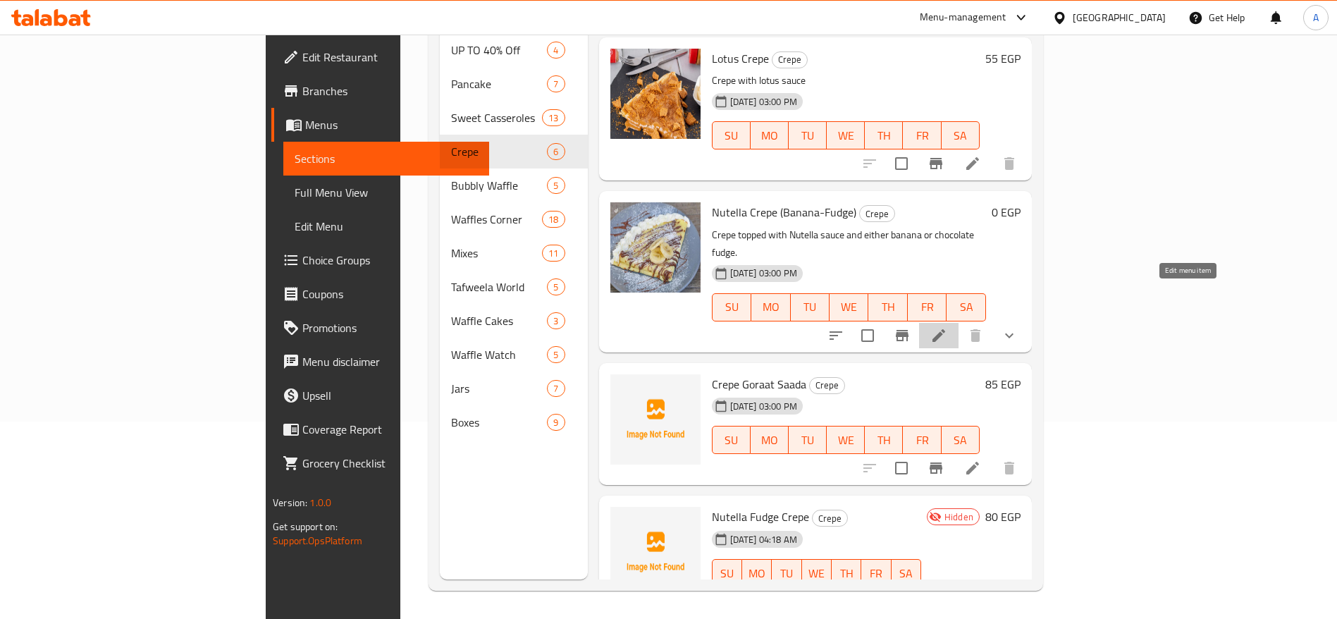
click at [947, 327] on icon at bounding box center [938, 335] width 17 height 17
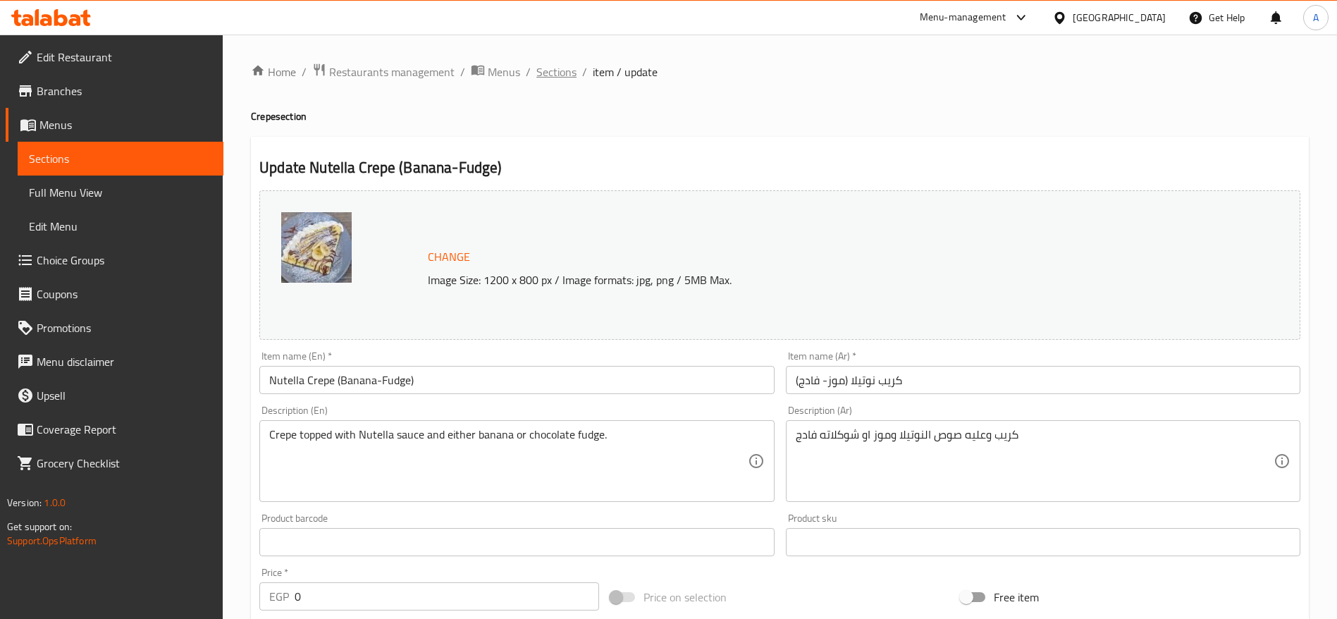
click at [542, 75] on span "Sections" at bounding box center [556, 71] width 40 height 17
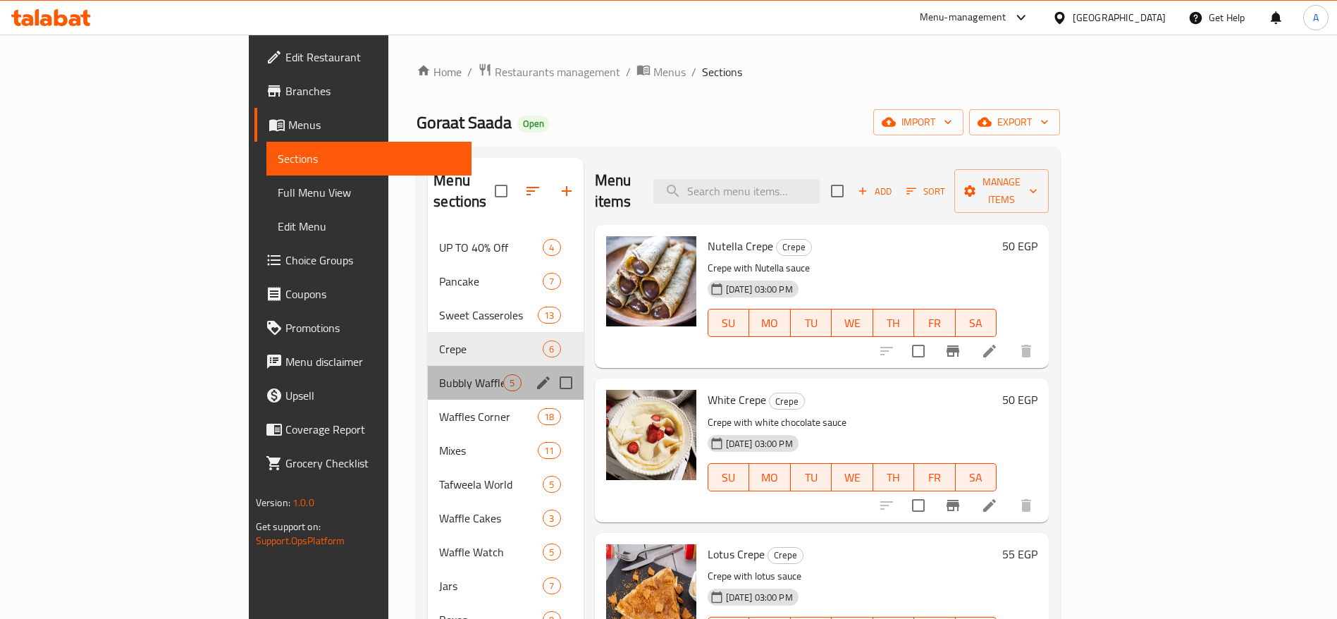
click at [428, 375] on div "Bubbly Waffle 5" at bounding box center [505, 383] width 155 height 34
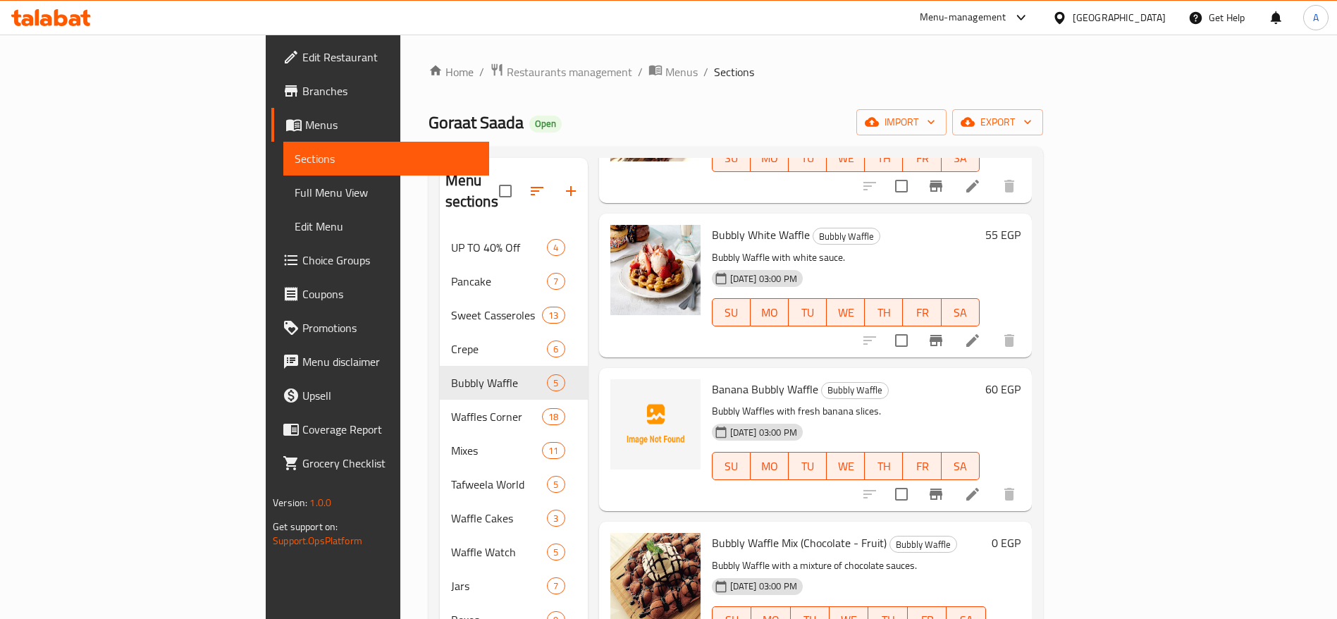
scroll to position [197, 0]
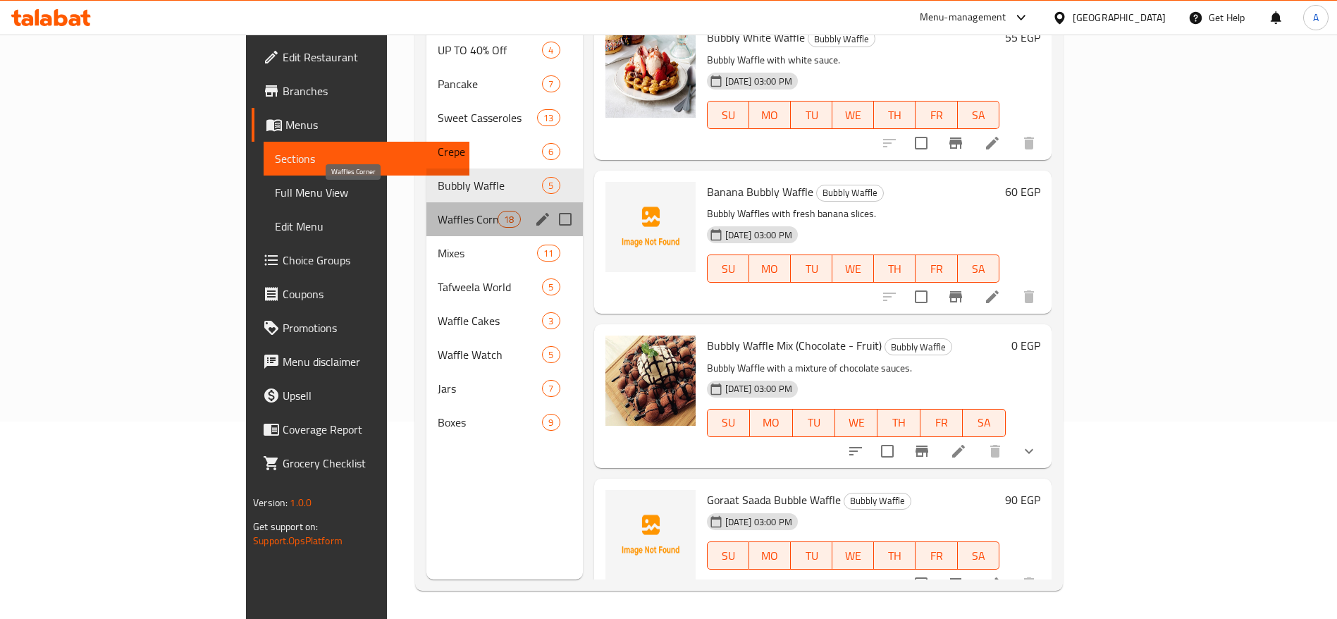
click at [438, 211] on span "Waffles Corner" at bounding box center [468, 219] width 60 height 17
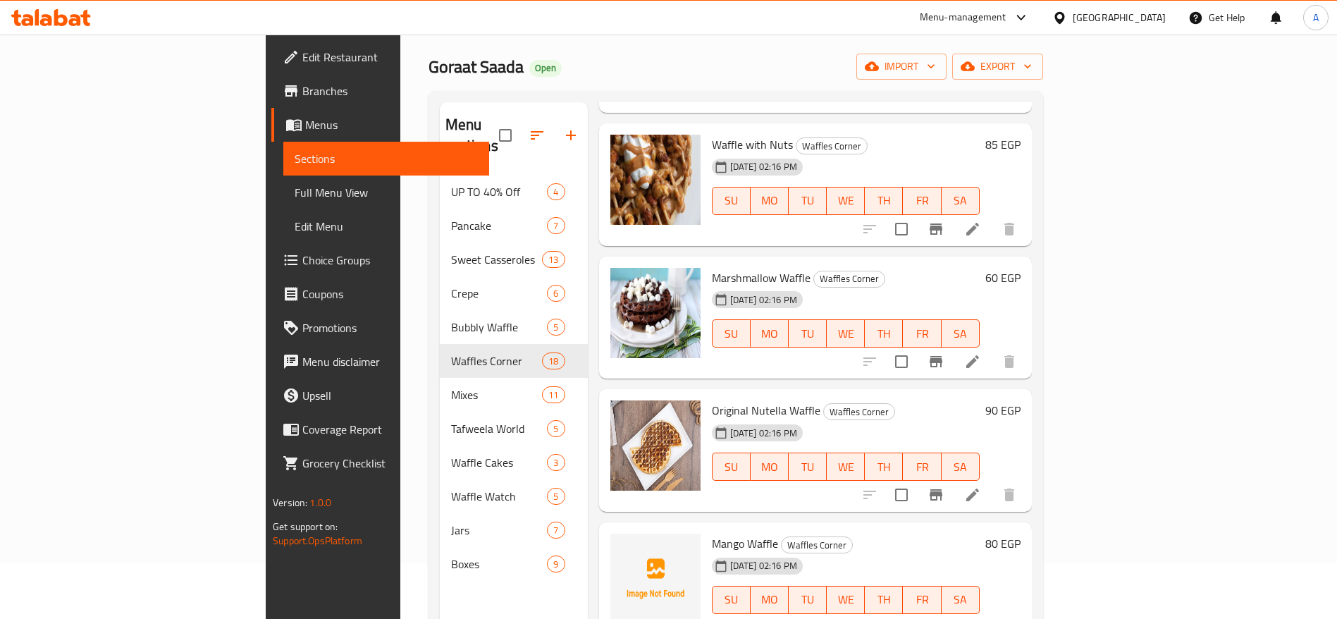
scroll to position [197, 0]
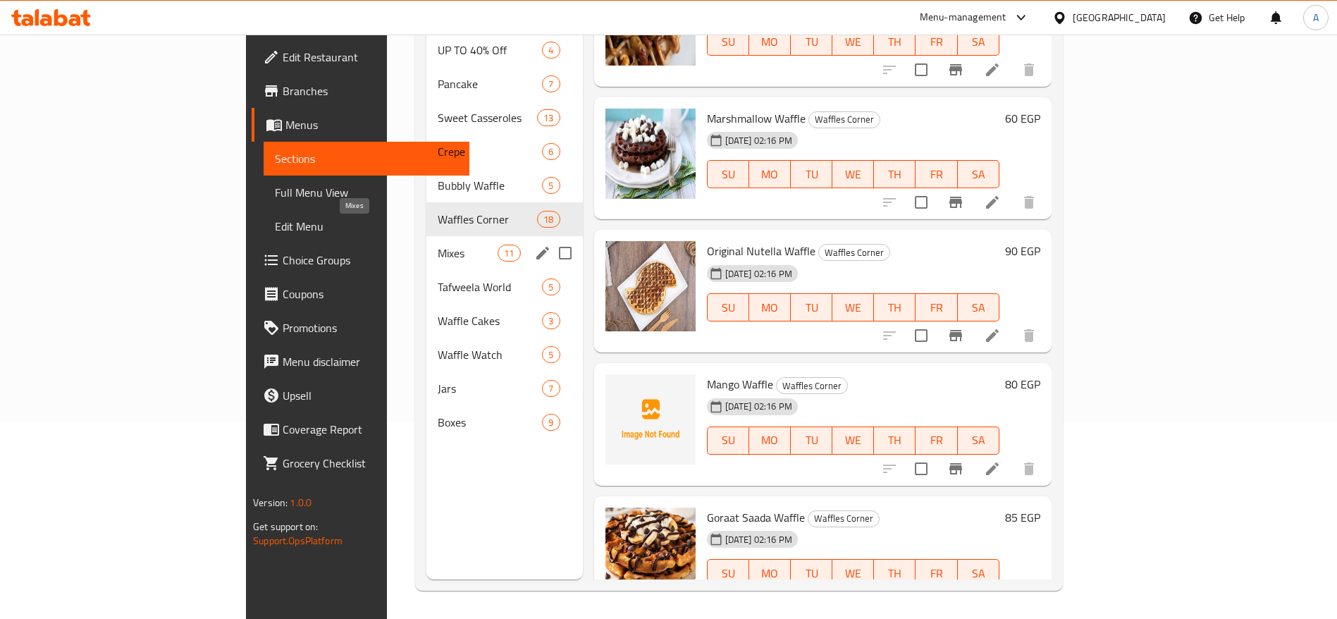
click at [438, 245] on span "Mixes" at bounding box center [468, 253] width 60 height 17
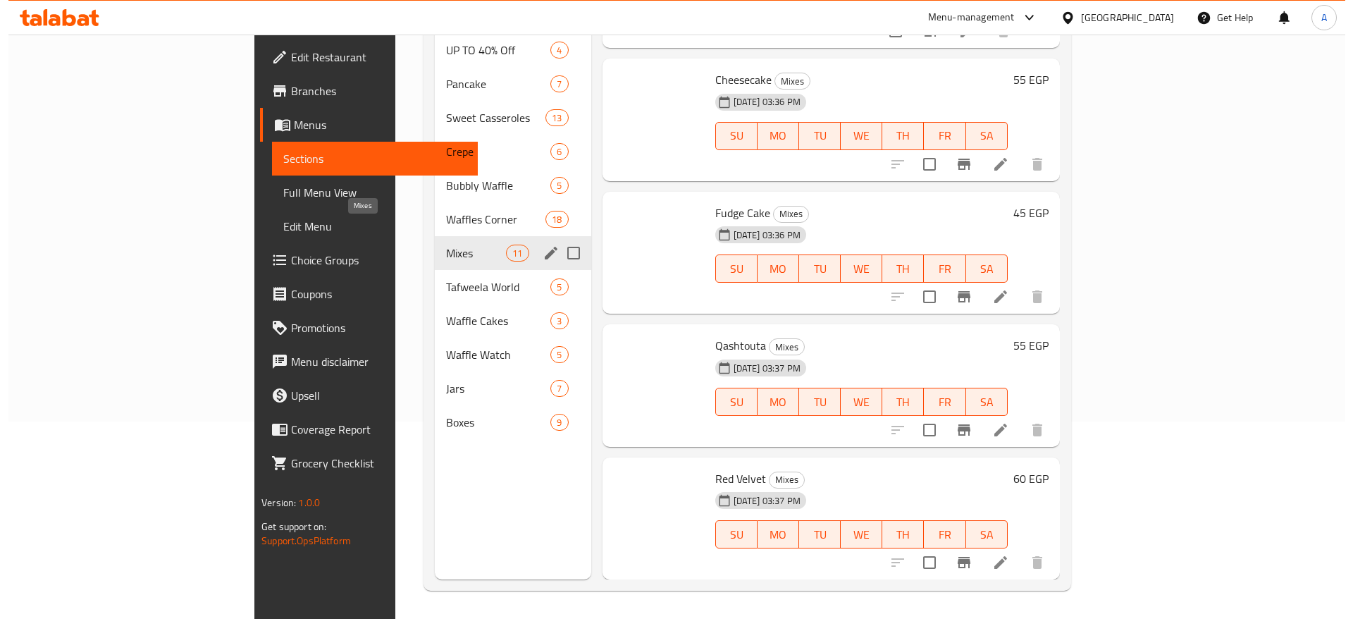
scroll to position [878, 0]
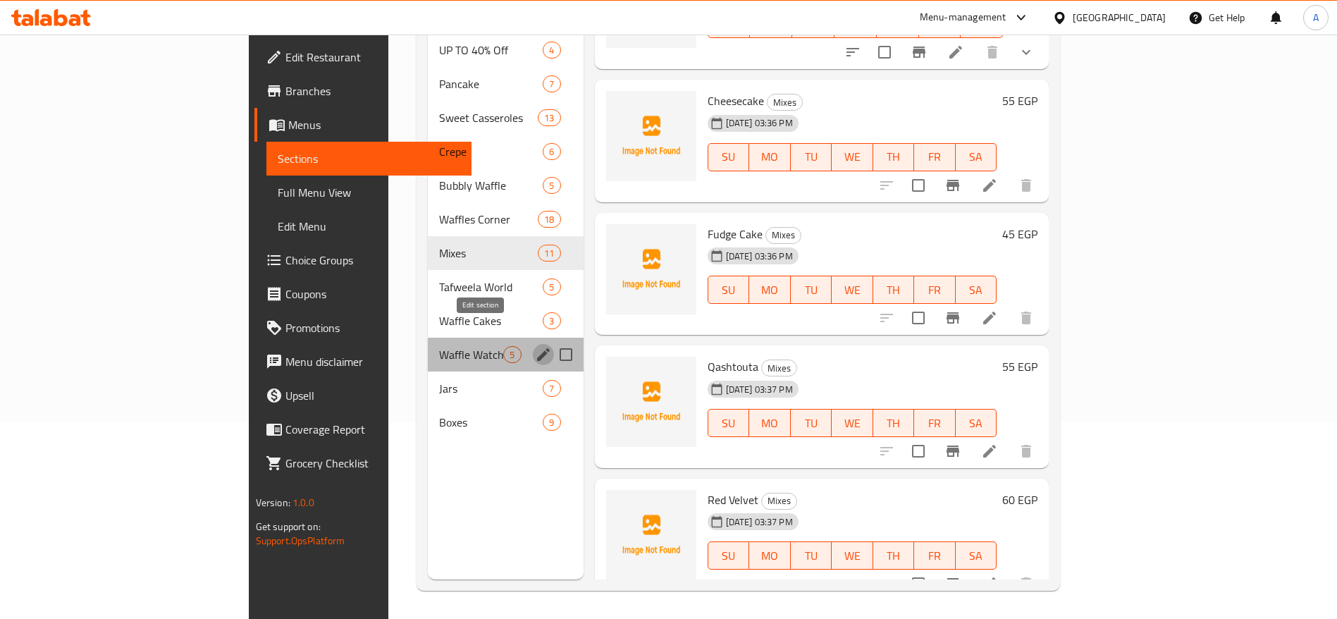
click at [535, 346] on icon "edit" at bounding box center [543, 354] width 17 height 17
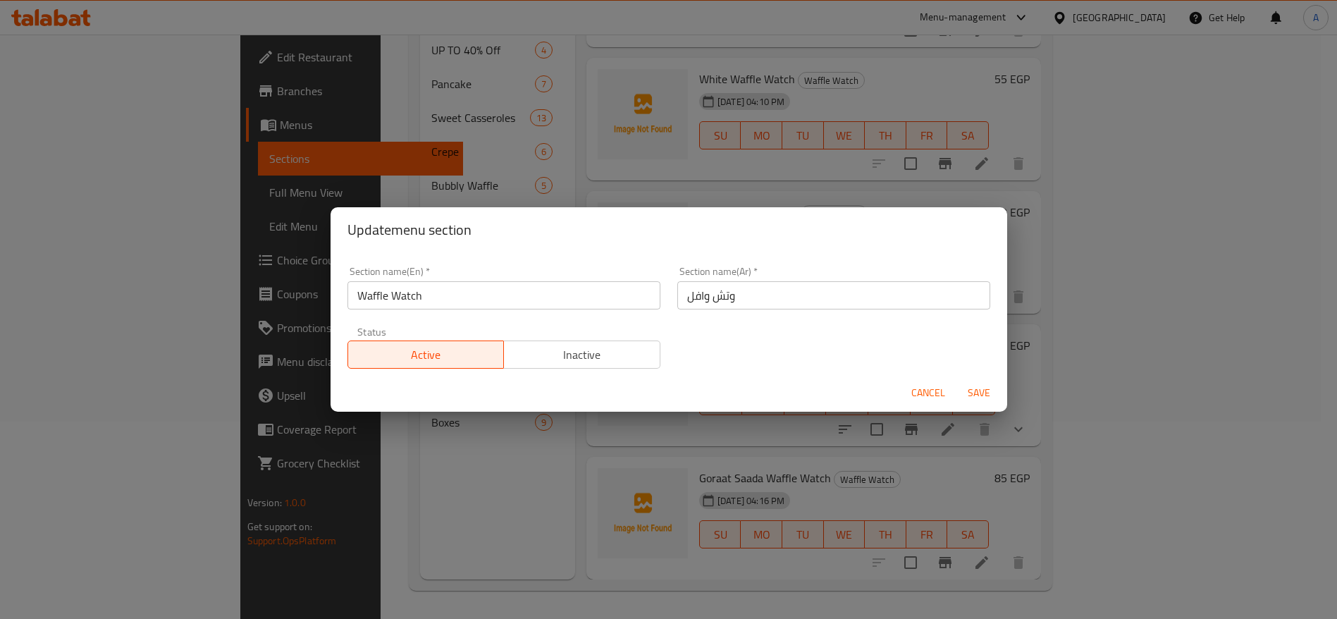
scroll to position [81, 0]
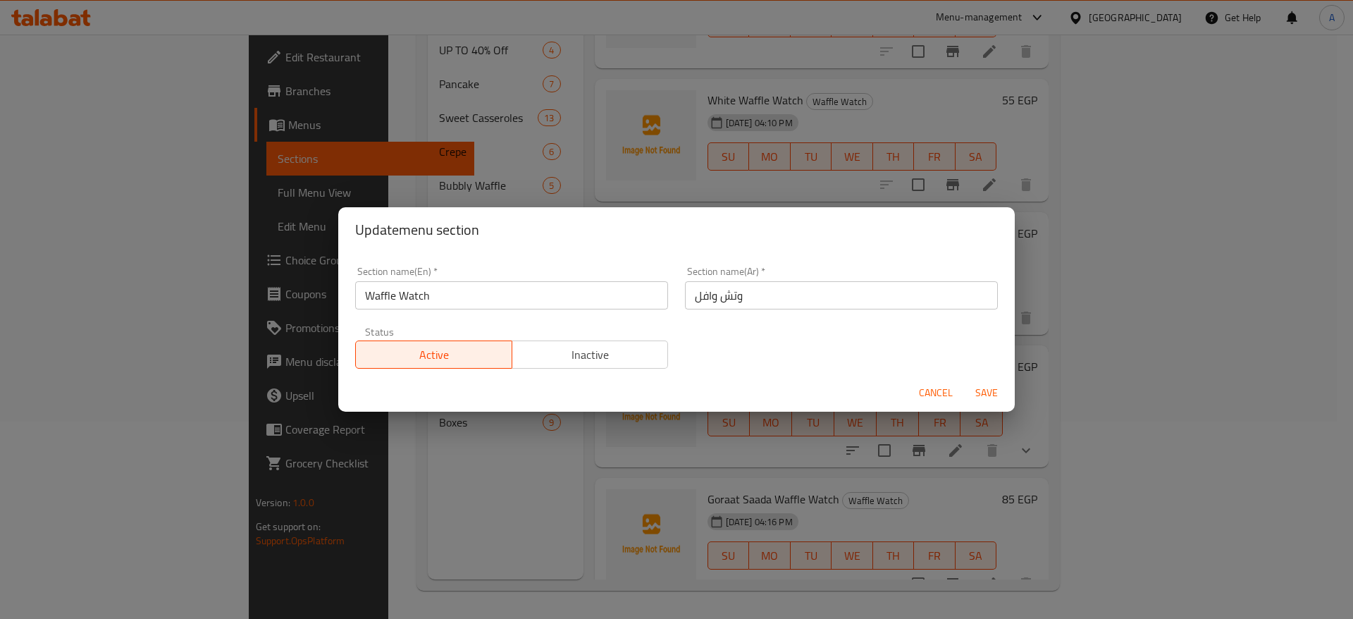
click at [420, 298] on input "Waffle Watch" at bounding box center [511, 295] width 313 height 28
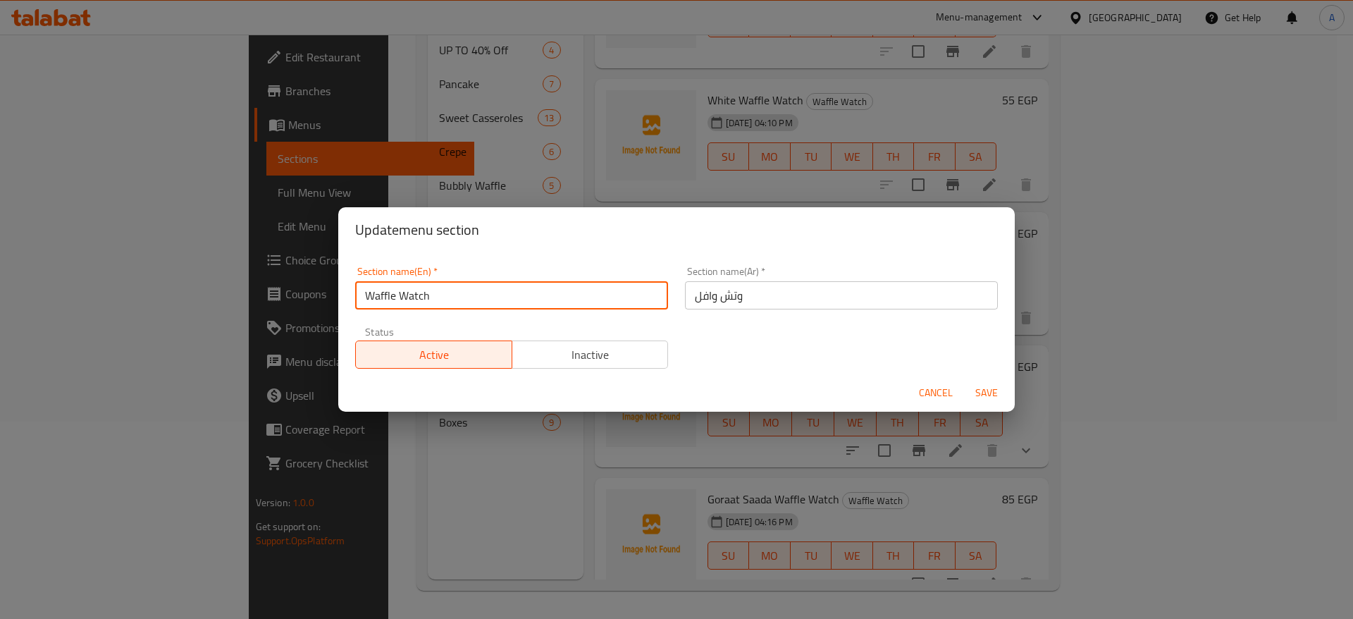
click at [420, 298] on input "Waffle Watch" at bounding box center [511, 295] width 313 height 28
type input "Waffle Wich"
click at [985, 393] on span "Save" at bounding box center [987, 393] width 34 height 18
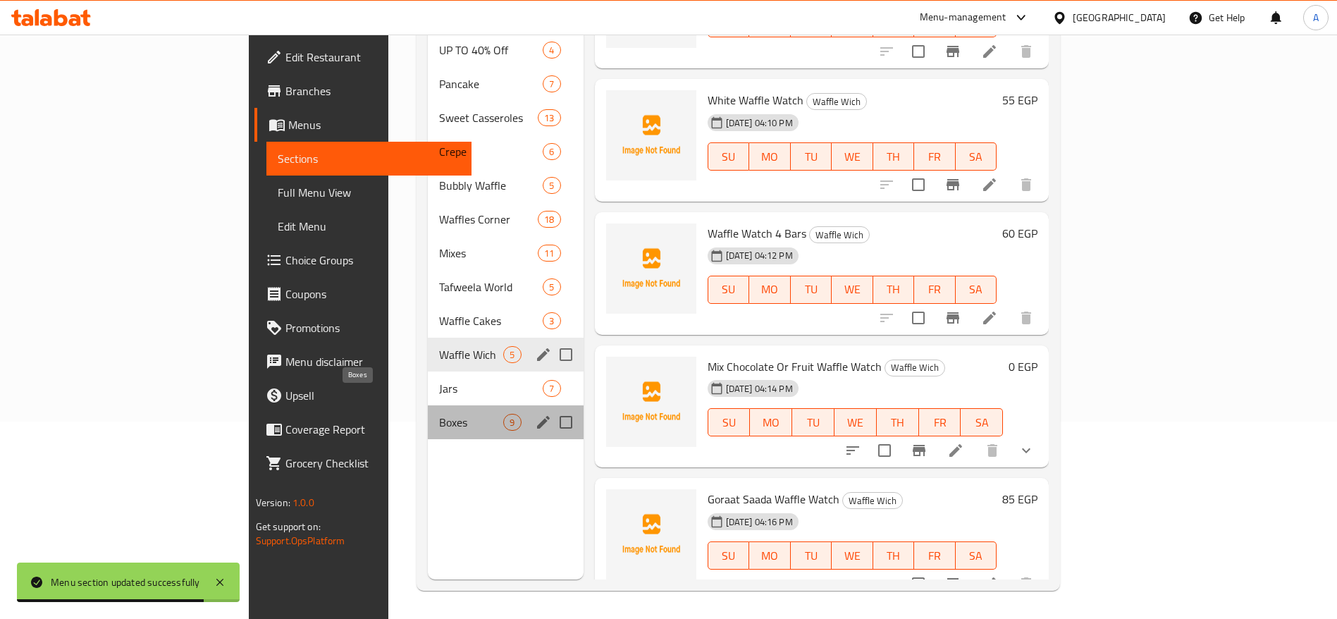
click at [439, 414] on span "Boxes" at bounding box center [471, 422] width 64 height 17
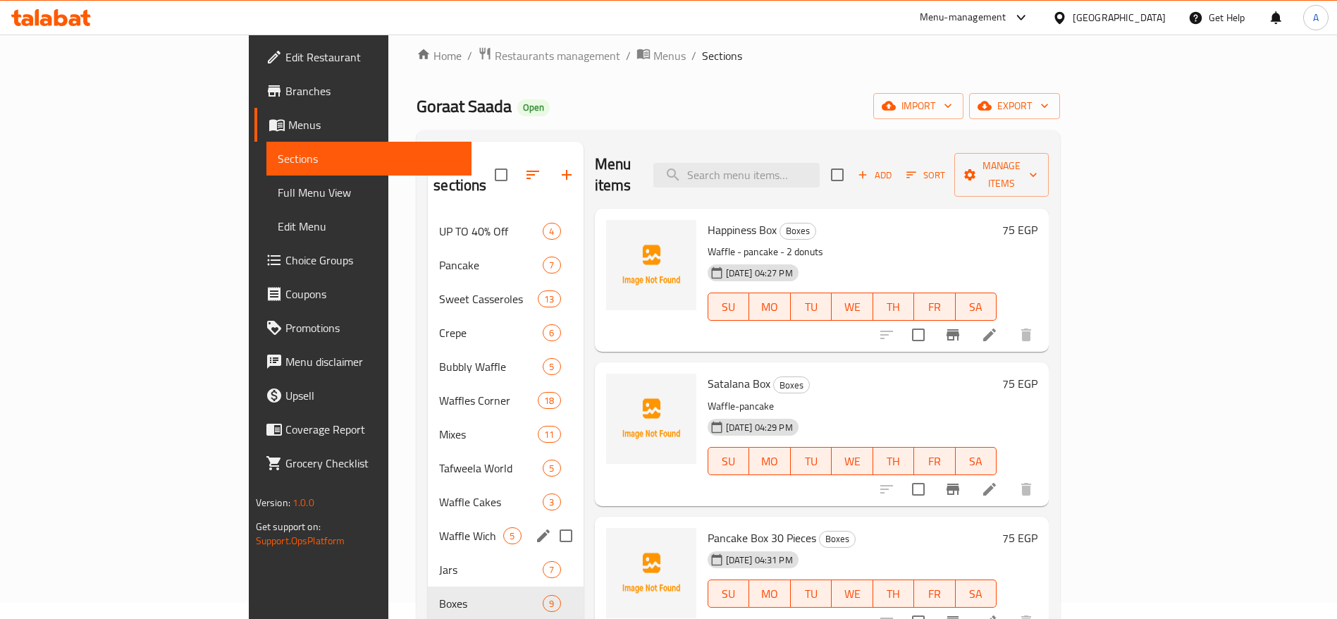
scroll to position [12, 0]
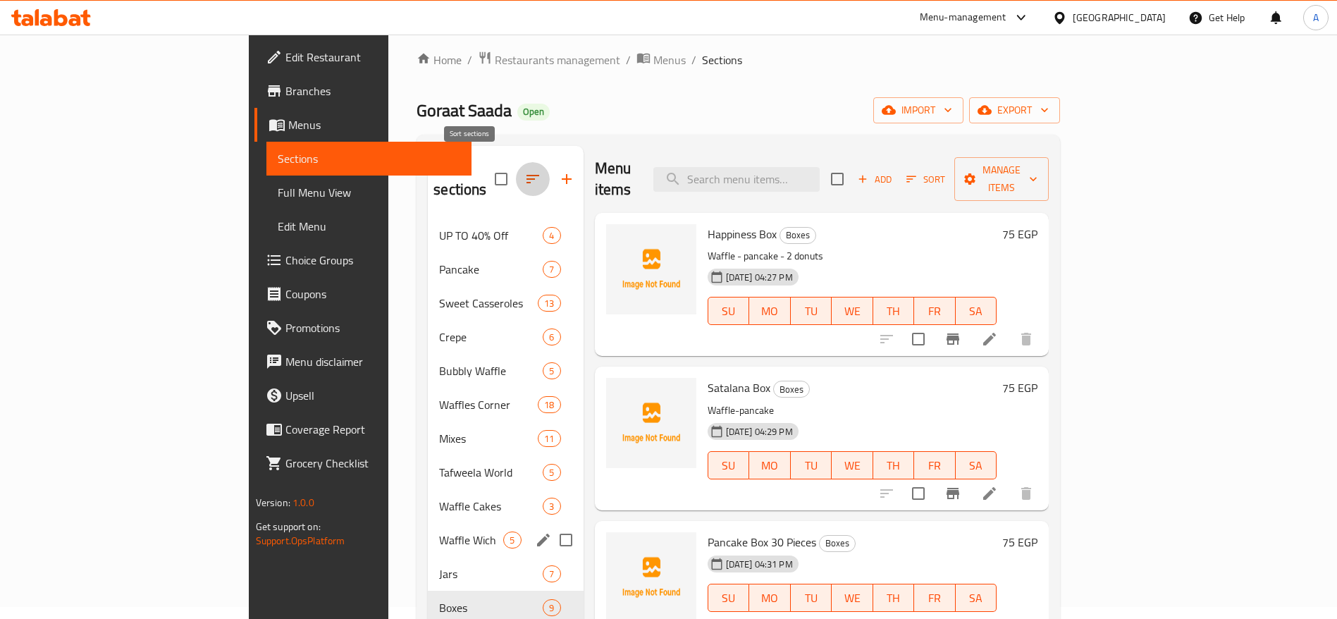
click at [524, 171] on icon "button" at bounding box center [532, 179] width 17 height 17
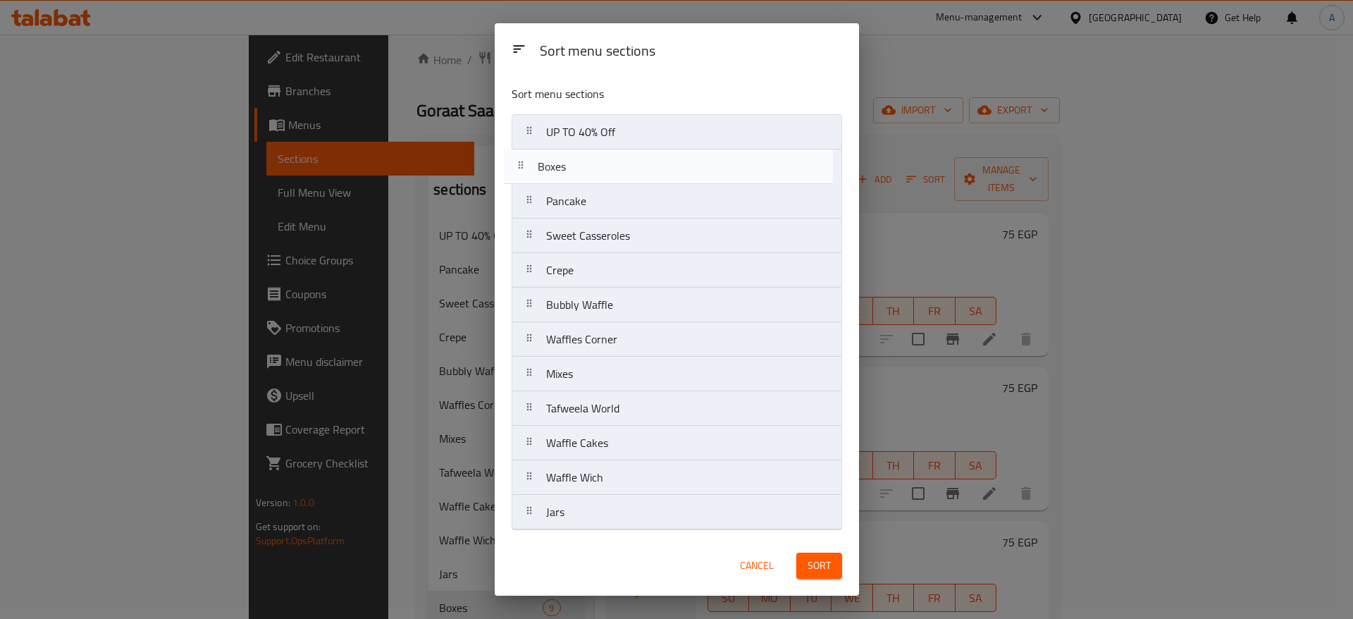
drag, startPoint x: 530, startPoint y: 520, endPoint x: 522, endPoint y: 166, distance: 353.9
click at [522, 166] on nav "UP TO 40% Off Pancake Sweet Casseroles Crepe Bubbly Waffle Waffles Corner Mixes…" at bounding box center [677, 322] width 331 height 416
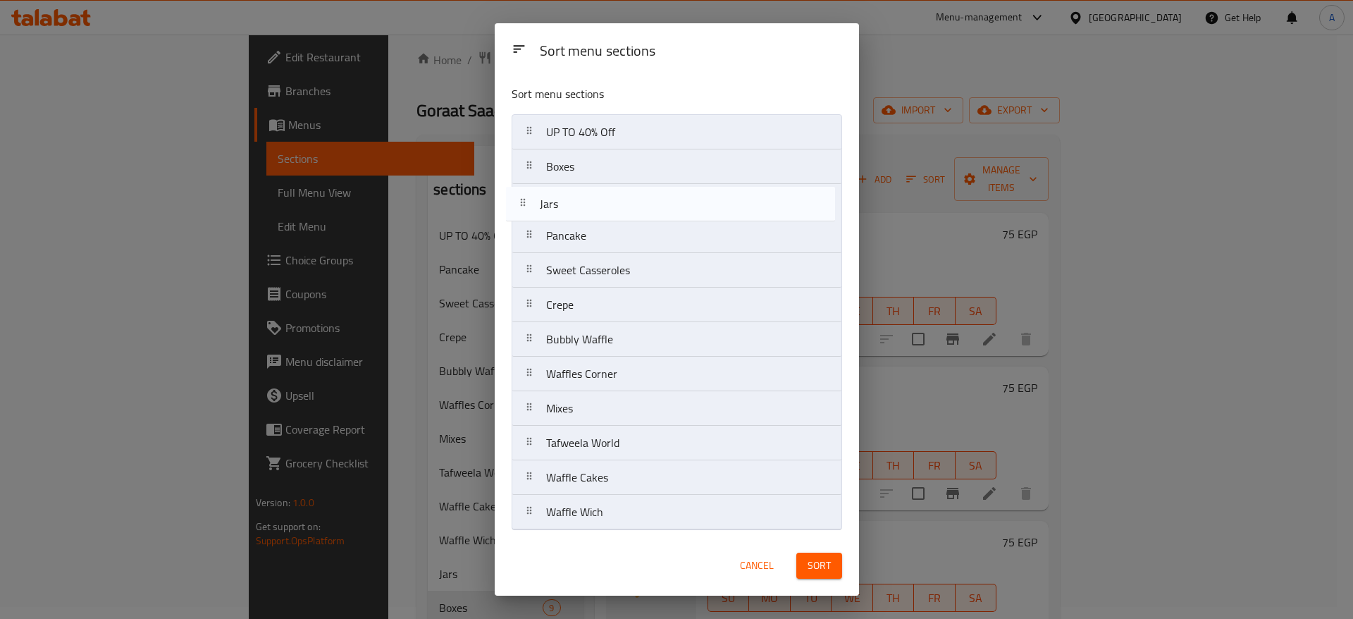
drag, startPoint x: 536, startPoint y: 513, endPoint x: 529, endPoint y: 176, distance: 337.0
click at [529, 176] on nav "UP TO 40% Off Boxes Pancake Sweet Casseroles Crepe Bubbly Waffle Waffles Corner…" at bounding box center [677, 322] width 331 height 416
drag, startPoint x: 532, startPoint y: 516, endPoint x: 527, endPoint y: 168, distance: 348.2
click at [527, 168] on nav "UP TO 40% Off Boxes Jars Pancake Sweet Casseroles Crepe Bubbly Waffle Waffles C…" at bounding box center [677, 322] width 331 height 416
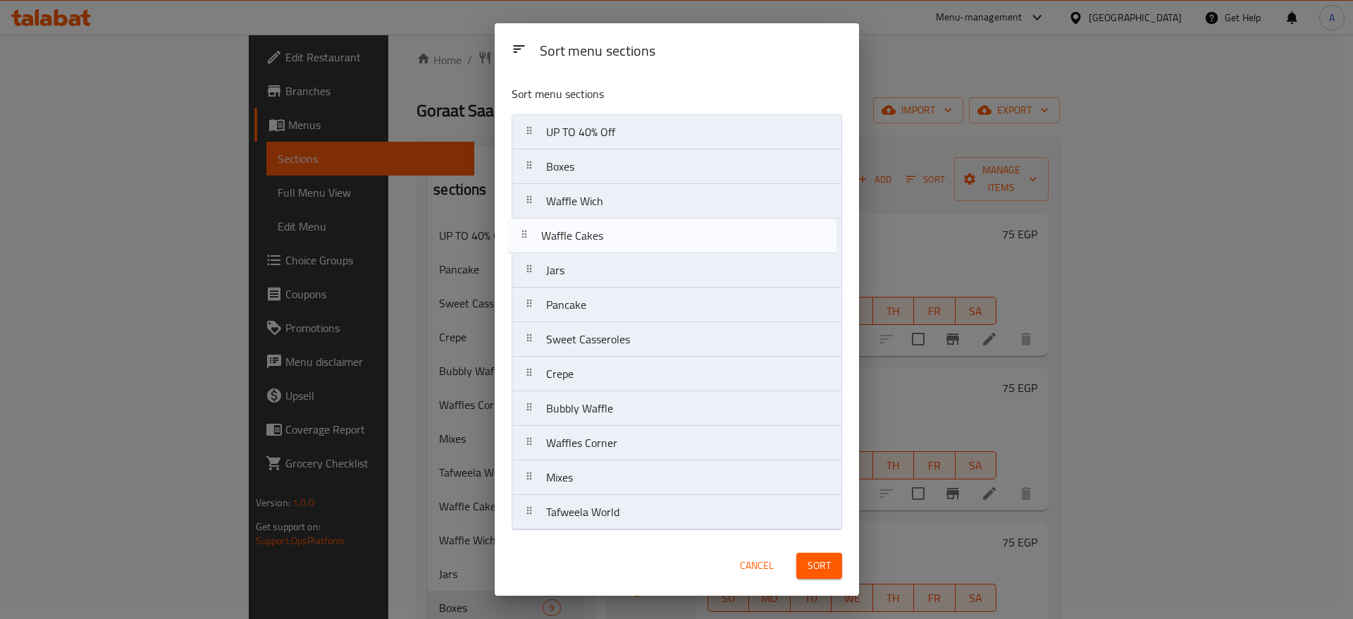
drag, startPoint x: 532, startPoint y: 516, endPoint x: 527, endPoint y: 229, distance: 286.9
click at [527, 229] on nav "UP TO 40% Off Boxes Waffle Wich Jars Pancake Sweet Casseroles Crepe Bubbly Waff…" at bounding box center [677, 322] width 331 height 416
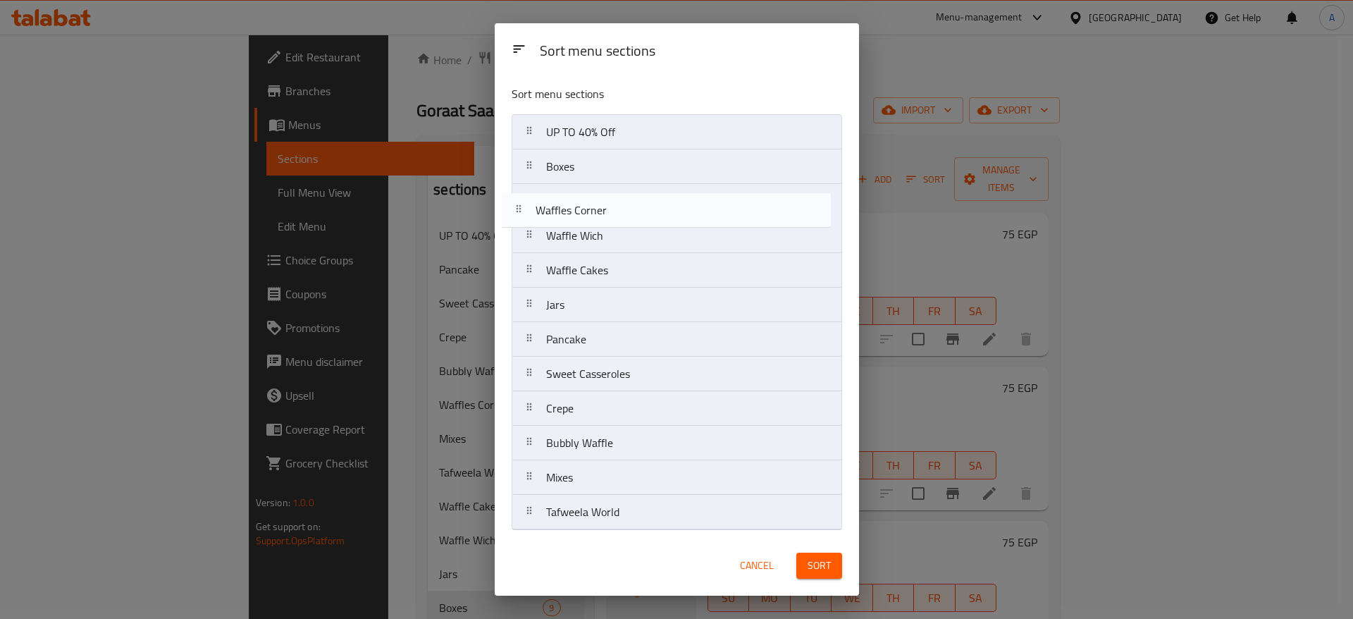
drag, startPoint x: 532, startPoint y: 448, endPoint x: 522, endPoint y: 209, distance: 239.2
click at [522, 209] on nav "UP TO 40% Off Boxes Waffle Wich Waffle Cakes Jars Pancake Sweet Casseroles Crep…" at bounding box center [677, 322] width 331 height 416
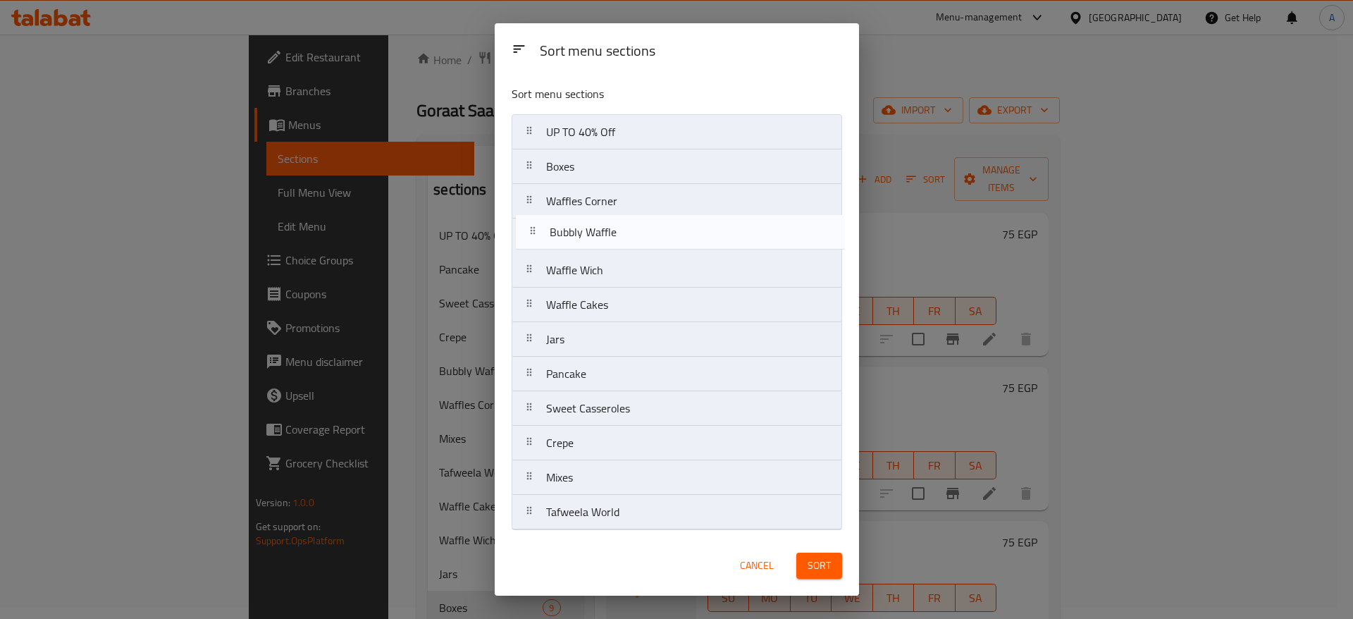
drag, startPoint x: 532, startPoint y: 447, endPoint x: 536, endPoint y: 232, distance: 215.0
click at [536, 232] on nav "UP TO 40% Off Boxes Waffles Corner Waffle Wich Waffle Cakes Jars Pancake Sweet …" at bounding box center [677, 322] width 331 height 416
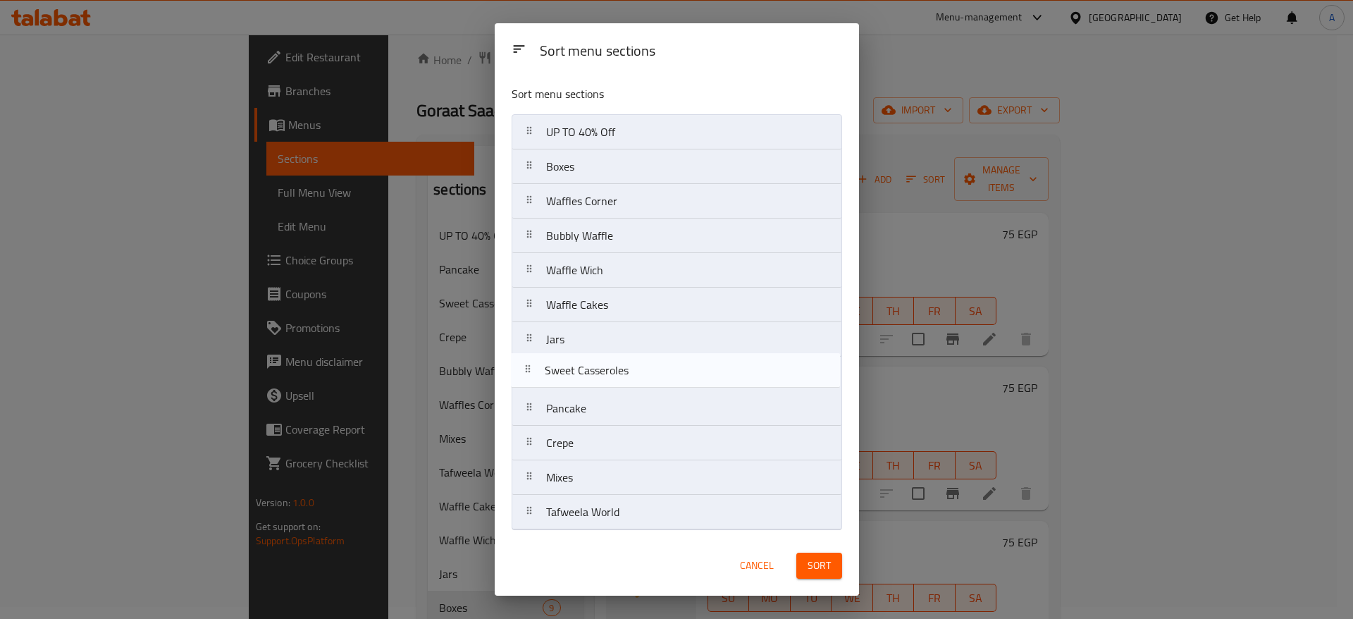
drag, startPoint x: 543, startPoint y: 419, endPoint x: 542, endPoint y: 378, distance: 40.9
click at [542, 378] on nav "UP TO 40% Off Boxes Waffles Corner Bubbly Waffle Waffle Wich Waffle Cakes Jars …" at bounding box center [677, 322] width 331 height 416
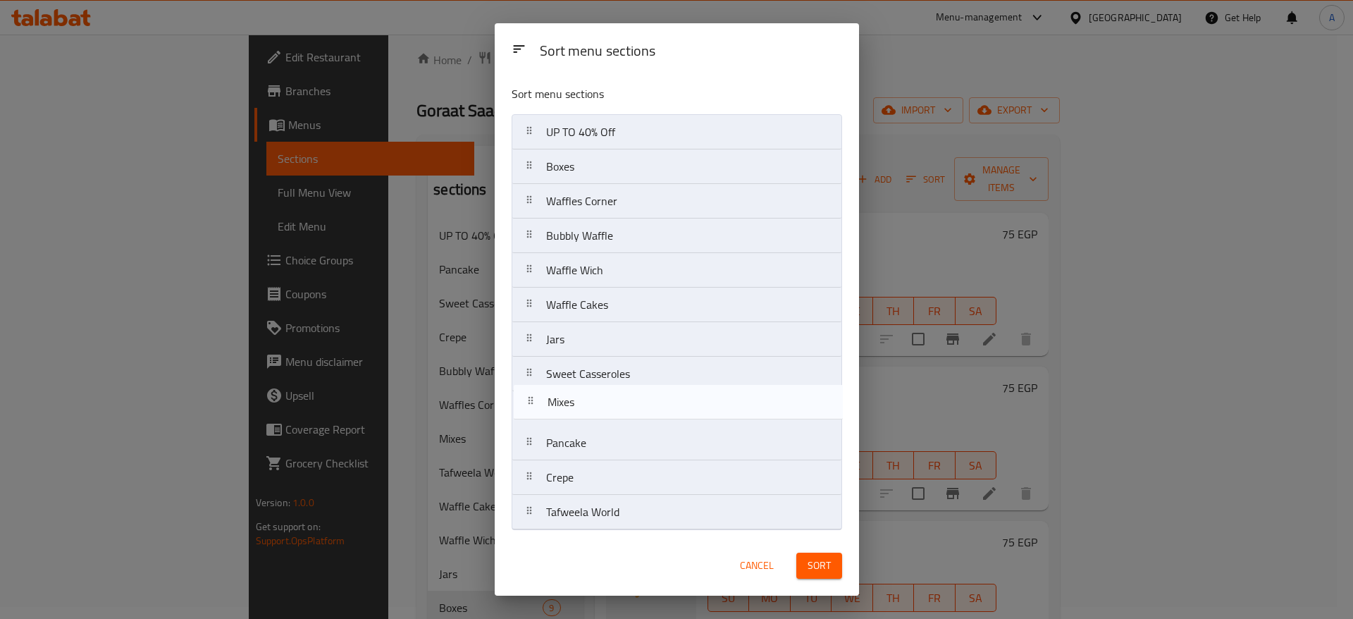
drag, startPoint x: 532, startPoint y: 481, endPoint x: 534, endPoint y: 401, distance: 80.4
click at [534, 401] on nav "UP TO 40% Off Boxes Waffles Corner Bubbly Waffle Waffle Wich Waffle Cakes Jars …" at bounding box center [677, 322] width 331 height 416
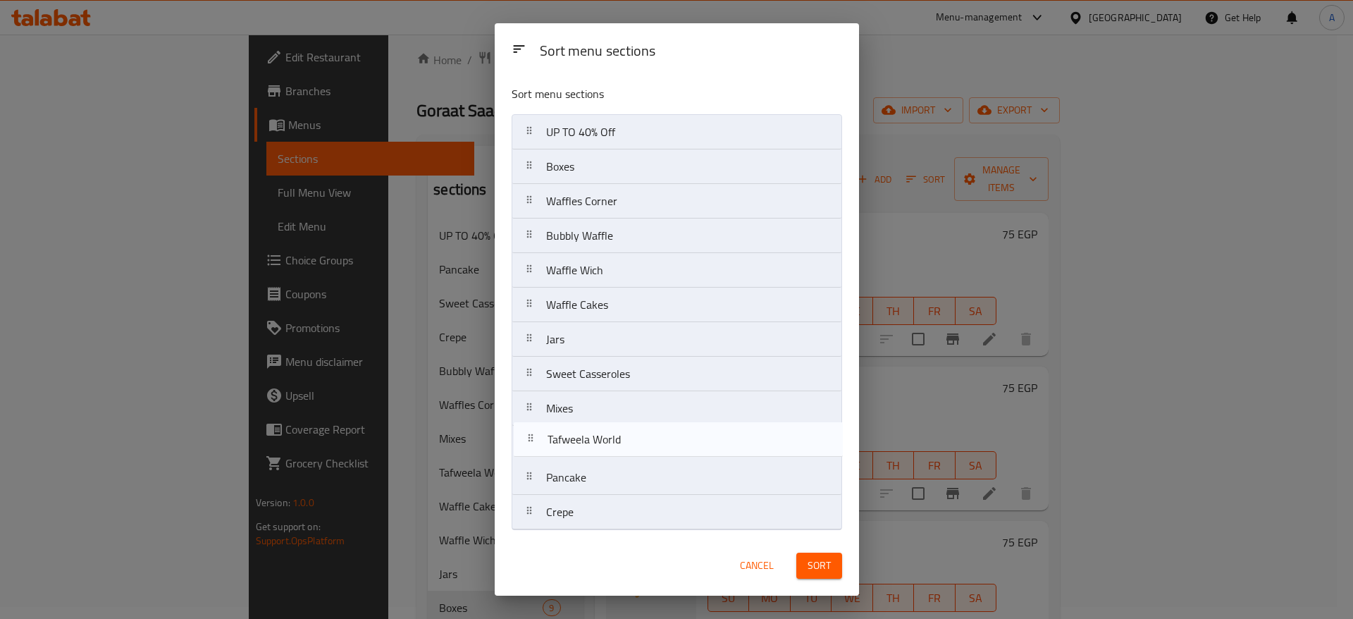
drag, startPoint x: 534, startPoint y: 515, endPoint x: 538, endPoint y: 439, distance: 75.5
click at [538, 439] on nav "UP TO 40% Off Boxes Waffles Corner Bubbly Waffle Waffle Wich Waffle Cakes Jars …" at bounding box center [677, 322] width 331 height 416
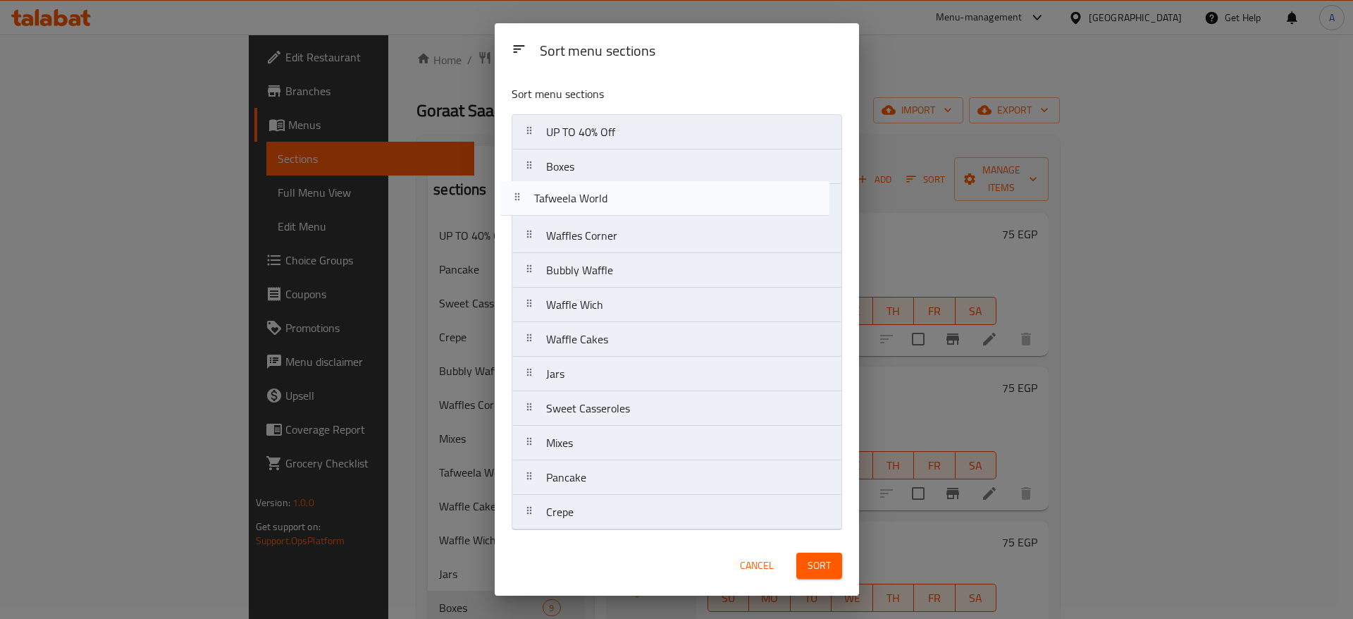
drag, startPoint x: 534, startPoint y: 448, endPoint x: 522, endPoint y: 196, distance: 251.9
click at [522, 196] on nav "UP TO 40% Off Boxes Waffles Corner Bubbly Waffle Waffle Wich Waffle Cakes Jars …" at bounding box center [677, 322] width 331 height 416
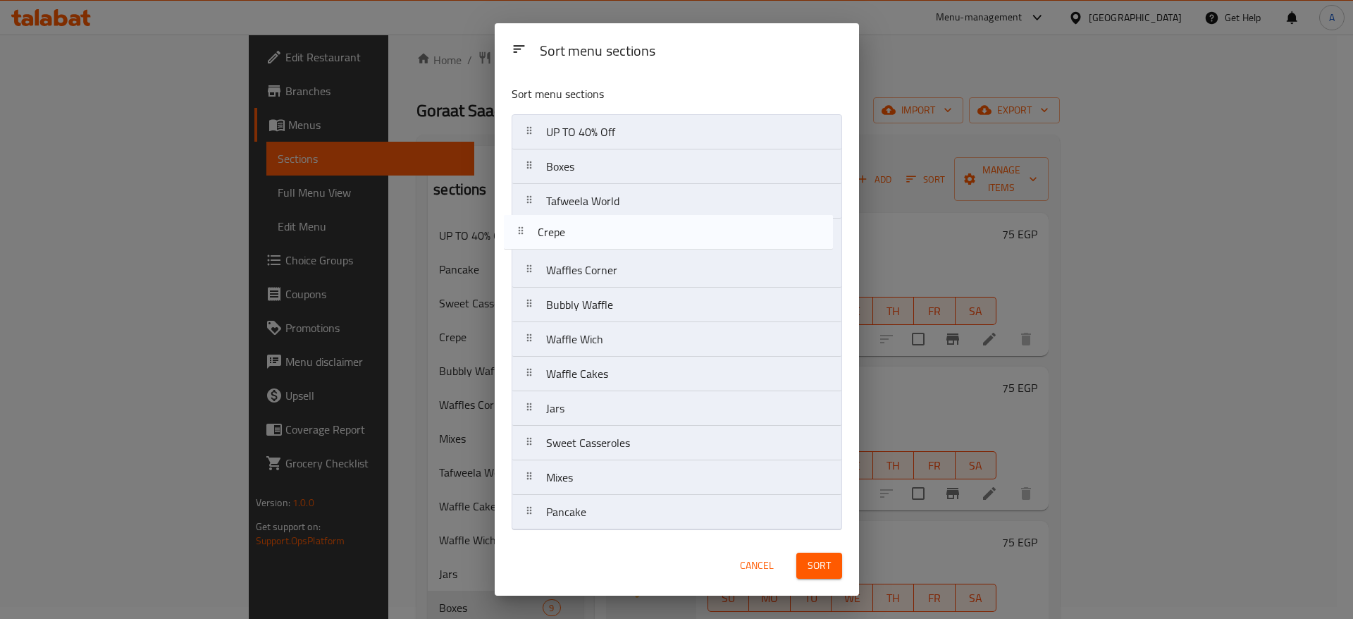
drag, startPoint x: 538, startPoint y: 515, endPoint x: 530, endPoint y: 230, distance: 284.2
click at [530, 230] on nav "UP TO 40% Off Boxes Tafweela World Waffles Corner Bubbly Waffle Waffle Wich Waf…" at bounding box center [677, 322] width 331 height 416
drag, startPoint x: 528, startPoint y: 510, endPoint x: 520, endPoint y: 220, distance: 290.5
click at [520, 220] on nav "UP TO 40% Off Boxes Tafweela World Crepe Waffles Corner Bubbly Waffle Waffle Wi…" at bounding box center [677, 322] width 331 height 416
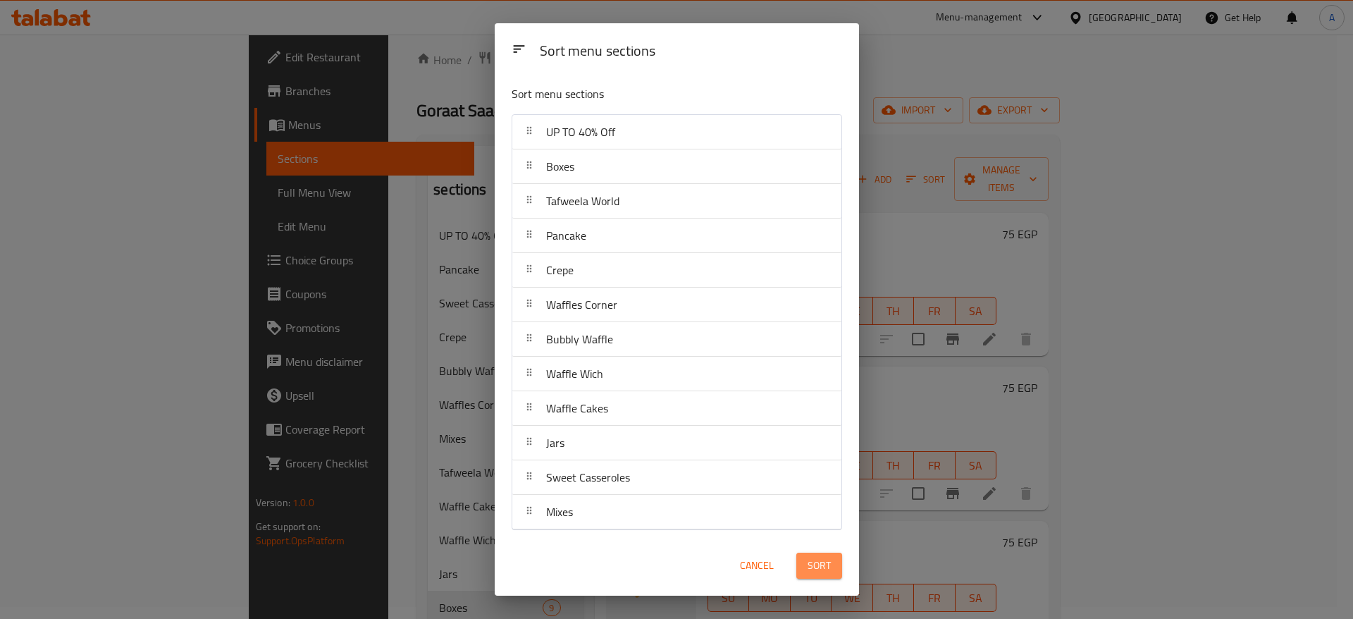
click at [832, 572] on button "Sort" at bounding box center [819, 566] width 46 height 26
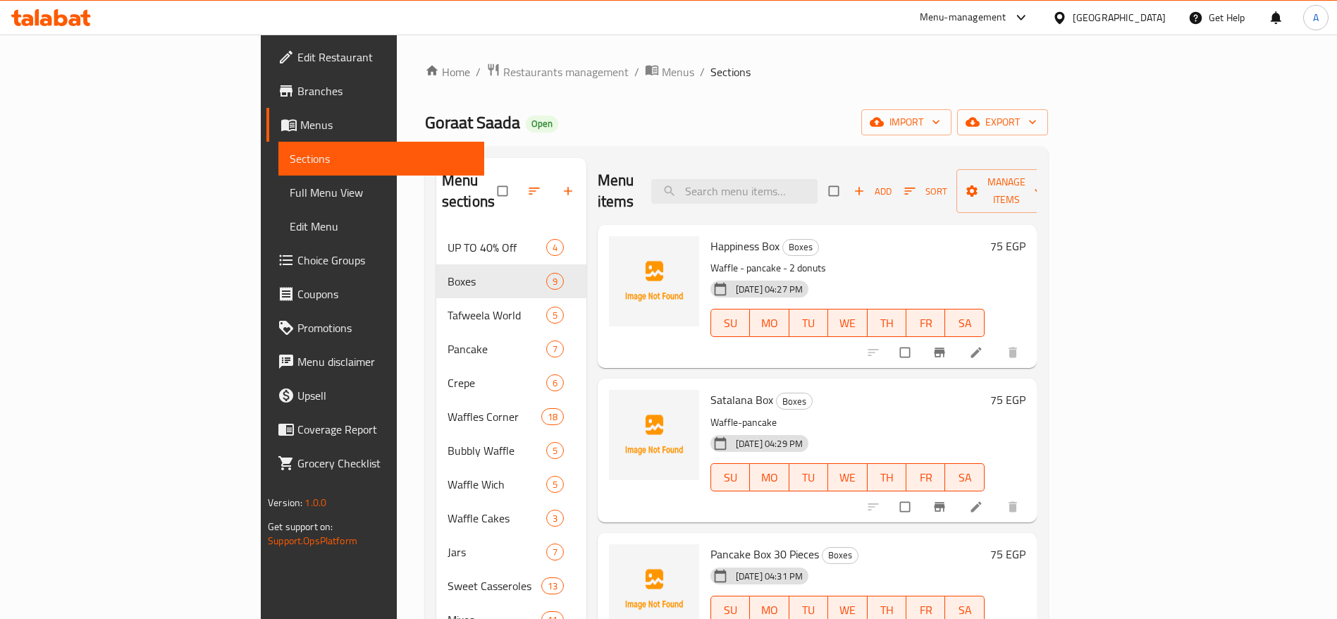
click at [89, 23] on icon at bounding box center [85, 18] width 10 height 16
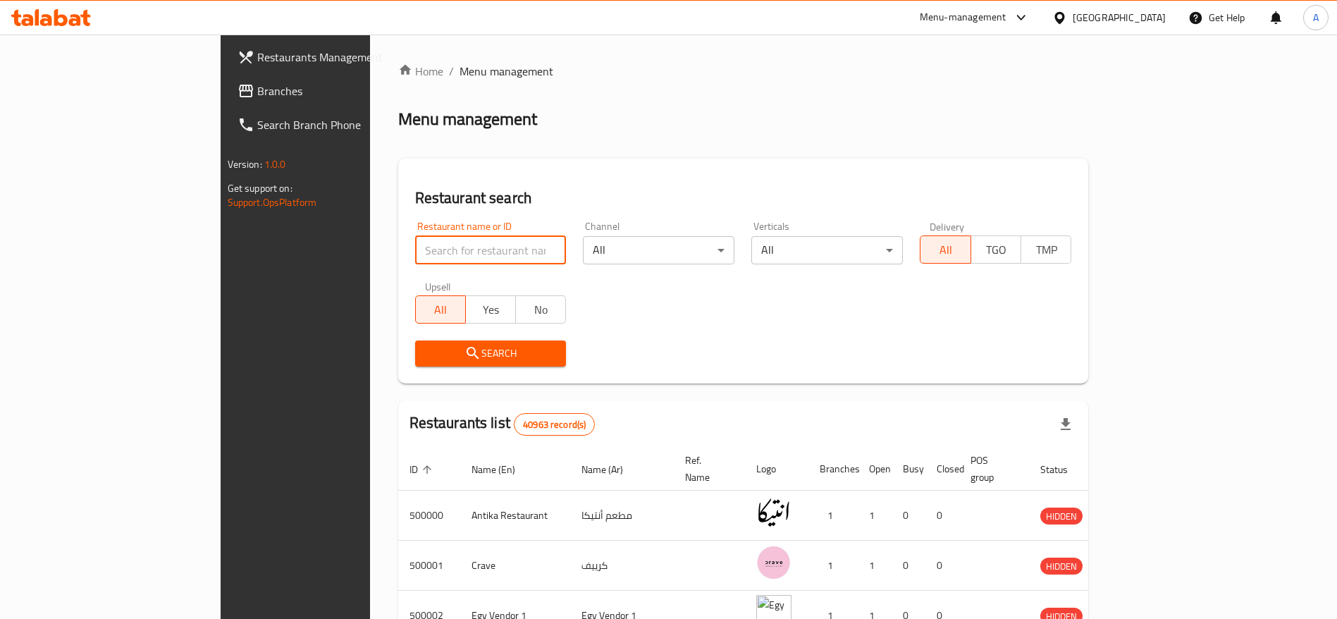
click at [475, 259] on input "search" at bounding box center [491, 250] width 152 height 28
type input "PUBG Chicken"
click button "Search" at bounding box center [491, 353] width 152 height 26
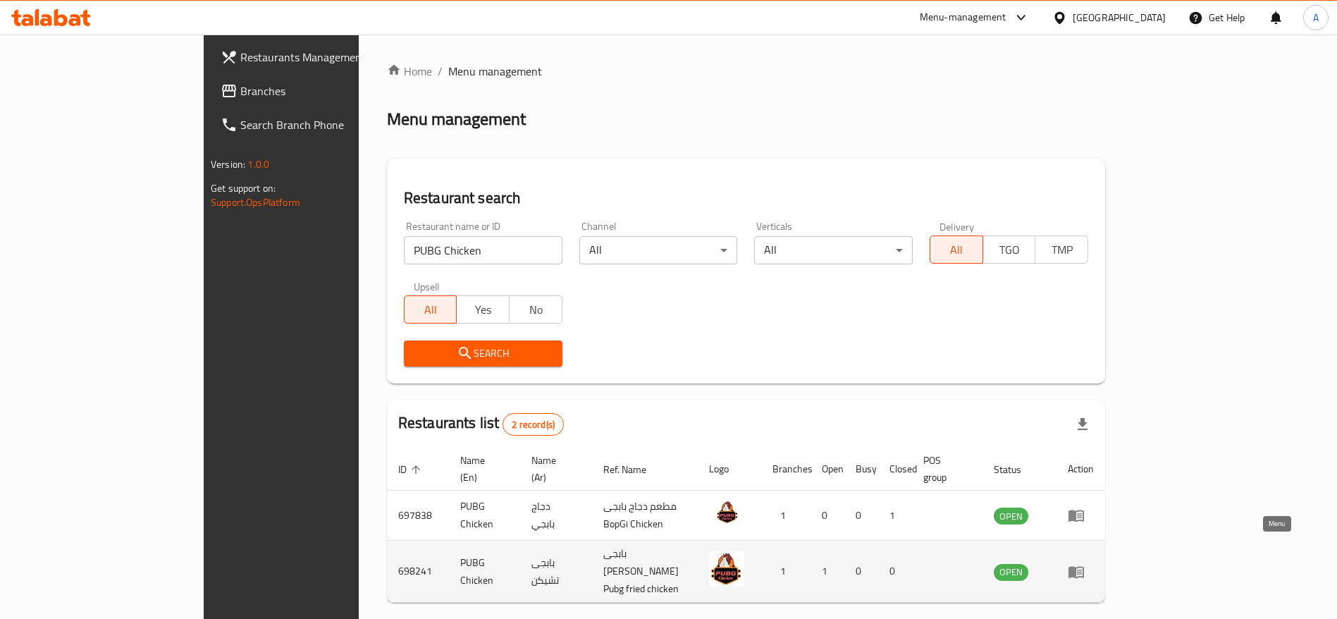
click at [1085, 563] on icon "enhanced table" at bounding box center [1076, 571] width 17 height 17
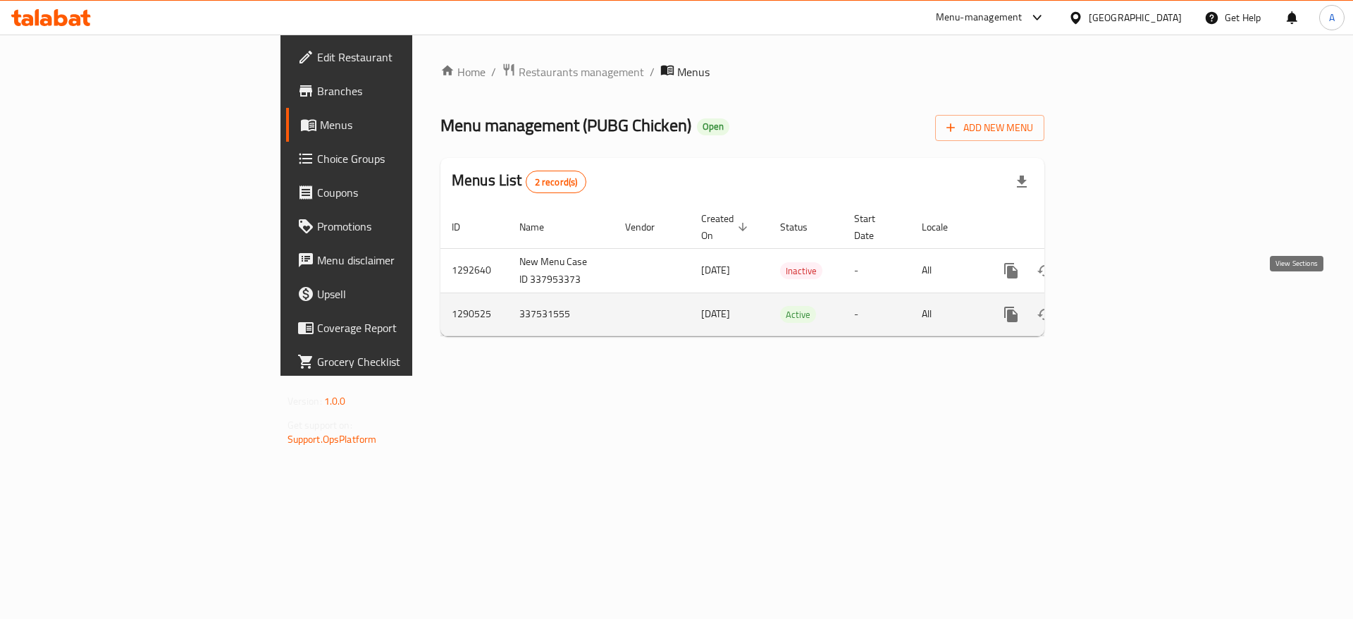
click at [1121, 306] on icon "enhanced table" at bounding box center [1112, 314] width 17 height 17
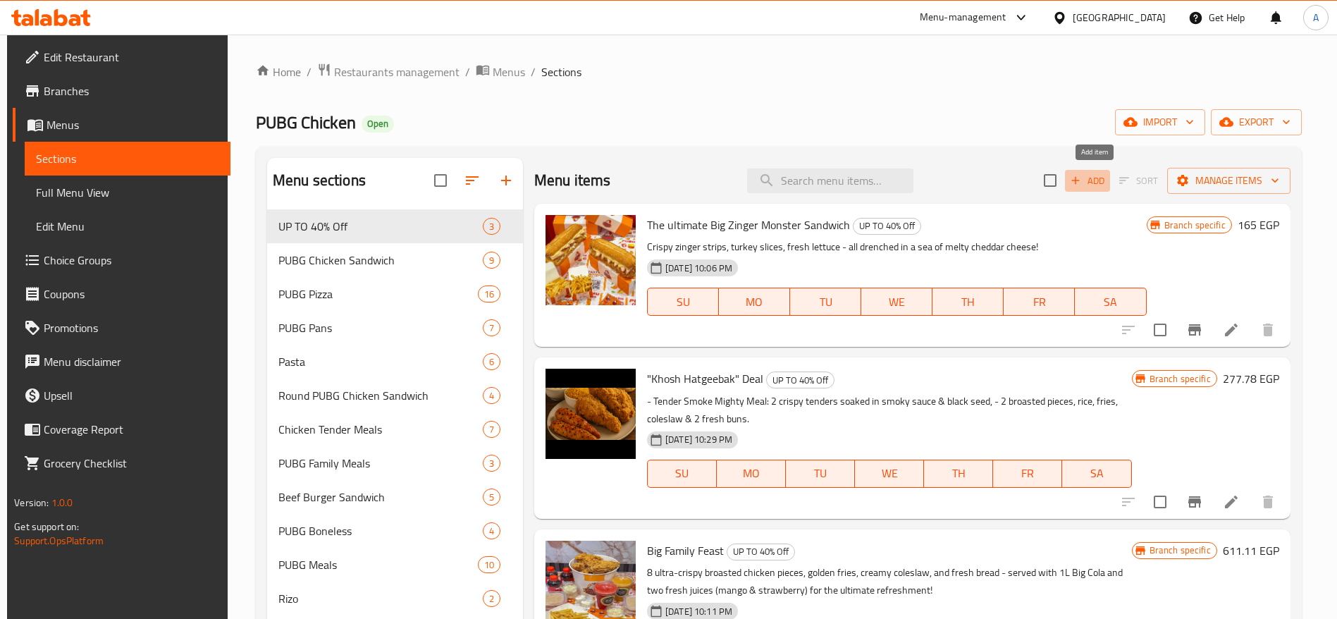
click at [1103, 178] on span "Add" at bounding box center [1088, 181] width 38 height 16
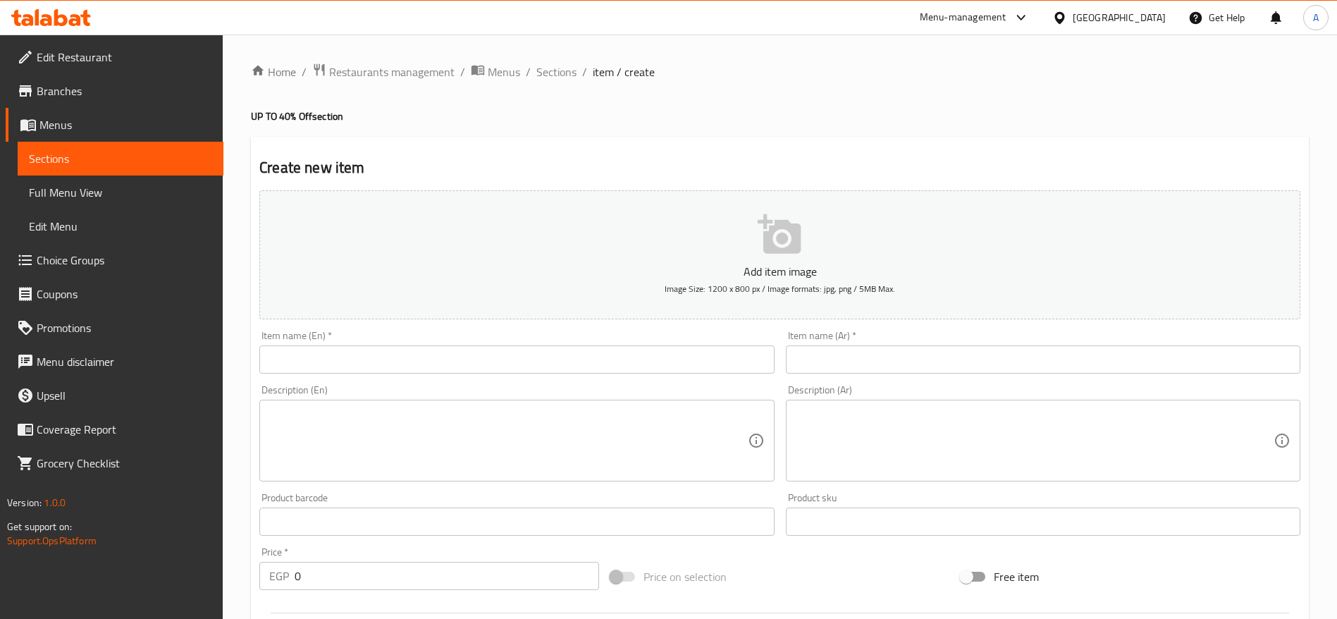
click at [678, 426] on textarea at bounding box center [508, 440] width 478 height 67
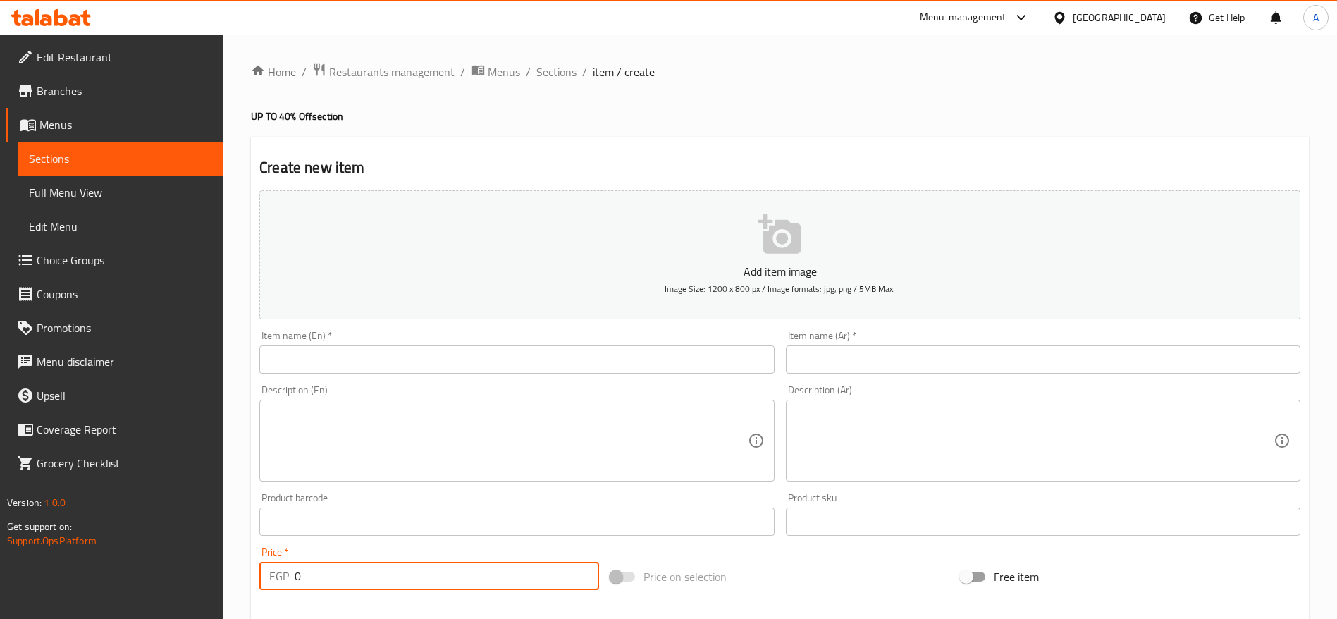
click at [481, 577] on input "0" at bounding box center [447, 576] width 304 height 28
paste input "158.75"
type input "158.75"
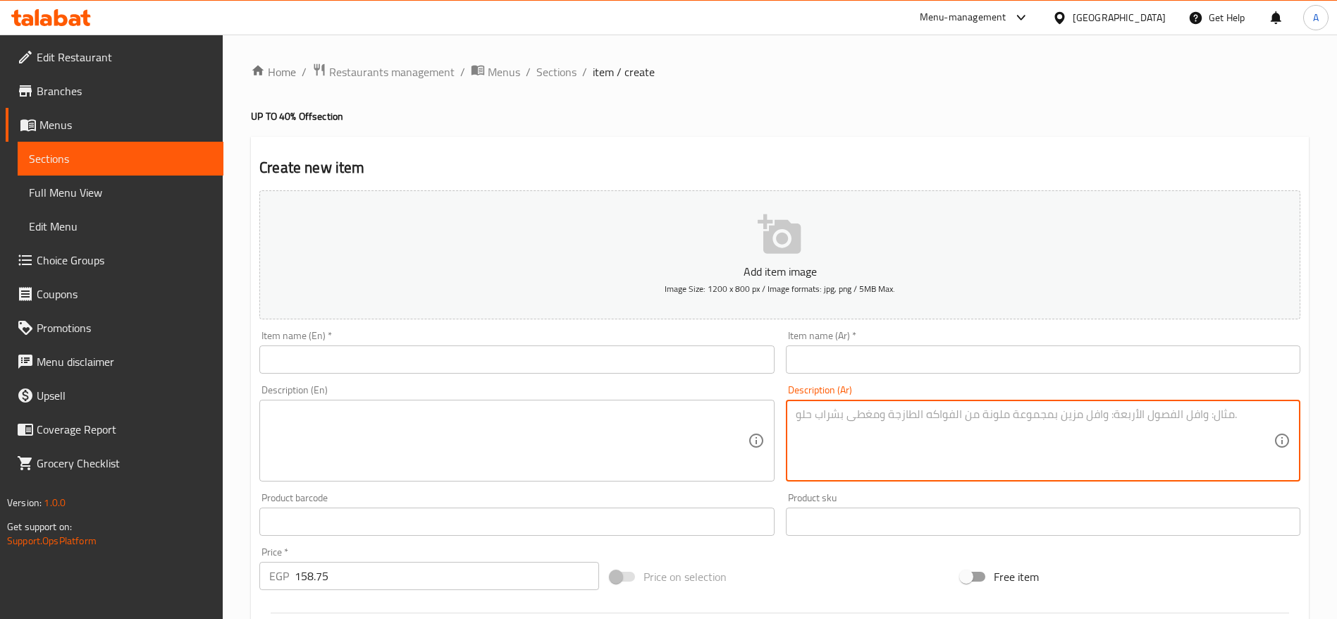
click at [882, 414] on textarea at bounding box center [1035, 440] width 478 height 67
paste textarea "دلّع نفسك بسندوتش بيج مسحب طازج مع بطاطس مقرمشة"
type textarea "دلّع نفسك بسندوتش بيج مسحب طازج مع بطاطس مقرمشة"
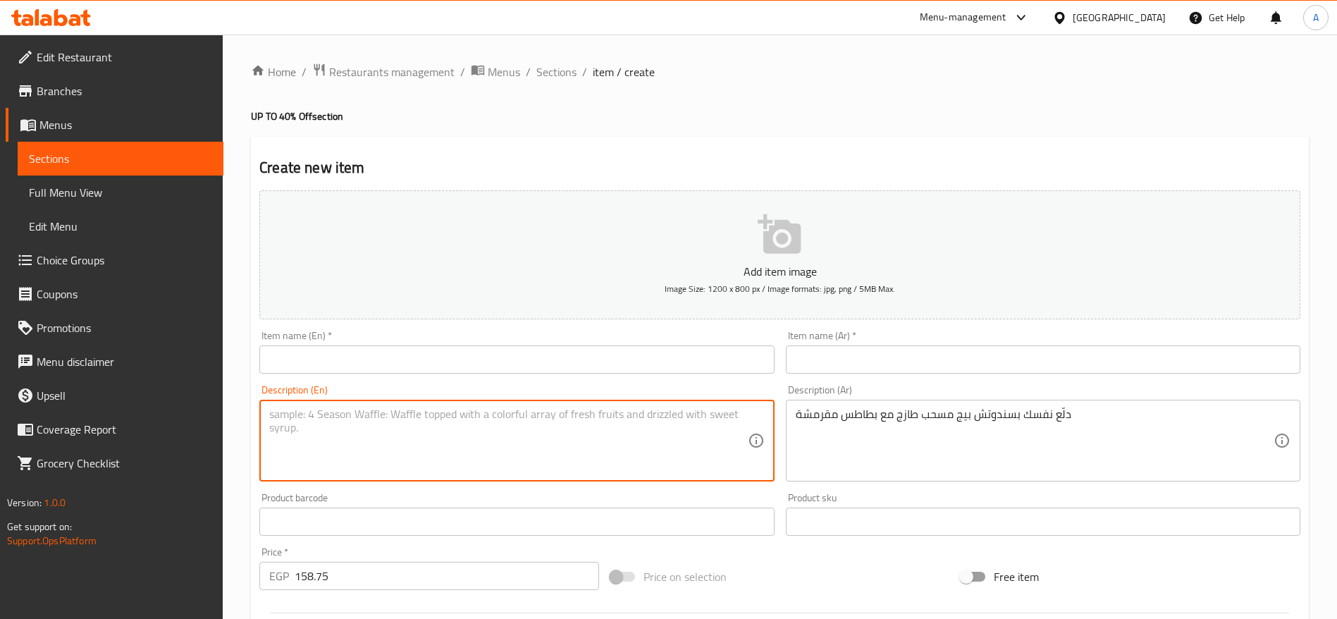
click at [589, 429] on textarea at bounding box center [508, 440] width 478 height 67
paste textarea "Treat yourself to a fresh Big Musahhab Sandwich served with crispy fries"
type textarea "Treat yourself to a fresh Big Musahhab Sandwich served with crispy fries"
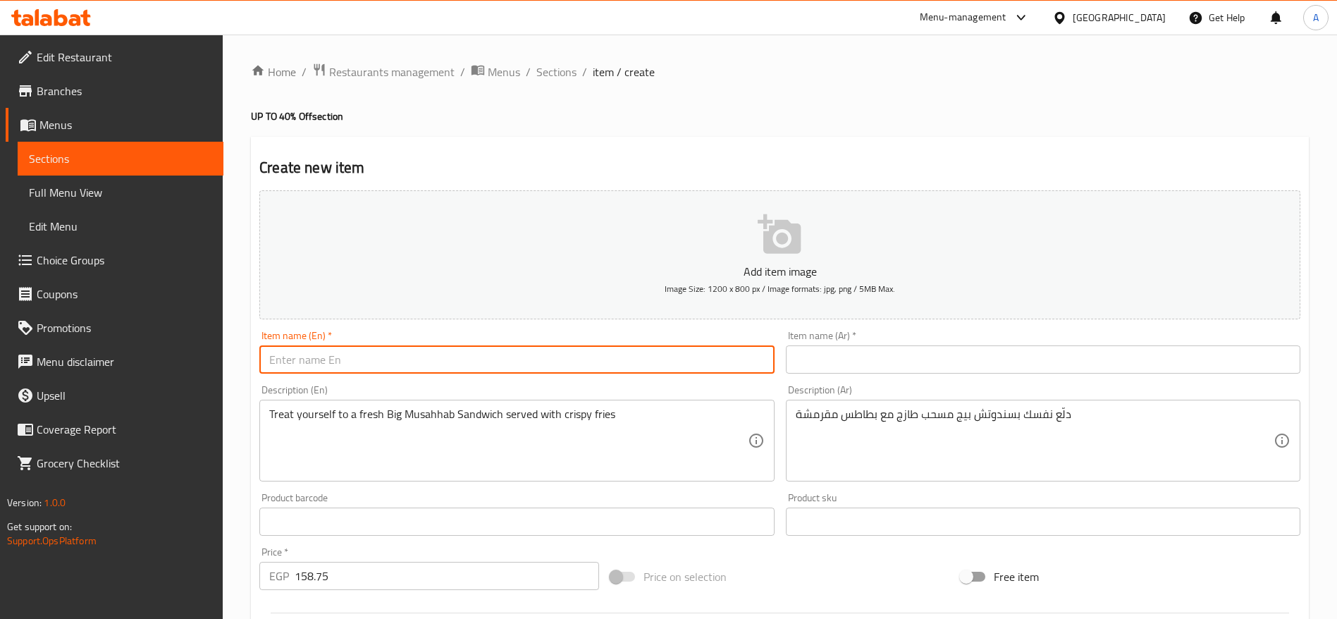
click at [634, 367] on input "text" at bounding box center [516, 359] width 515 height 28
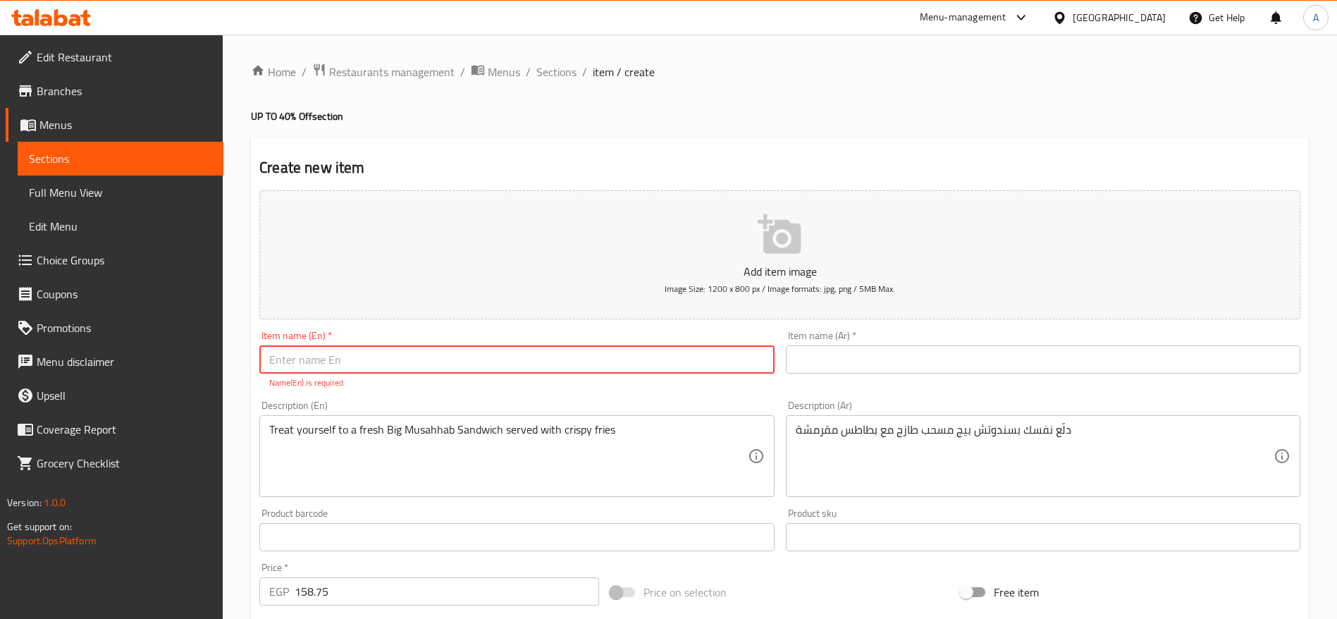
paste input "The Big Offer"
click at [289, 354] on input "The Big Offer" at bounding box center [516, 359] width 515 height 28
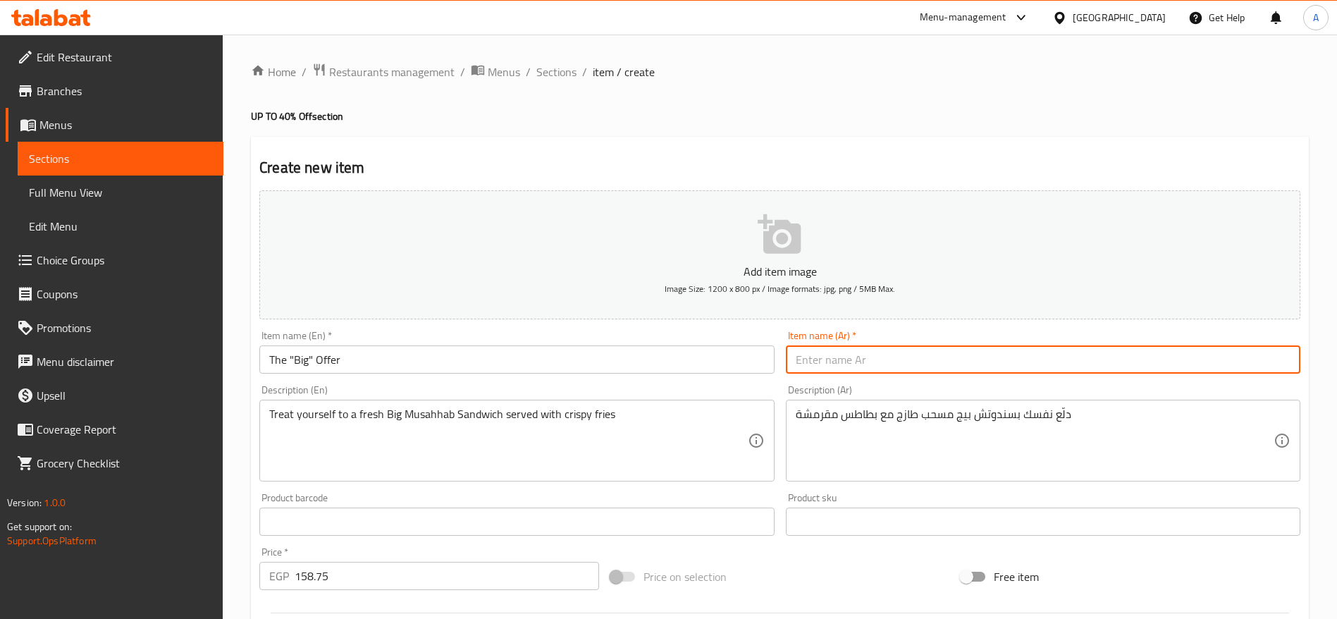
click at [813, 364] on input "text" at bounding box center [1043, 359] width 515 height 28
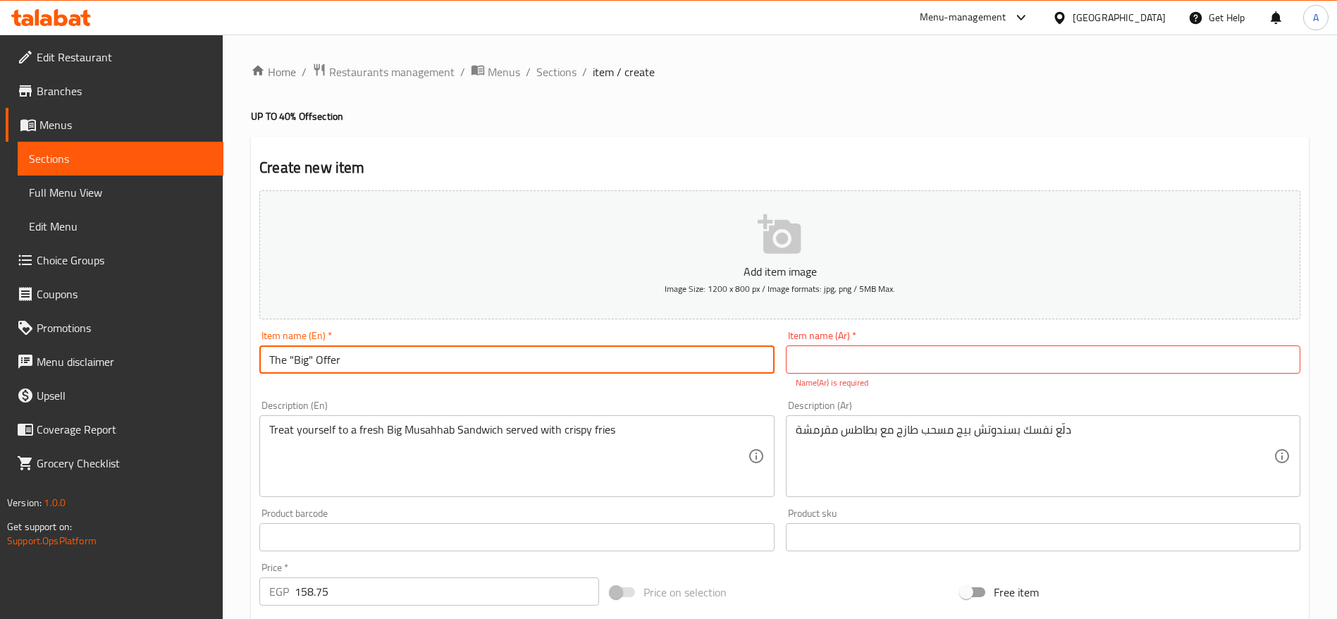
click at [293, 353] on input "The "Big" Offer" at bounding box center [516, 359] width 515 height 28
type input ""The Big" Offer"
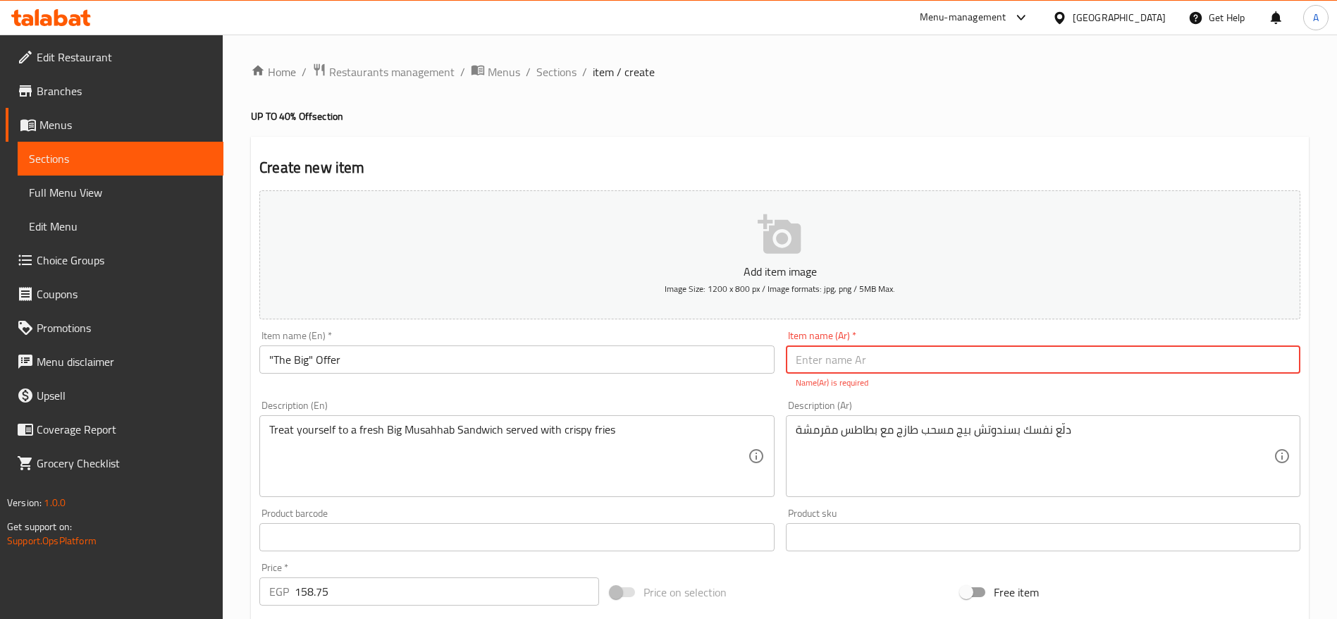
click at [801, 359] on input "text" at bounding box center [1043, 359] width 515 height 28
paste input "عرض البيج"
type input "عرض البيج"
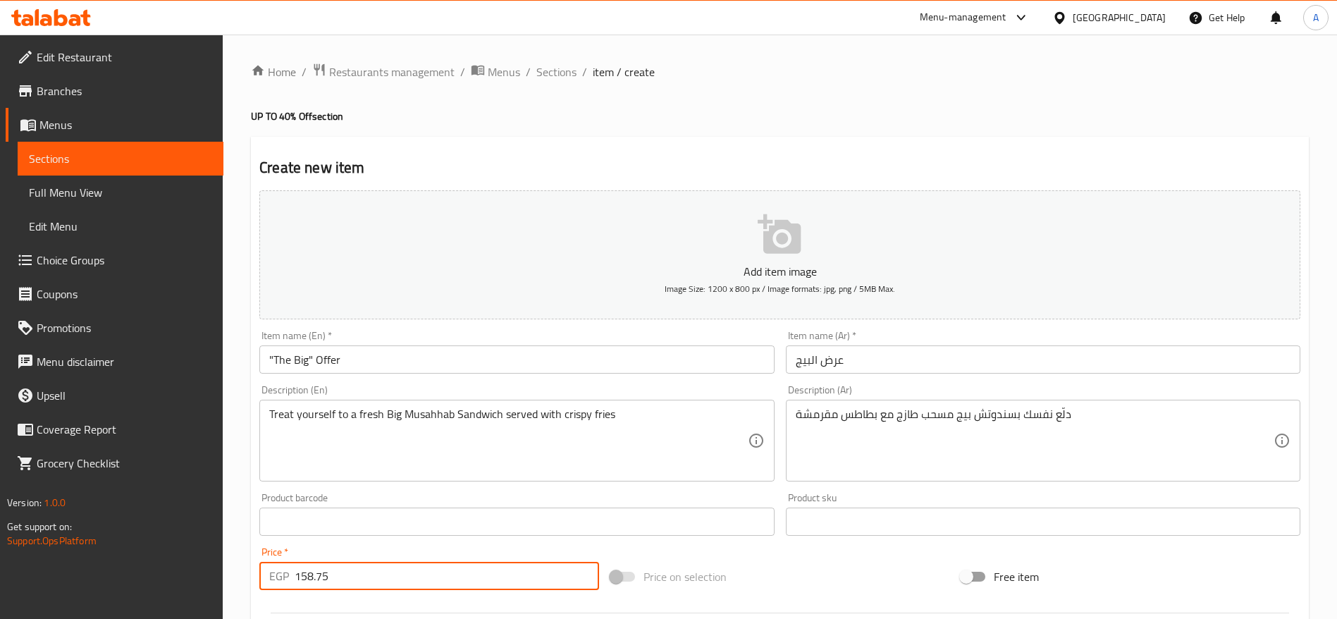
click at [488, 591] on div "Price   * EGP 158.75 Price *" at bounding box center [429, 568] width 351 height 54
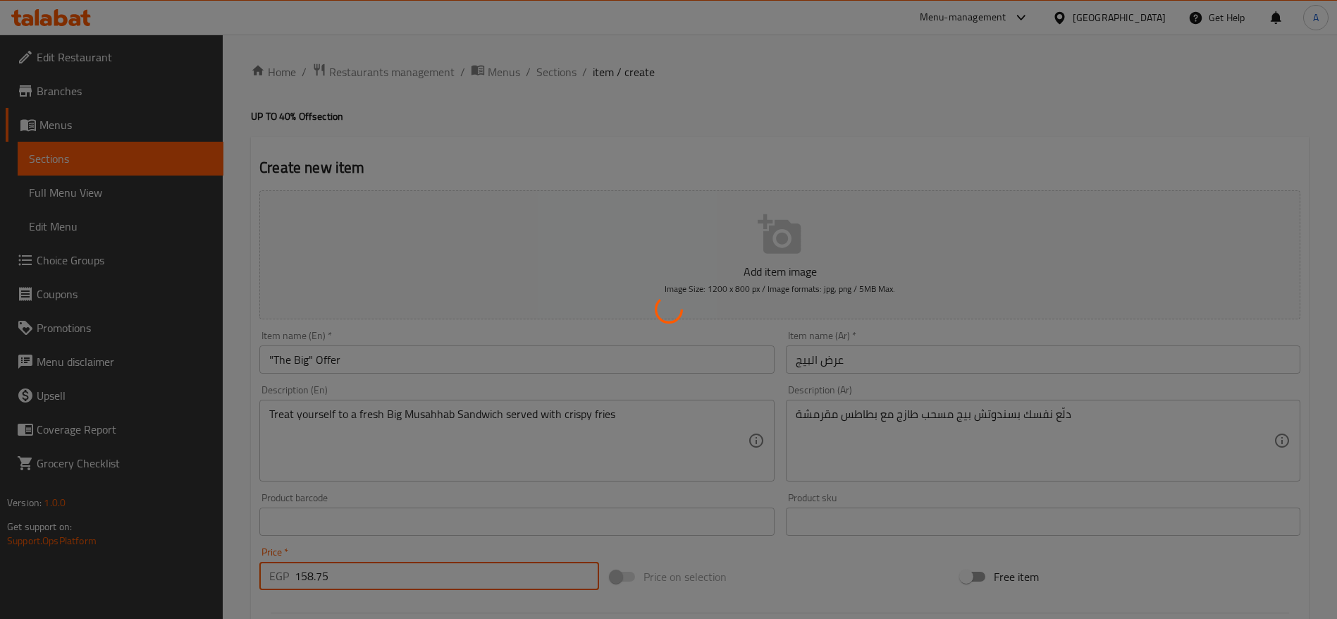
type input "0"
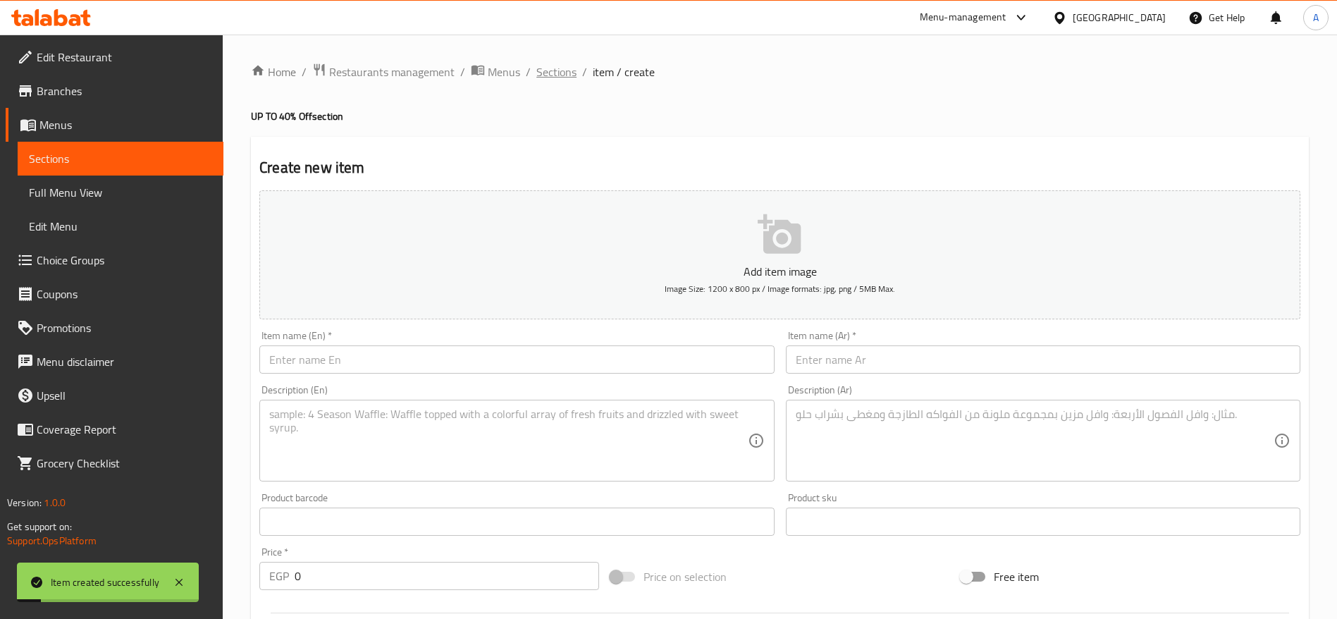
click at [560, 73] on span "Sections" at bounding box center [556, 71] width 40 height 17
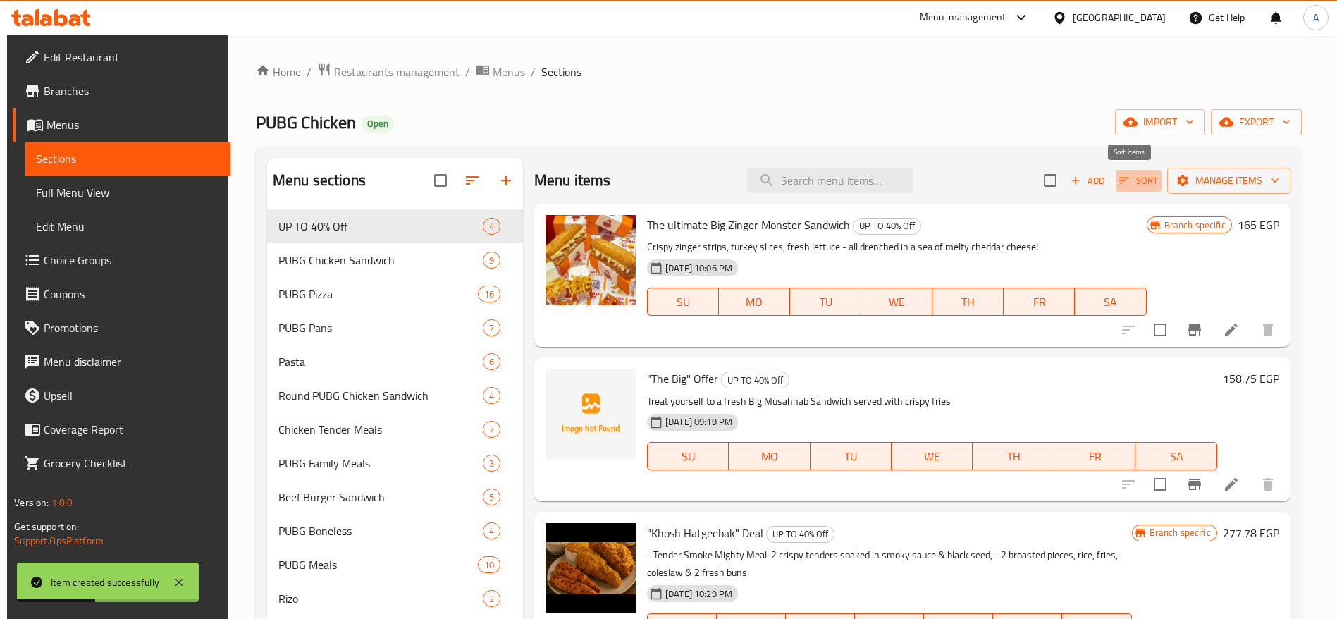
click at [1118, 185] on icon "button" at bounding box center [1124, 180] width 13 height 13
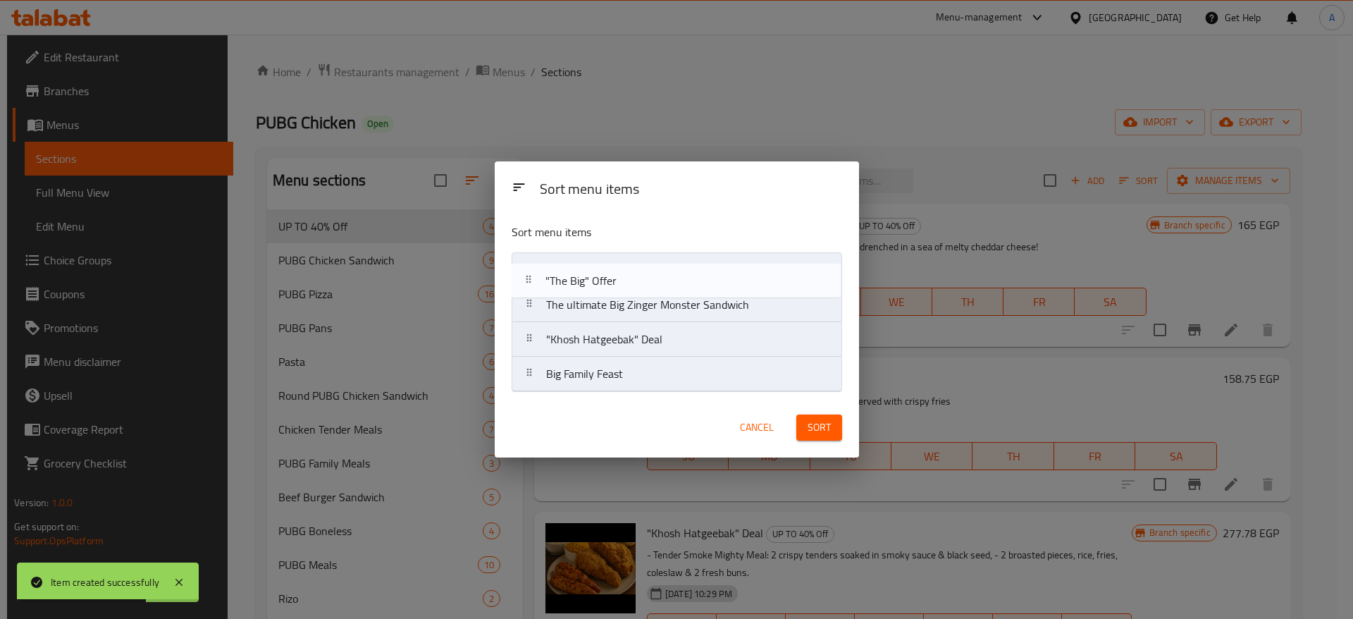
drag, startPoint x: 531, startPoint y: 307, endPoint x: 530, endPoint y: 273, distance: 33.8
click at [530, 273] on nav "The ultimate Big Zinger Monster Sandwich "The Big" Offer "Khosh Hatgeebak" Deal…" at bounding box center [677, 322] width 331 height 140
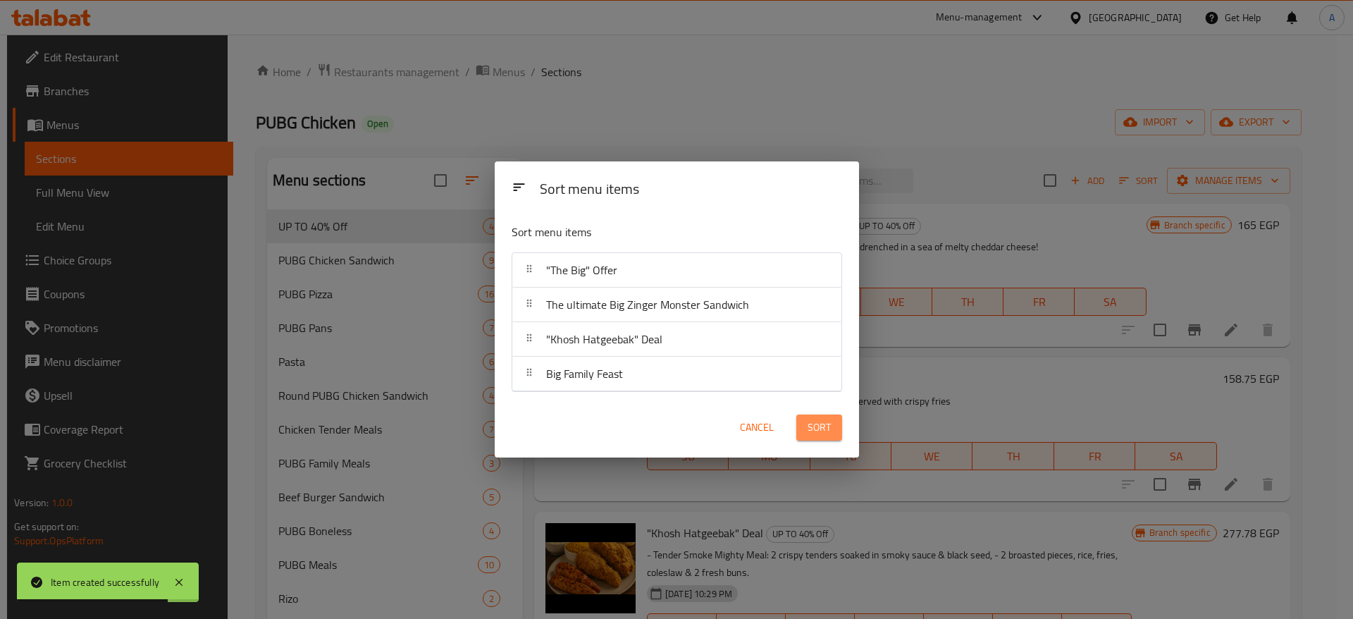
click at [833, 429] on button "Sort" at bounding box center [819, 427] width 46 height 26
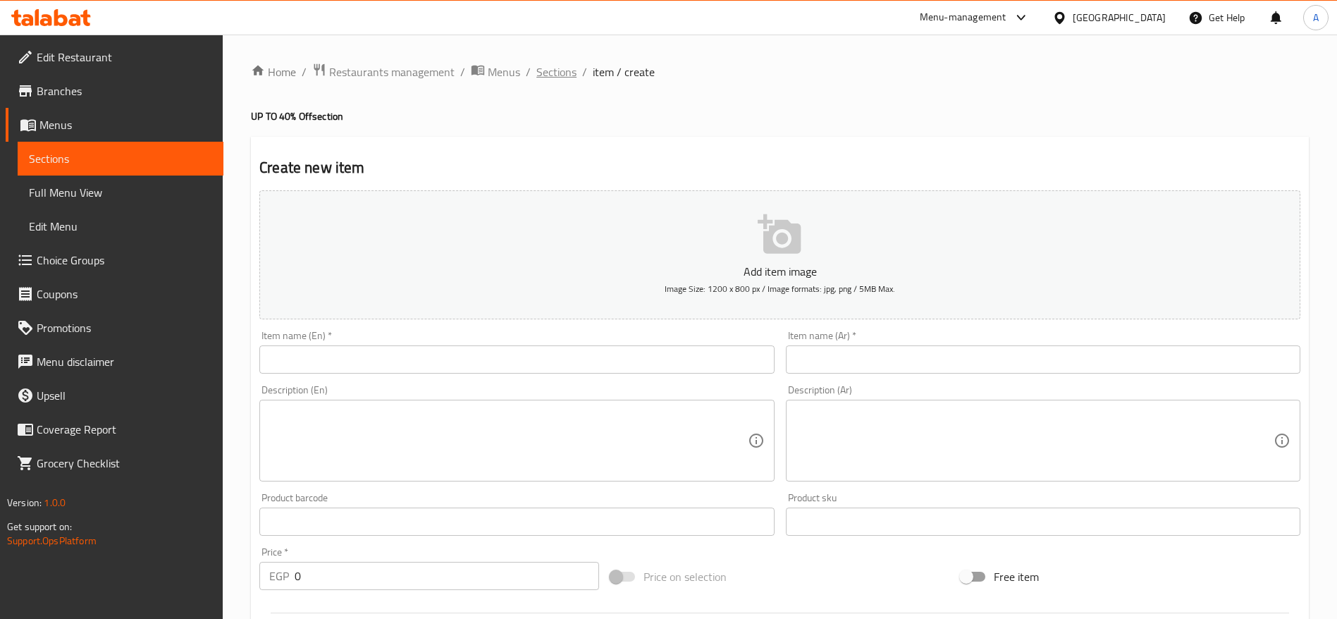
click at [562, 69] on span "Sections" at bounding box center [556, 71] width 40 height 17
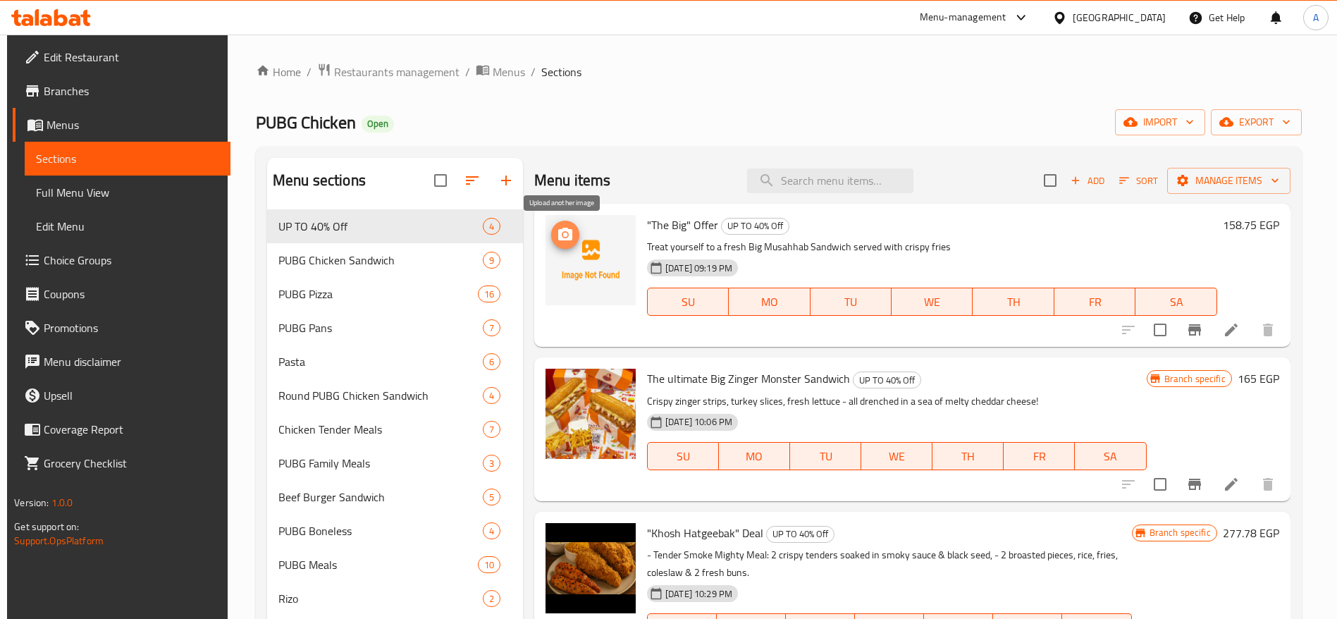
click at [567, 238] on icon "upload picture" at bounding box center [565, 234] width 14 height 13
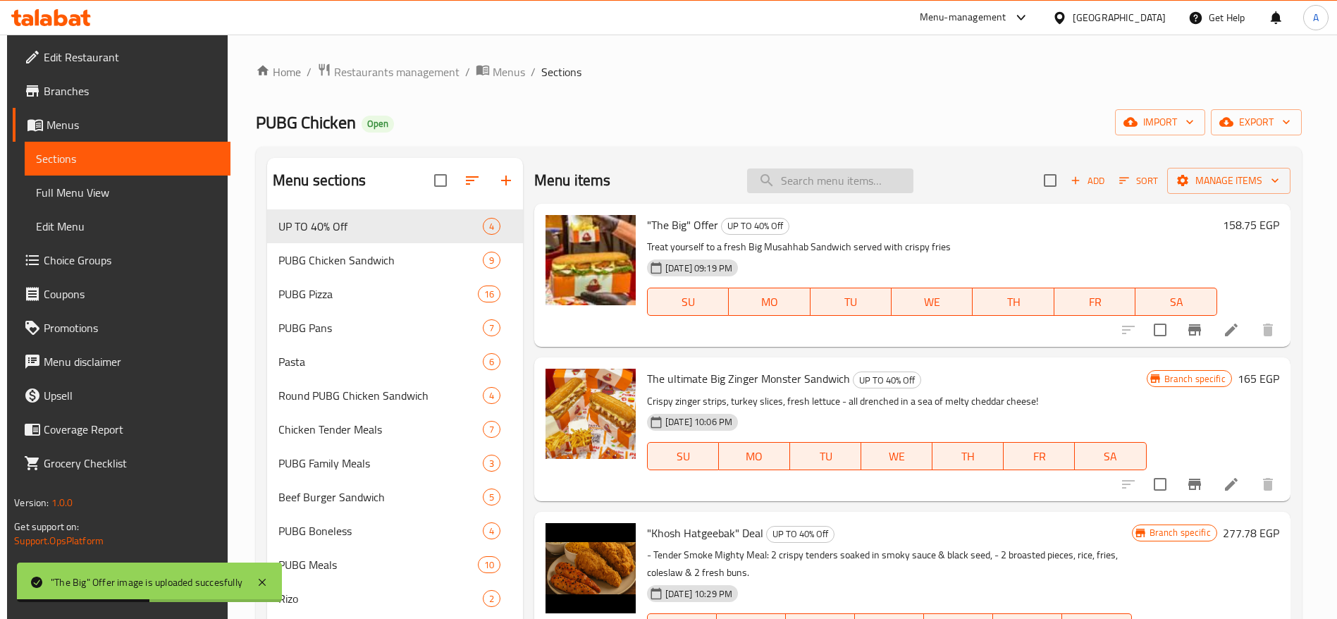
click at [787, 185] on input "search" at bounding box center [830, 180] width 166 height 25
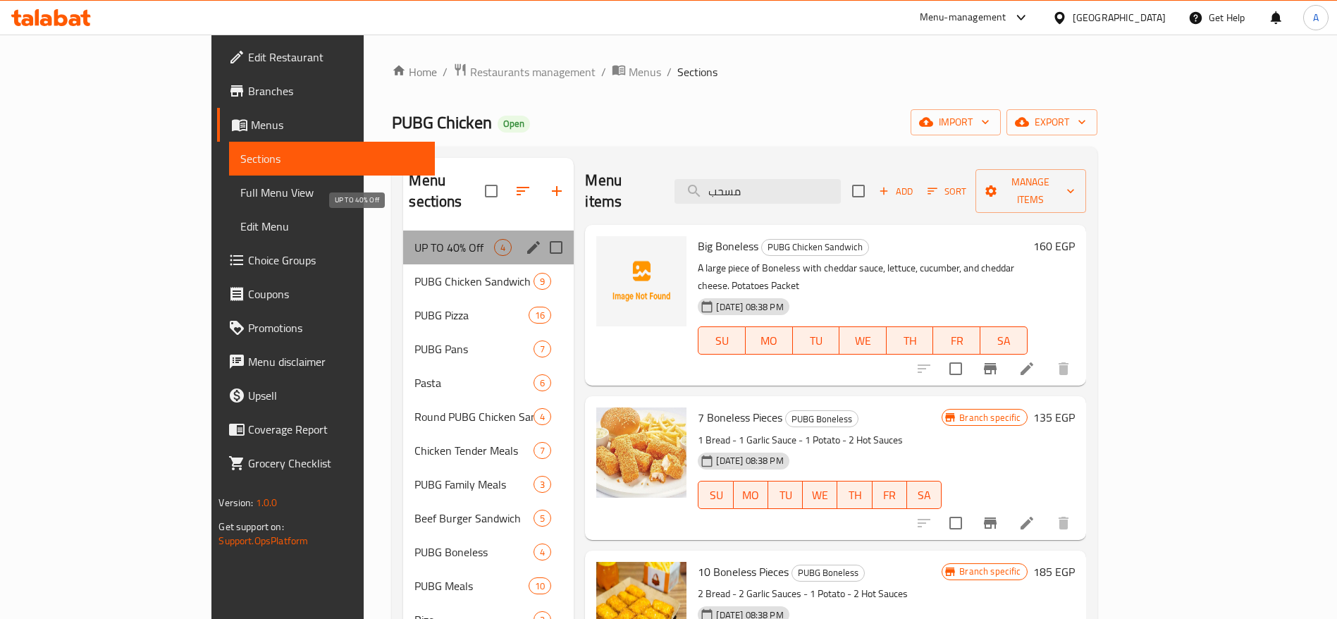
click at [419, 239] on span "UP TO 40% Off" at bounding box center [454, 247] width 80 height 17
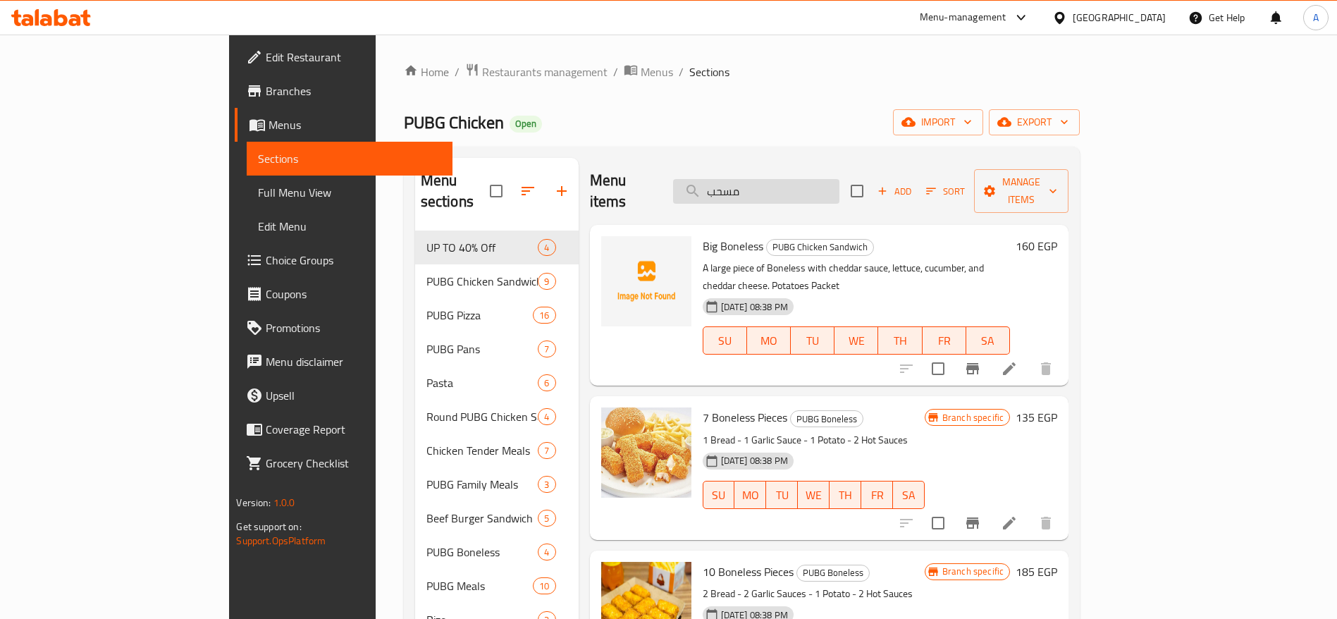
click at [839, 179] on input "مسحب" at bounding box center [756, 191] width 166 height 25
type input "م"
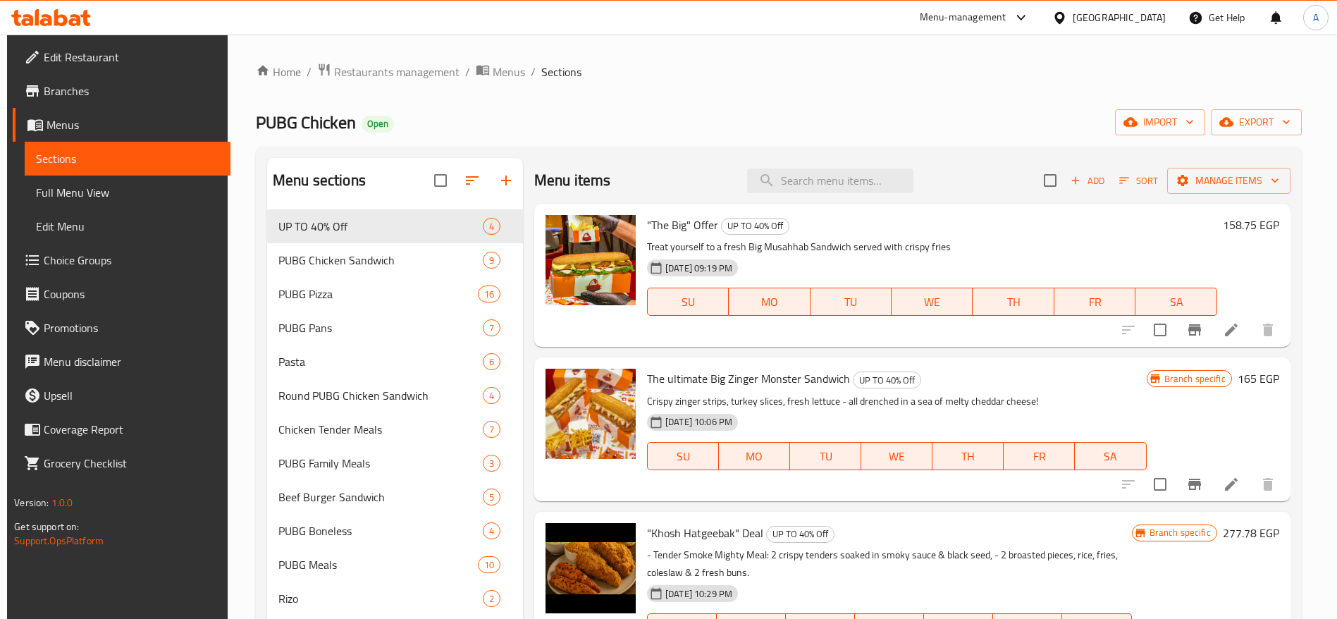
click at [818, 101] on div "Home / Restaurants management / Menus / Sections PUBG Chicken Open import expor…" at bounding box center [779, 425] width 1046 height 725
click at [69, 19] on icon at bounding box center [51, 17] width 80 height 17
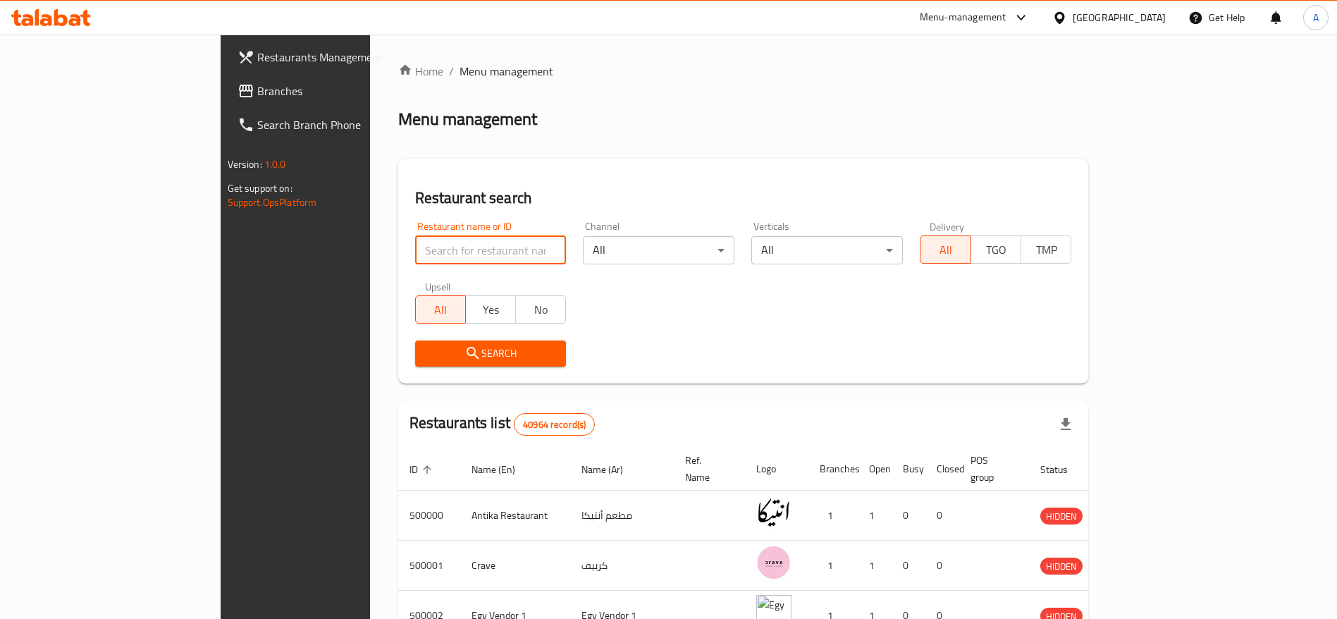
click at [460, 252] on input "search" at bounding box center [491, 250] width 152 height 28
paste input "697838"
type input "697838"
click button "Search" at bounding box center [491, 353] width 152 height 26
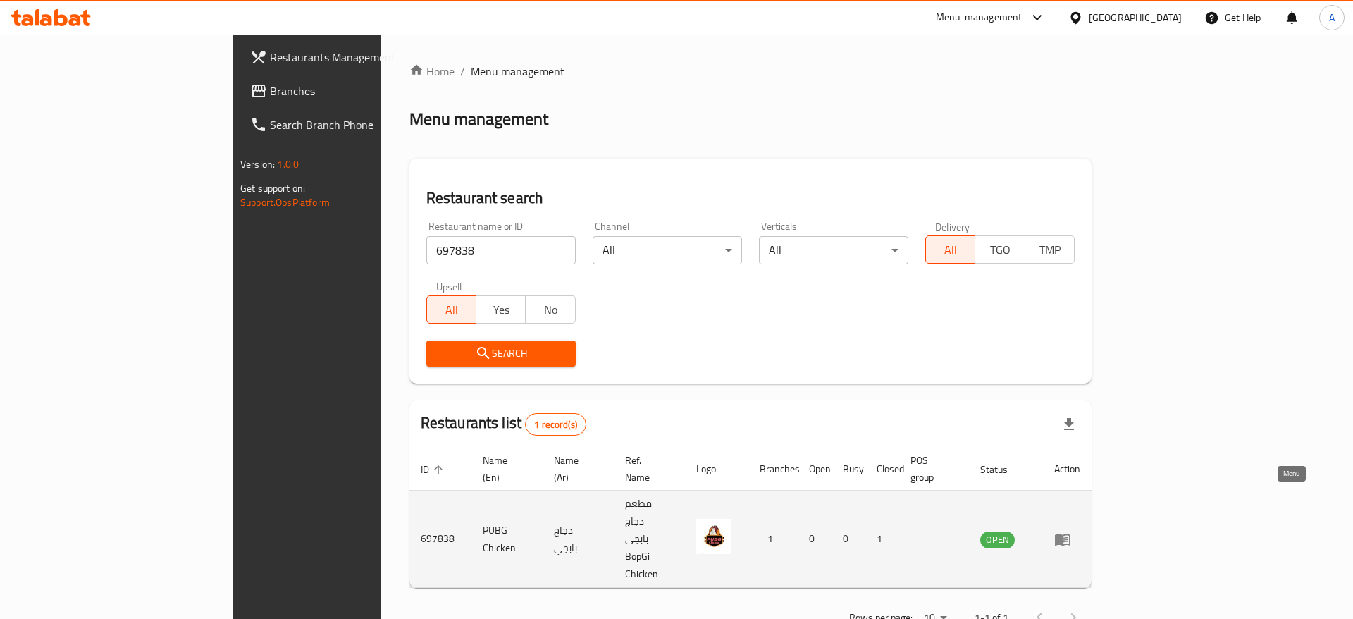
click at [1069, 537] on icon "enhanced table" at bounding box center [1066, 540] width 5 height 6
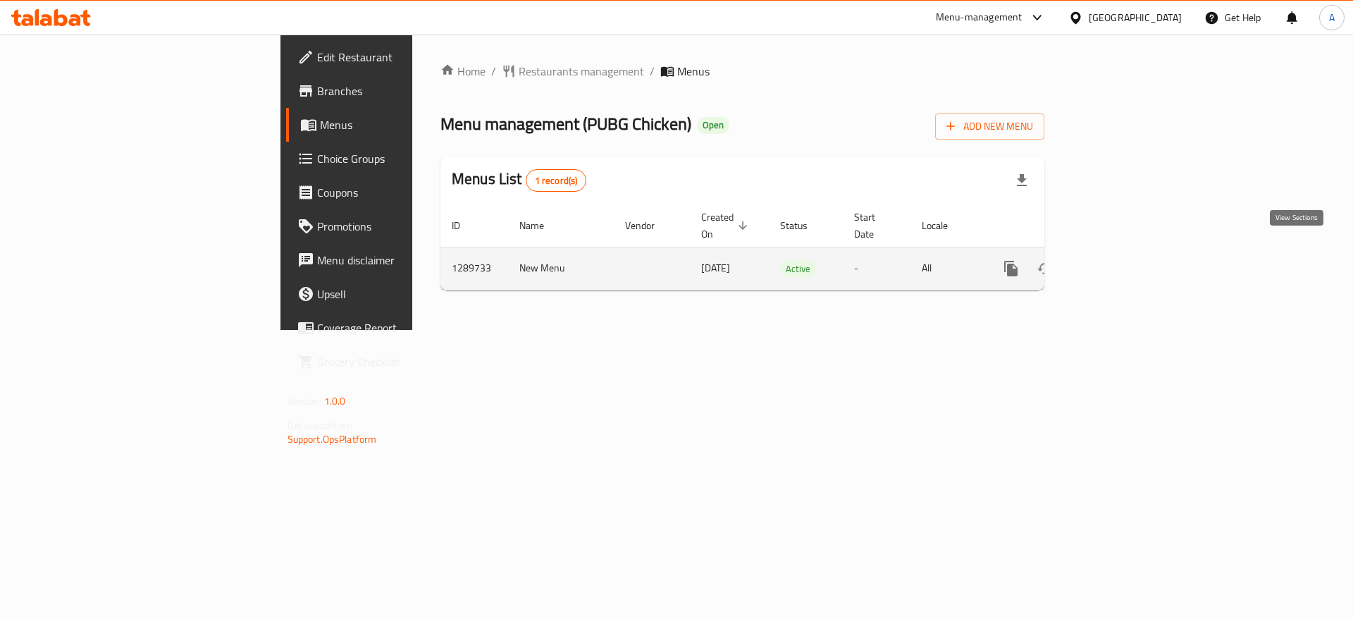
click at [1130, 261] on link "enhanced table" at bounding box center [1113, 269] width 34 height 34
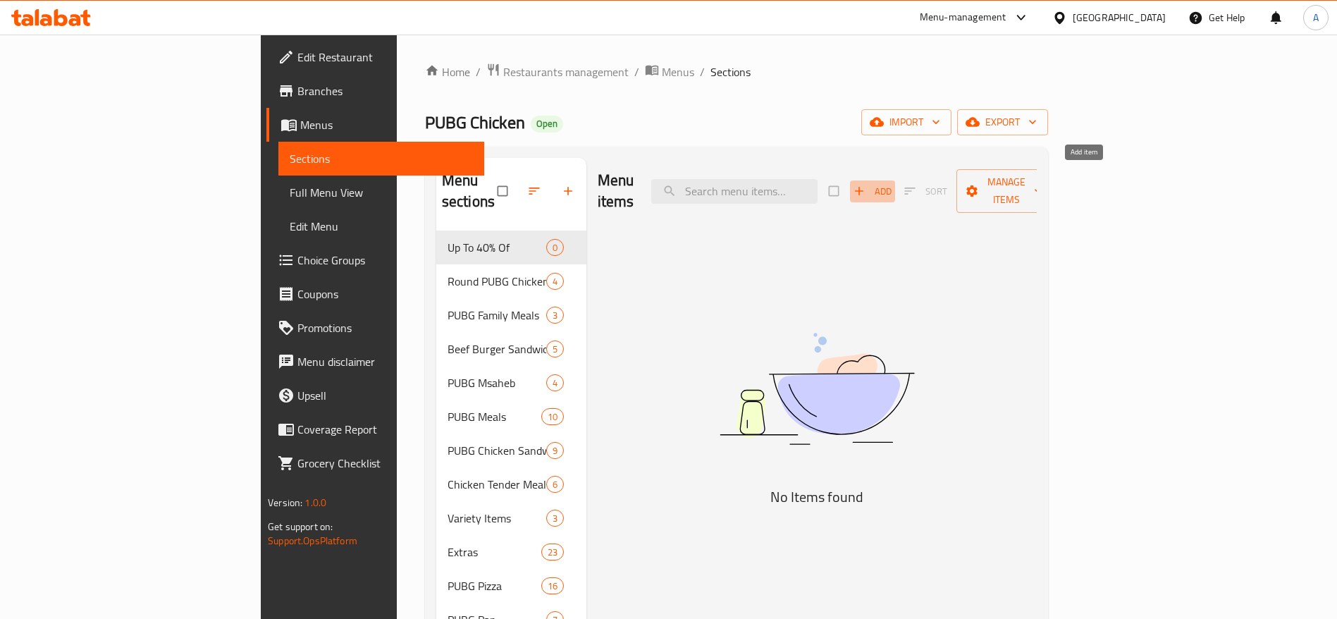
click at [892, 183] on span "Add" at bounding box center [873, 191] width 38 height 16
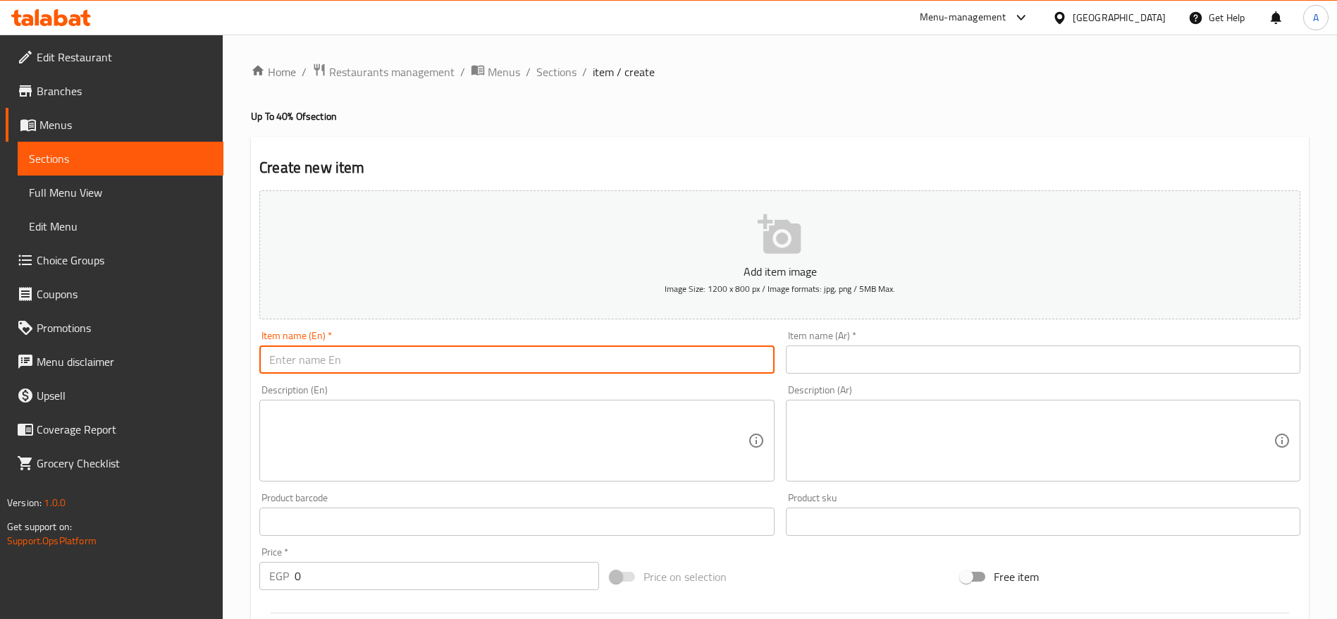
click at [673, 345] on input "text" at bounding box center [516, 359] width 515 height 28
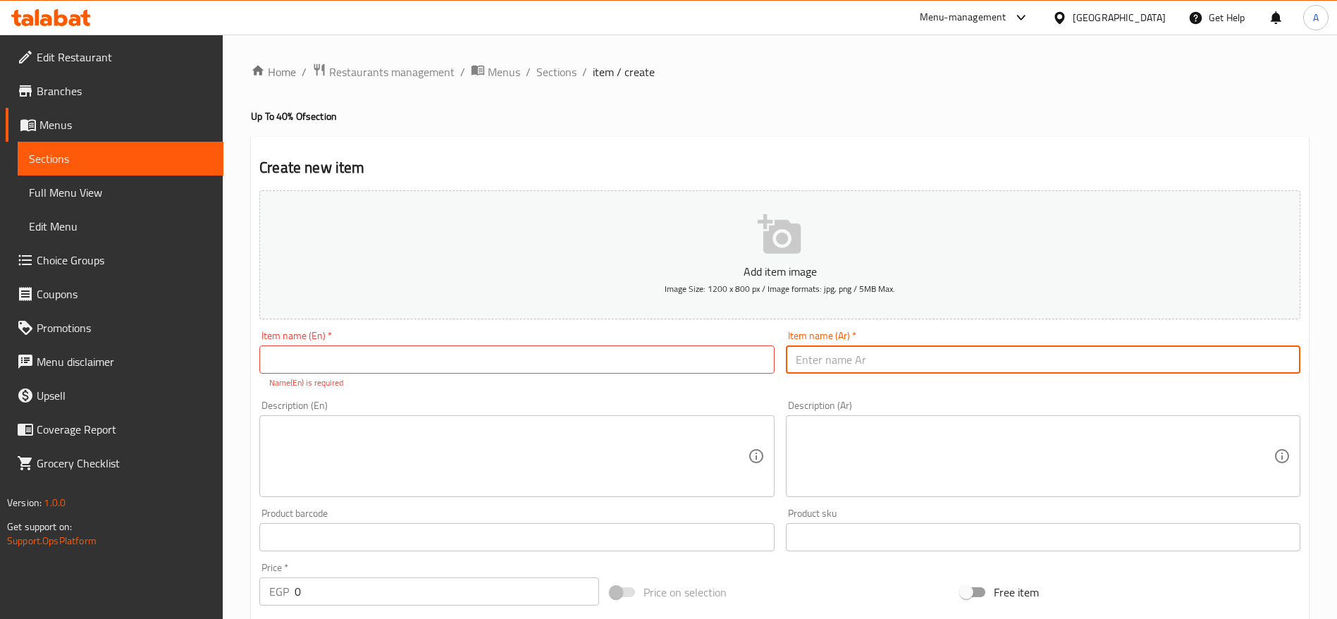
click at [1025, 361] on input "text" at bounding box center [1043, 359] width 515 height 28
paste input "عرض البيج"
type input "عرض البيج"
click at [617, 359] on input "text" at bounding box center [516, 359] width 515 height 28
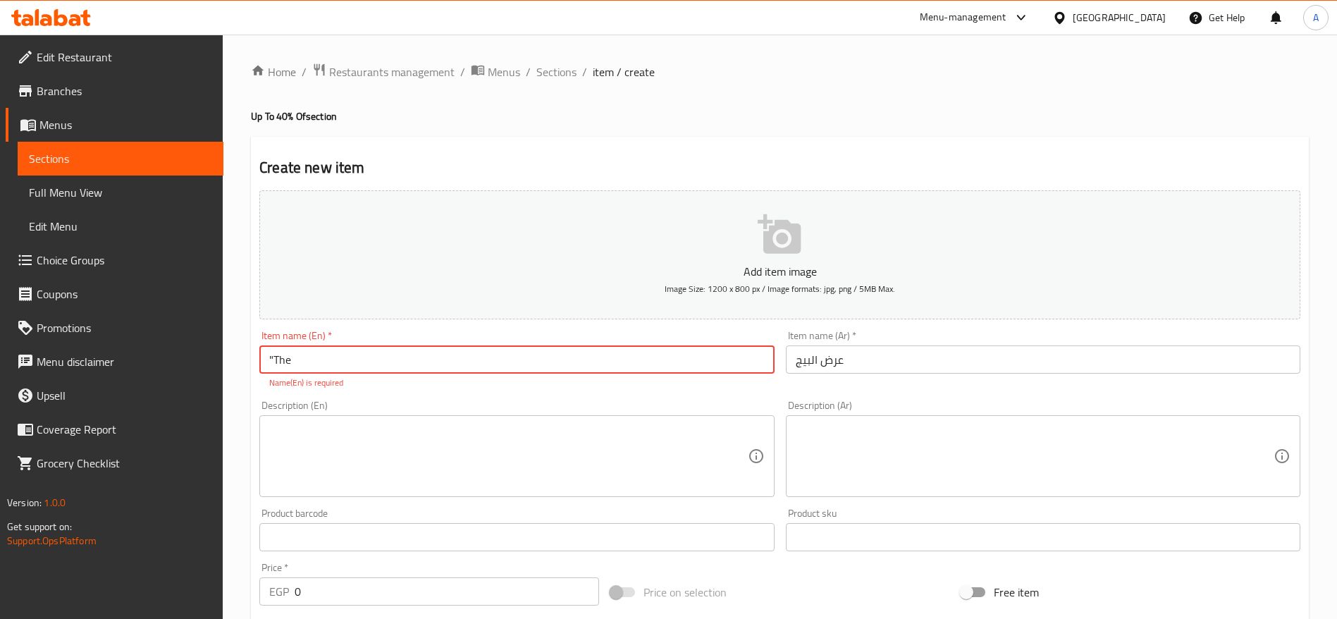
type input ""The Big" Offer"
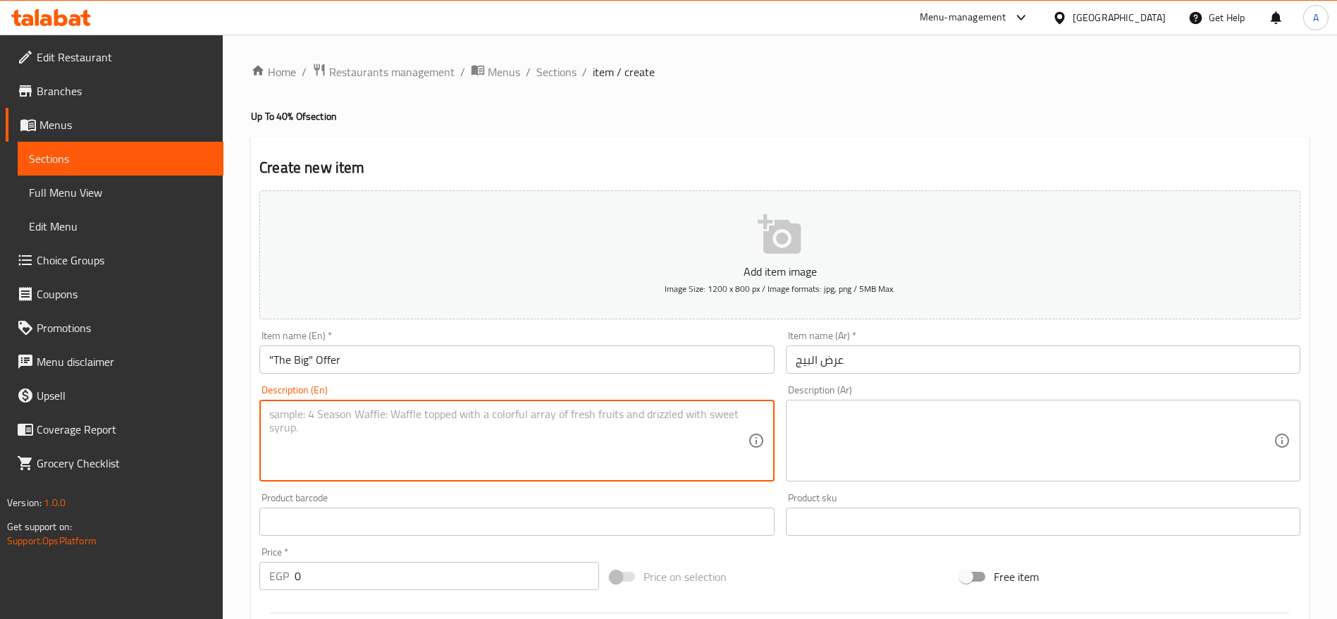
click at [390, 454] on textarea at bounding box center [508, 440] width 478 height 67
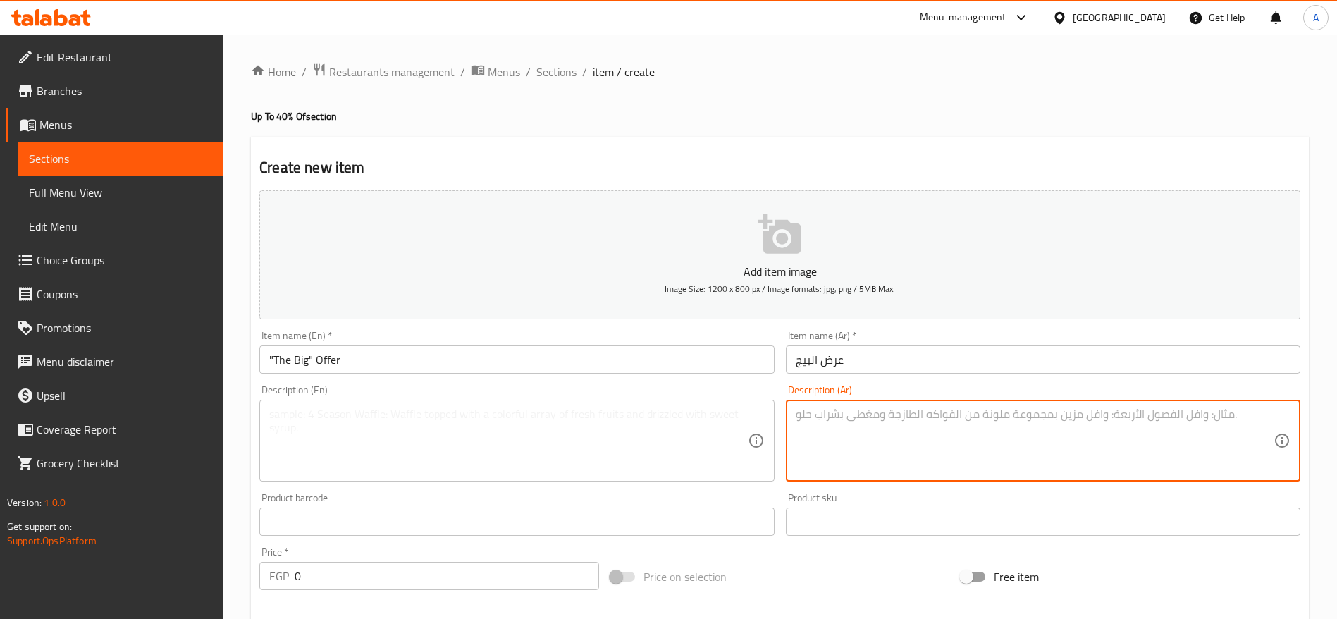
paste textarea "دلّع نفسك بسندوتش بيج مسحب طازج مع بطاطس مقرمشة"
type textarea "دلّع نفسك بسندوتش بيج مسحب طازج مع بطاطس مقرمشة"
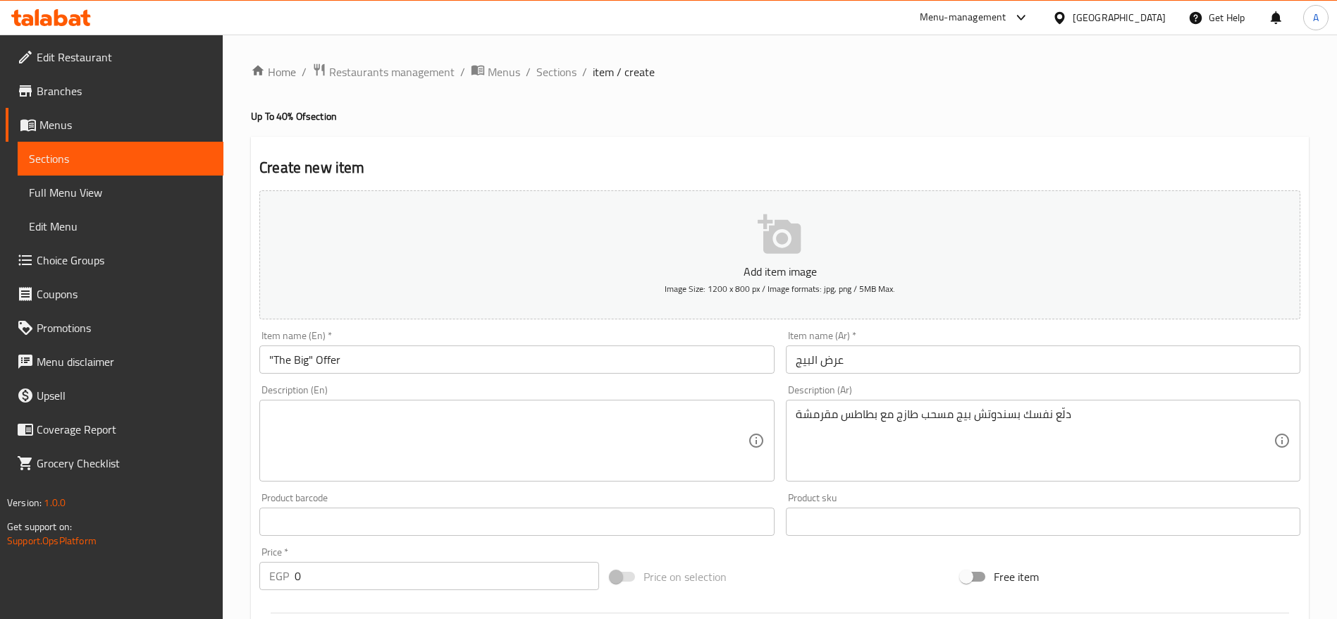
click at [656, 403] on div "Description (En)" at bounding box center [516, 441] width 515 height 82
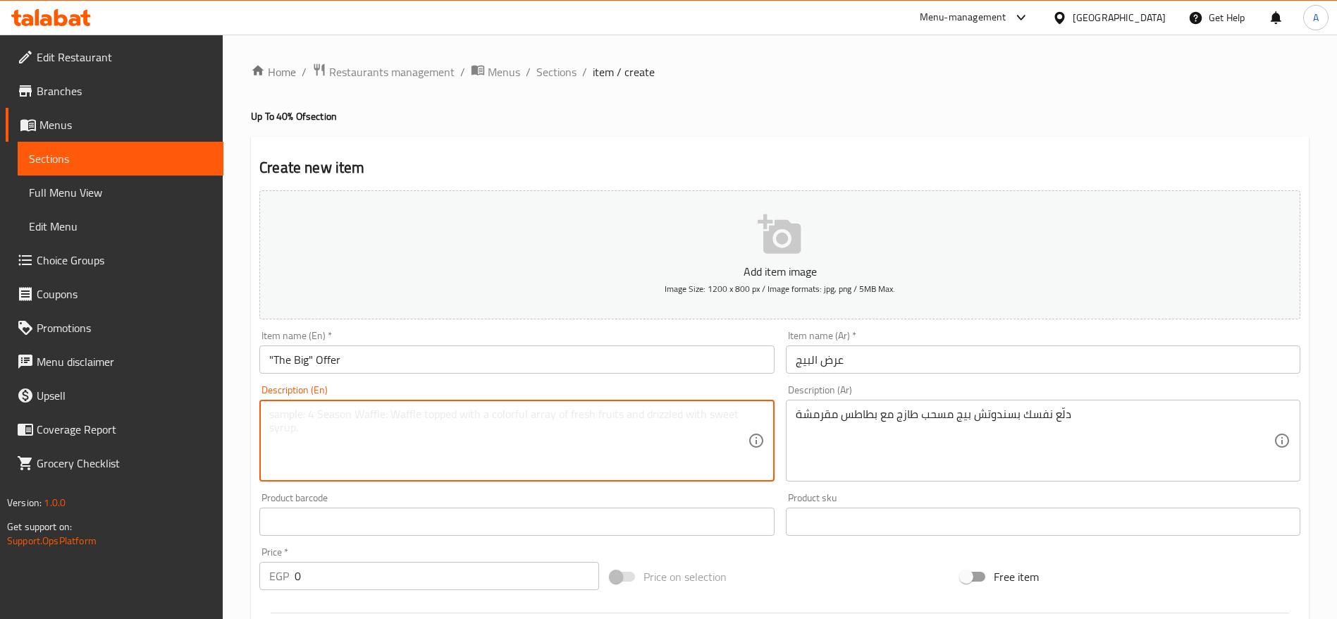
paste textarea "Treat yourself to a fresh Big Musahhab Sandwich served with crispy fries"
type textarea "Treat yourself to a fresh Big Musahhab Sandwich served with crispy fries"
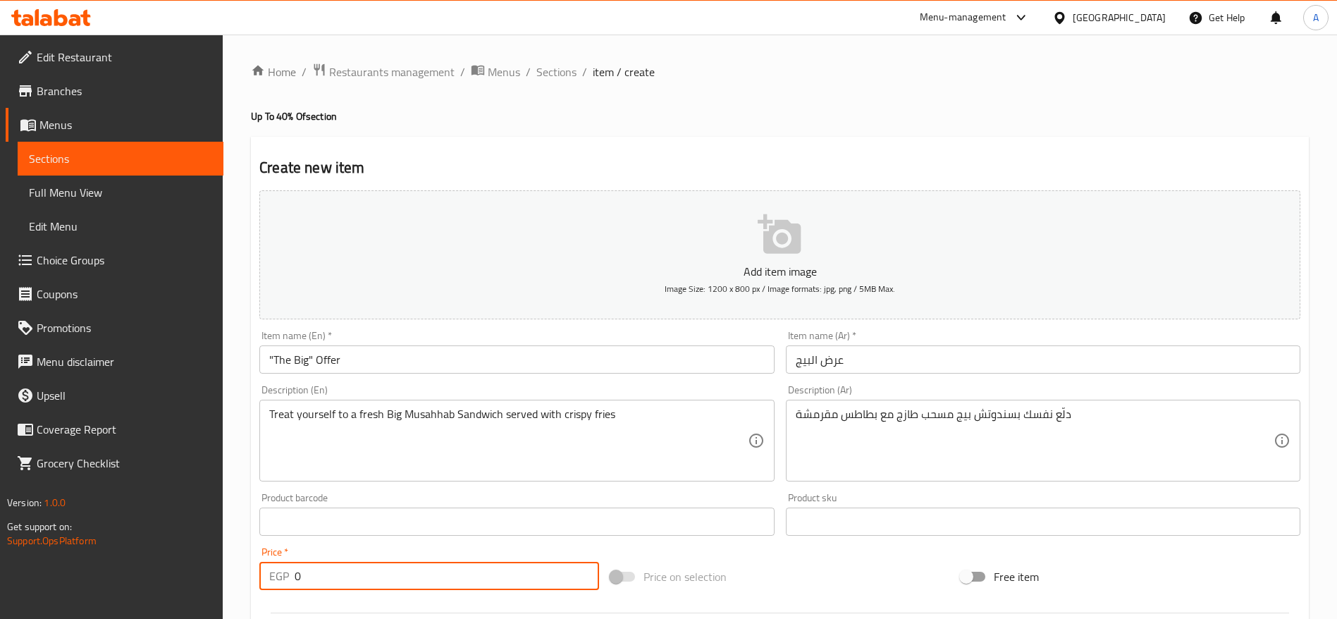
click at [434, 574] on input "0" at bounding box center [447, 576] width 304 height 28
click at [466, 586] on input "0" at bounding box center [447, 576] width 304 height 28
paste input "158.75"
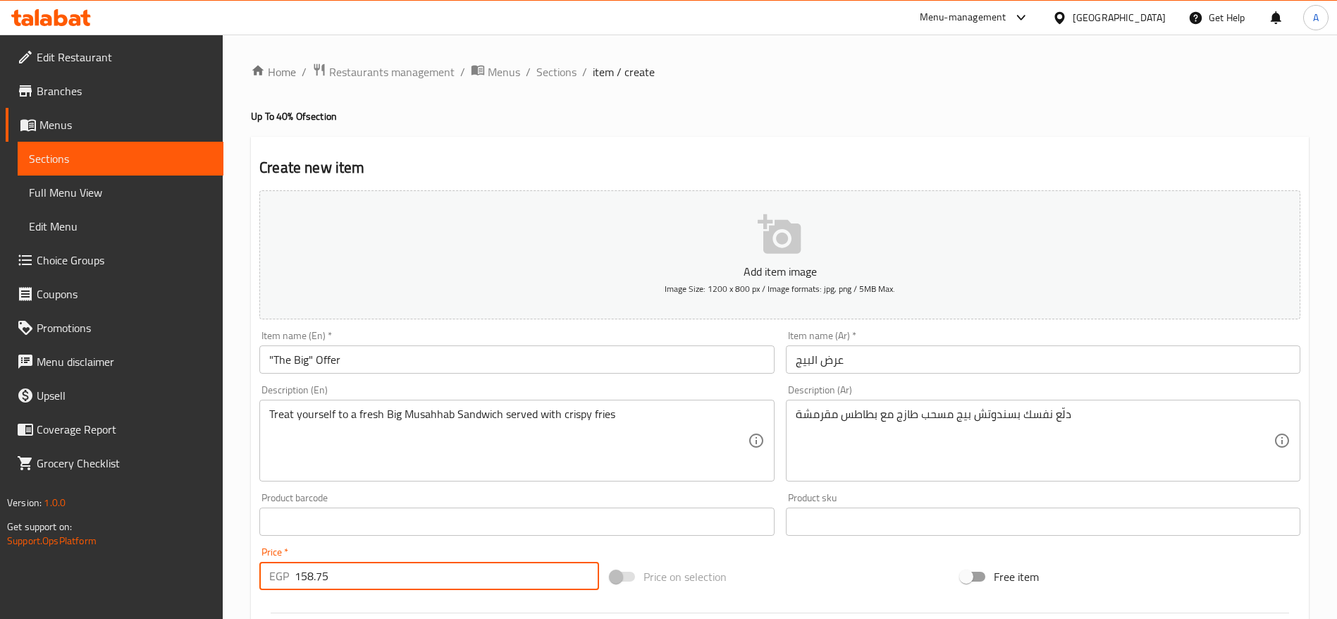
type input "158.75"
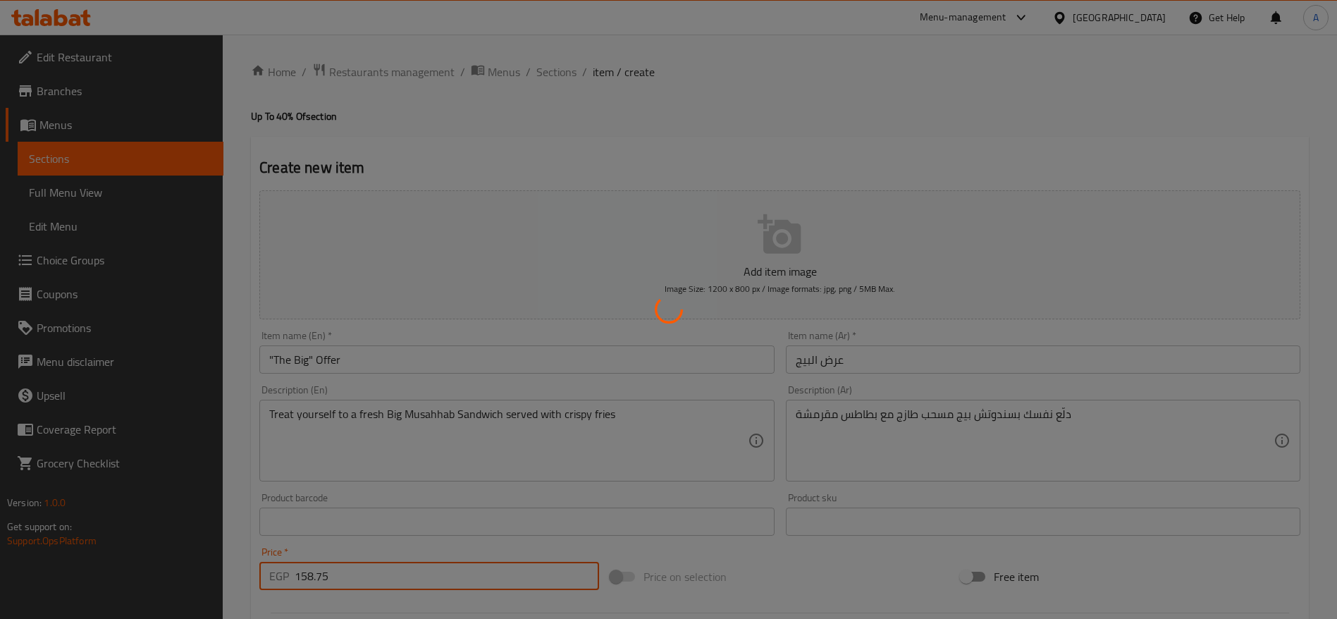
type input "0"
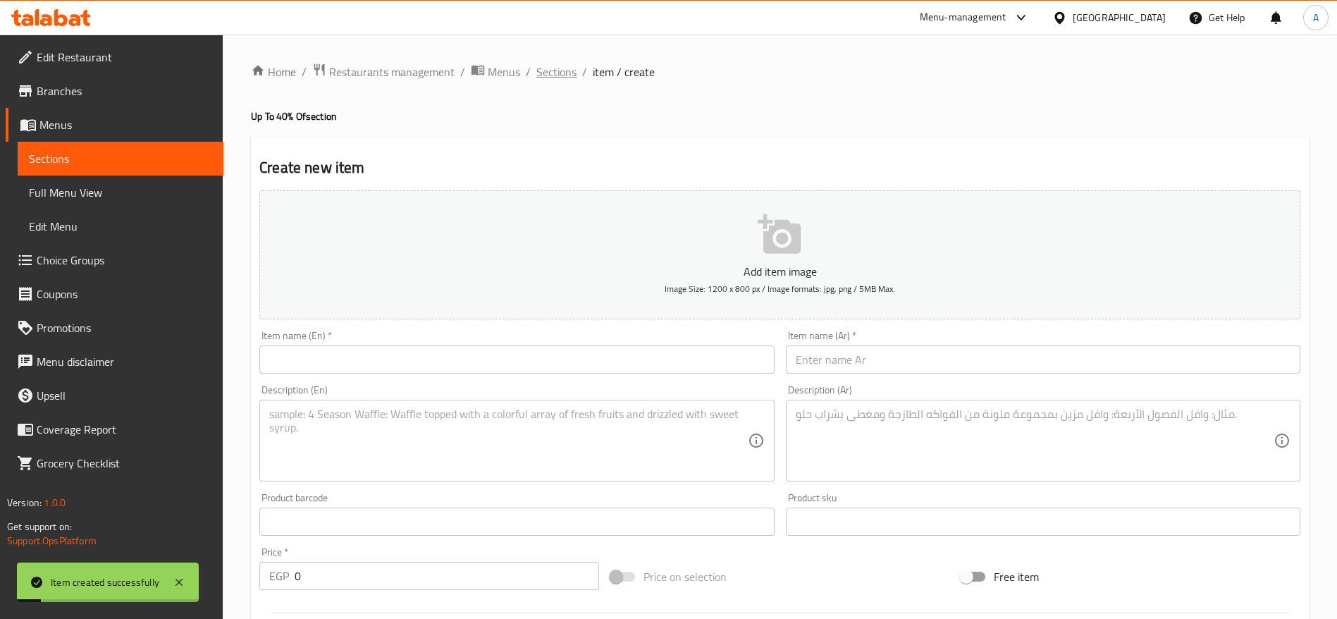
click at [544, 80] on span "Sections" at bounding box center [556, 71] width 40 height 17
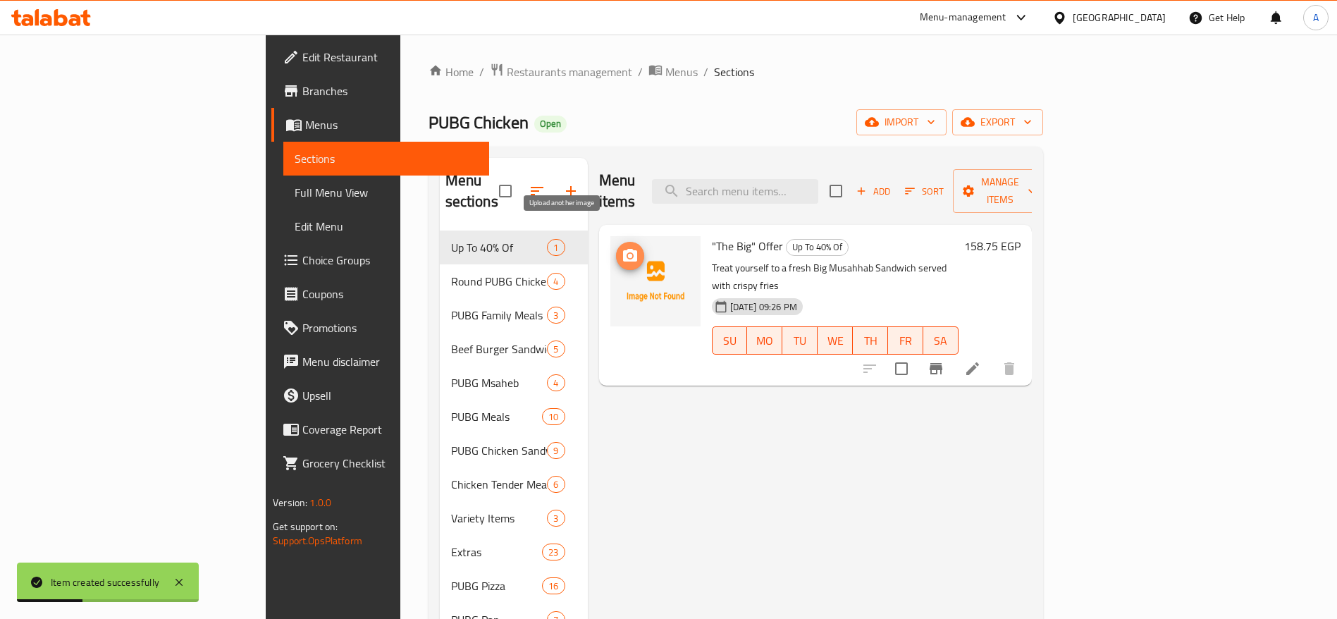
click at [622, 247] on icon "upload picture" at bounding box center [630, 255] width 17 height 17
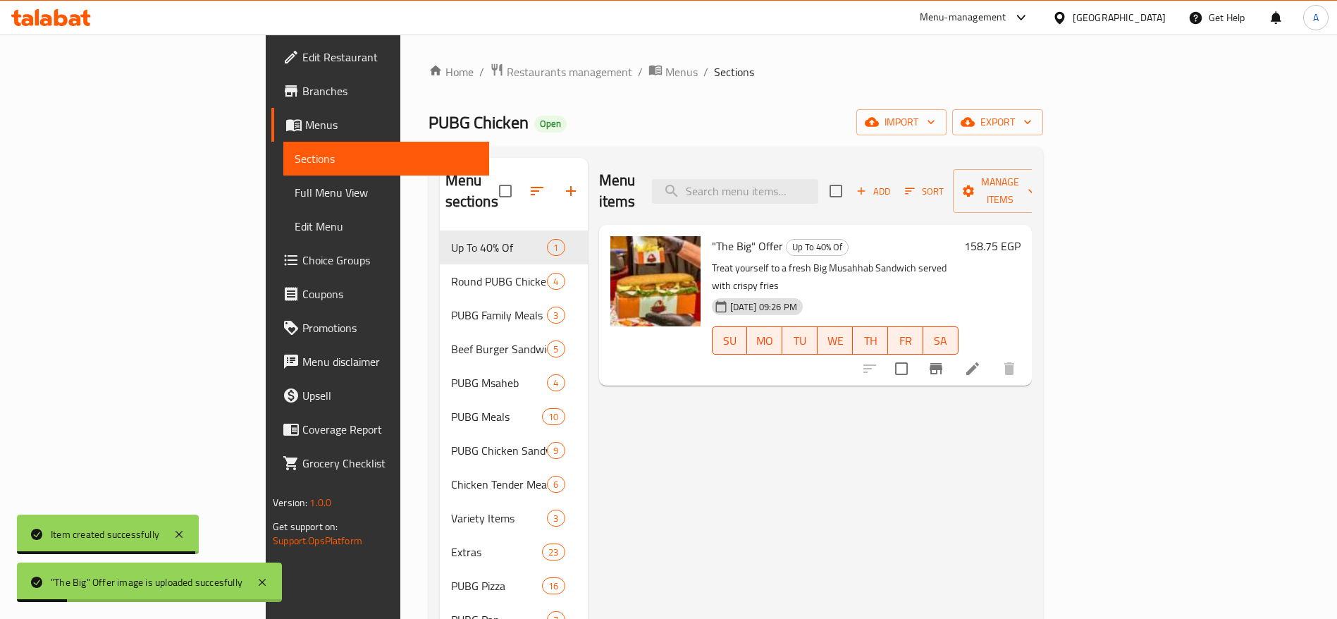
click at [82, 24] on icon at bounding box center [51, 17] width 80 height 17
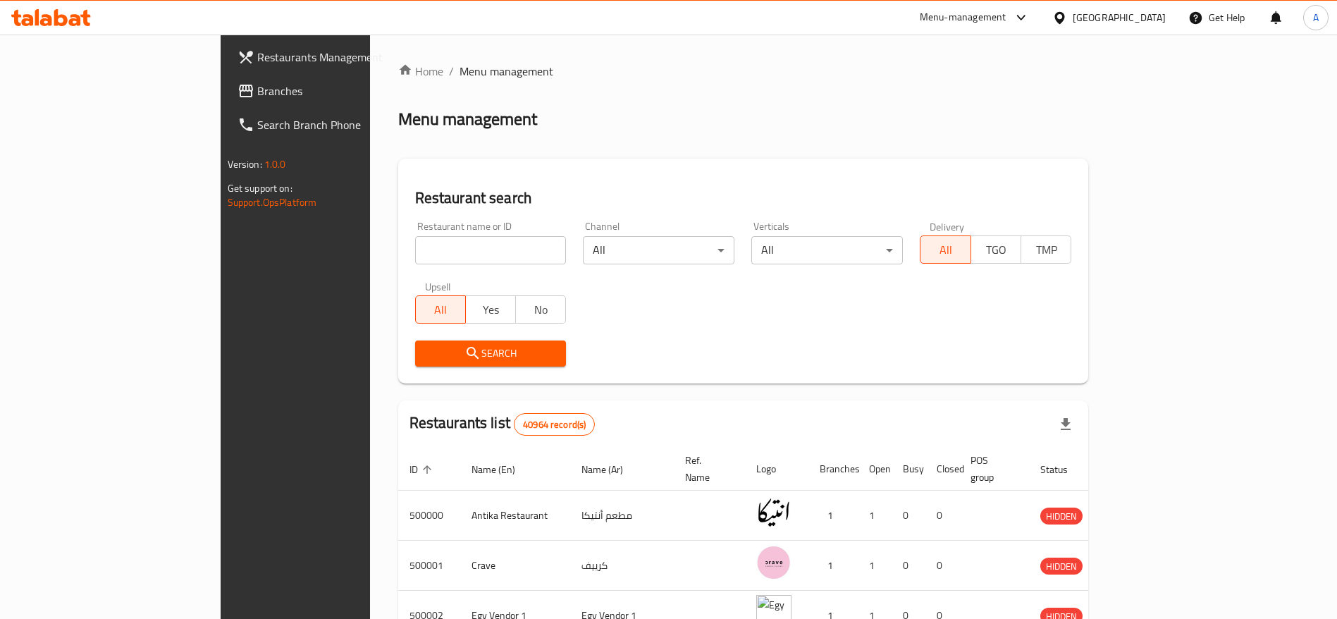
click at [73, 16] on icon at bounding box center [75, 20] width 12 height 12
click at [460, 247] on input "search" at bounding box center [491, 250] width 152 height 28
type input "m"
type input "On Public"
click button "Search" at bounding box center [491, 353] width 152 height 26
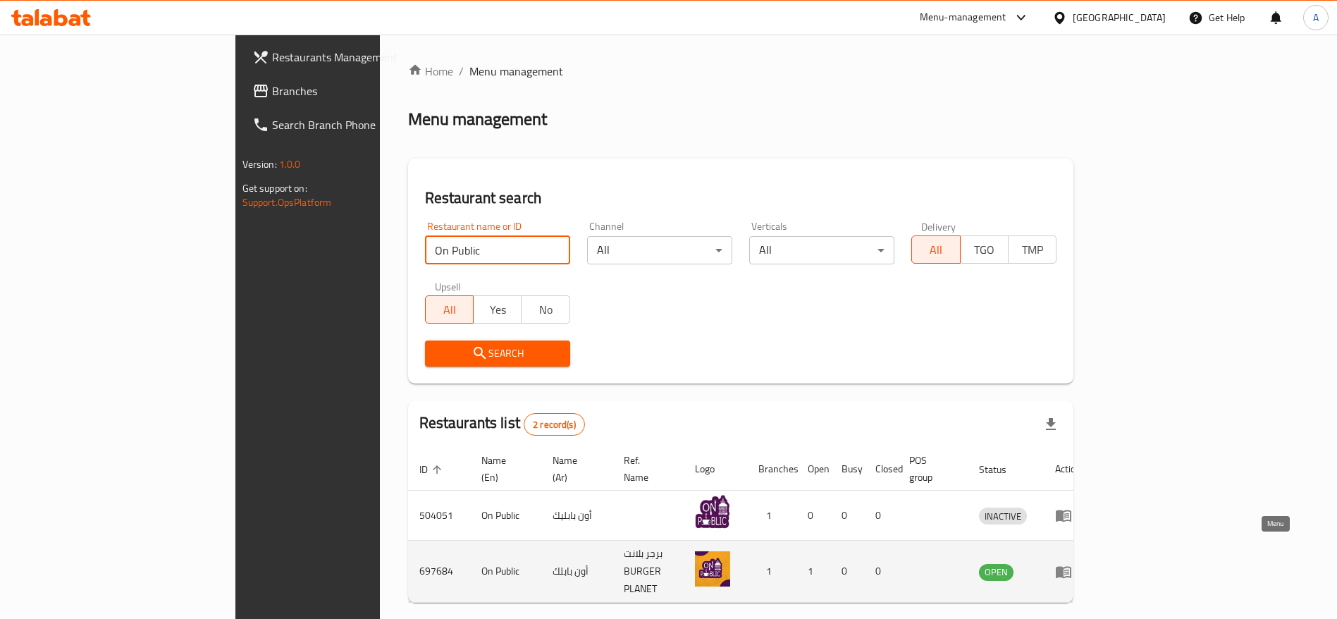
click at [1071, 566] on icon "enhanced table" at bounding box center [1064, 572] width 16 height 12
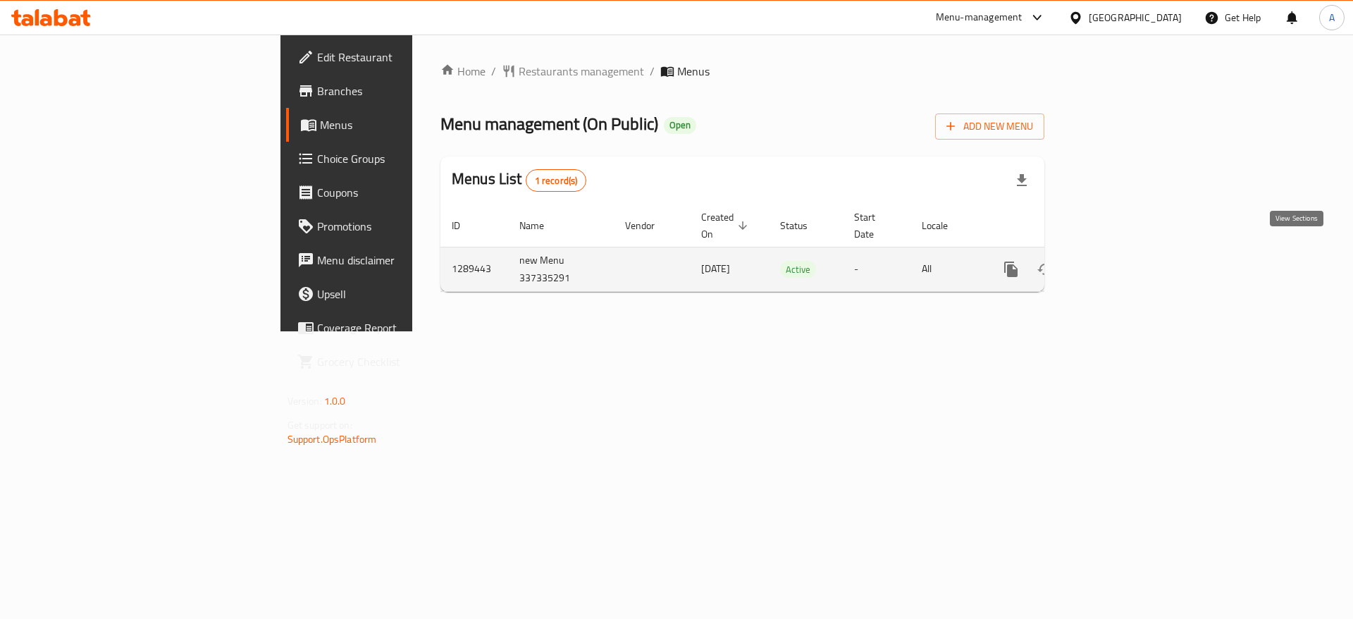
click at [1121, 261] on icon "enhanced table" at bounding box center [1112, 269] width 17 height 17
